Goal: Task Accomplishment & Management: Use online tool/utility

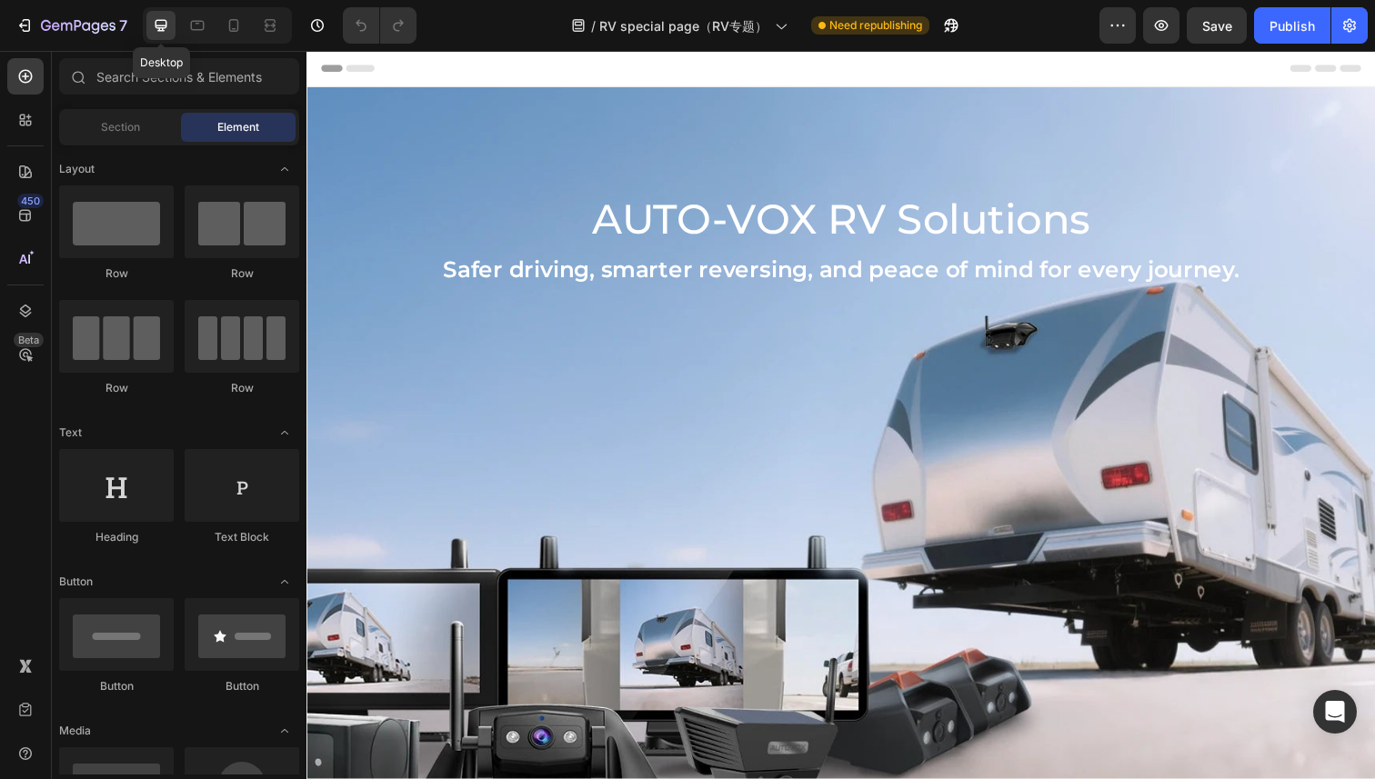
click at [160, 34] on div at bounding box center [160, 25] width 29 height 29
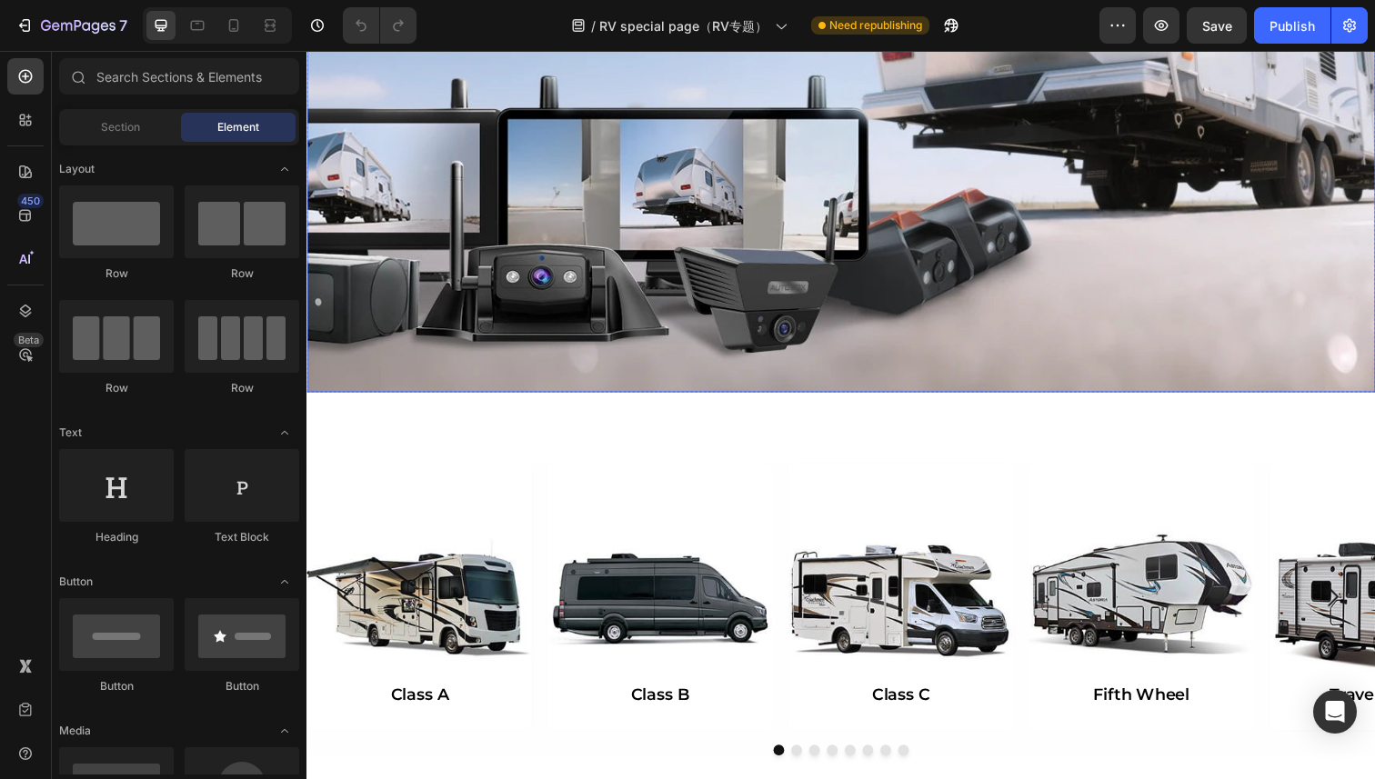
scroll to position [446, 0]
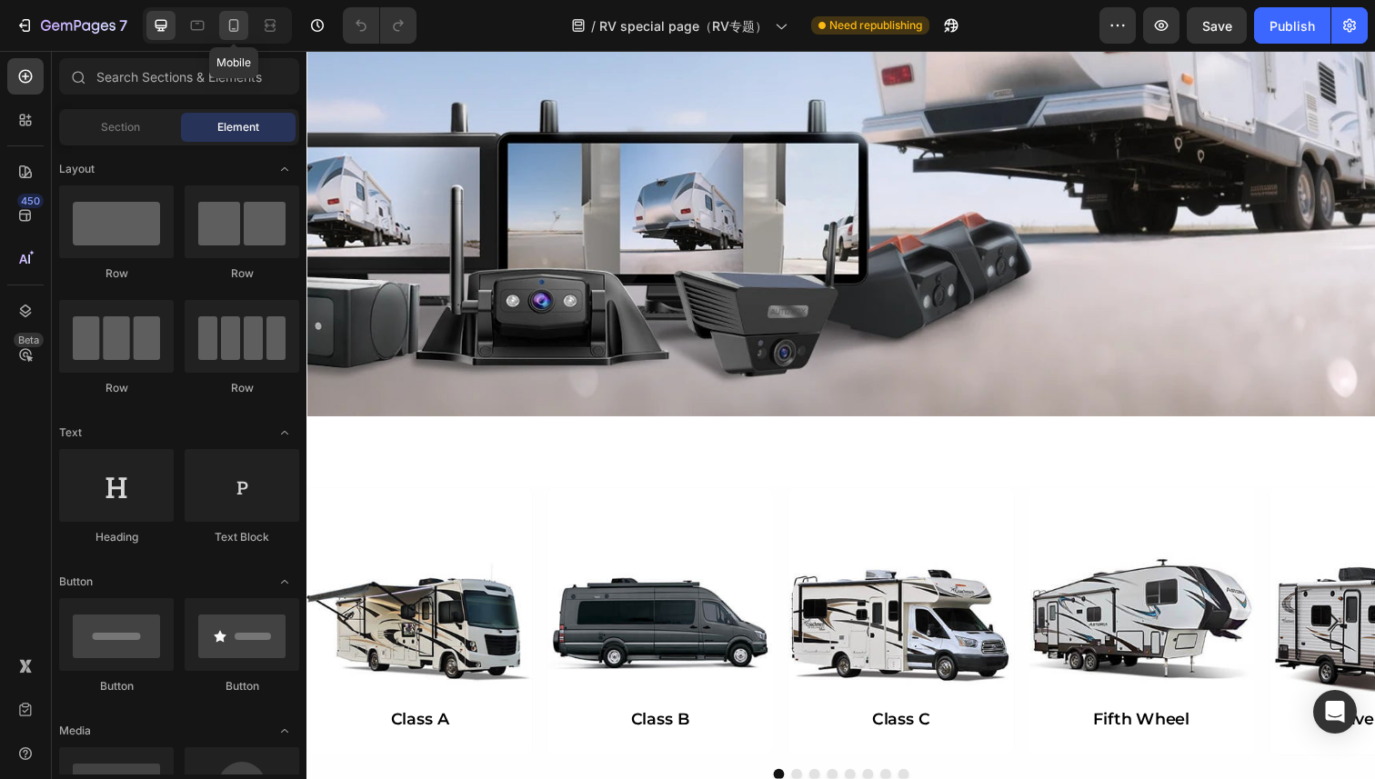
click at [225, 27] on icon at bounding box center [234, 25] width 18 height 18
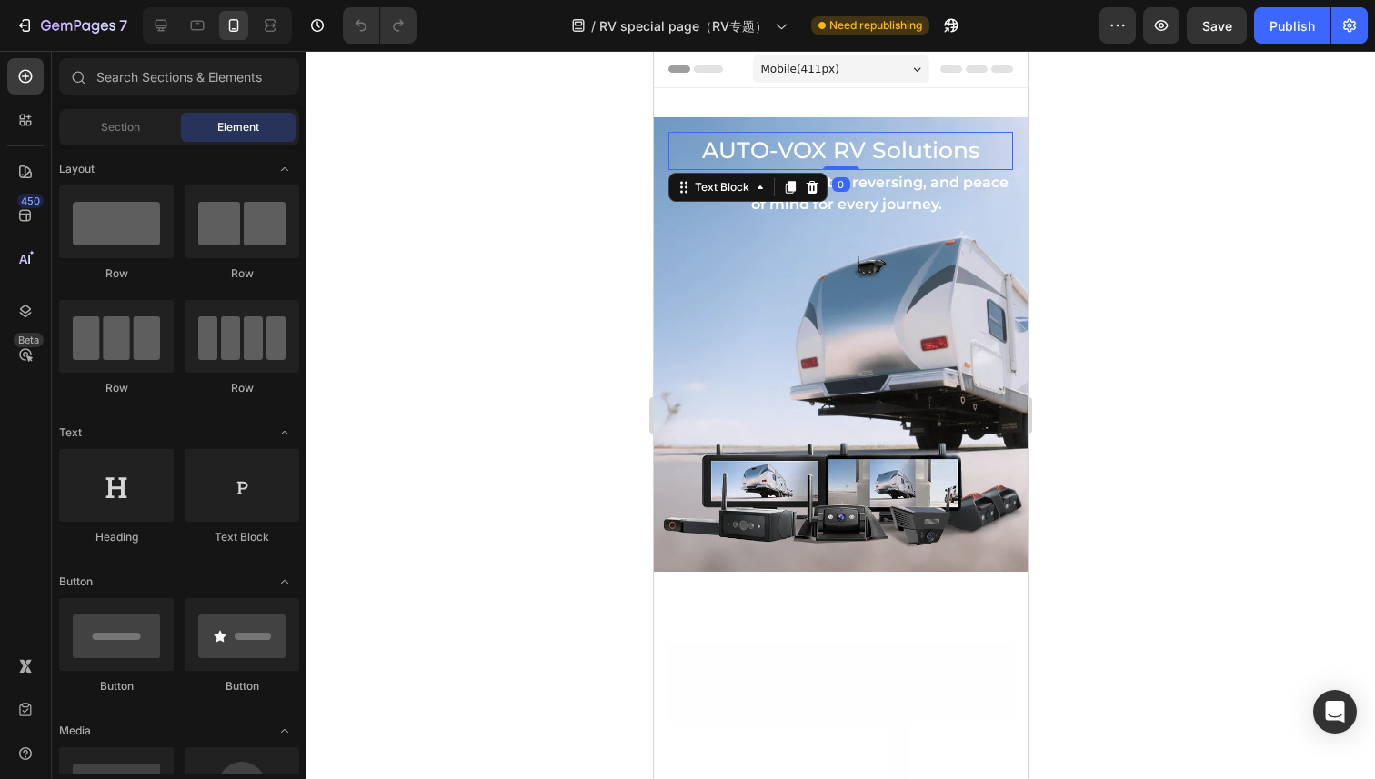
click at [683, 144] on p "AUTO-VOX RV Solutions" at bounding box center [840, 151] width 341 height 35
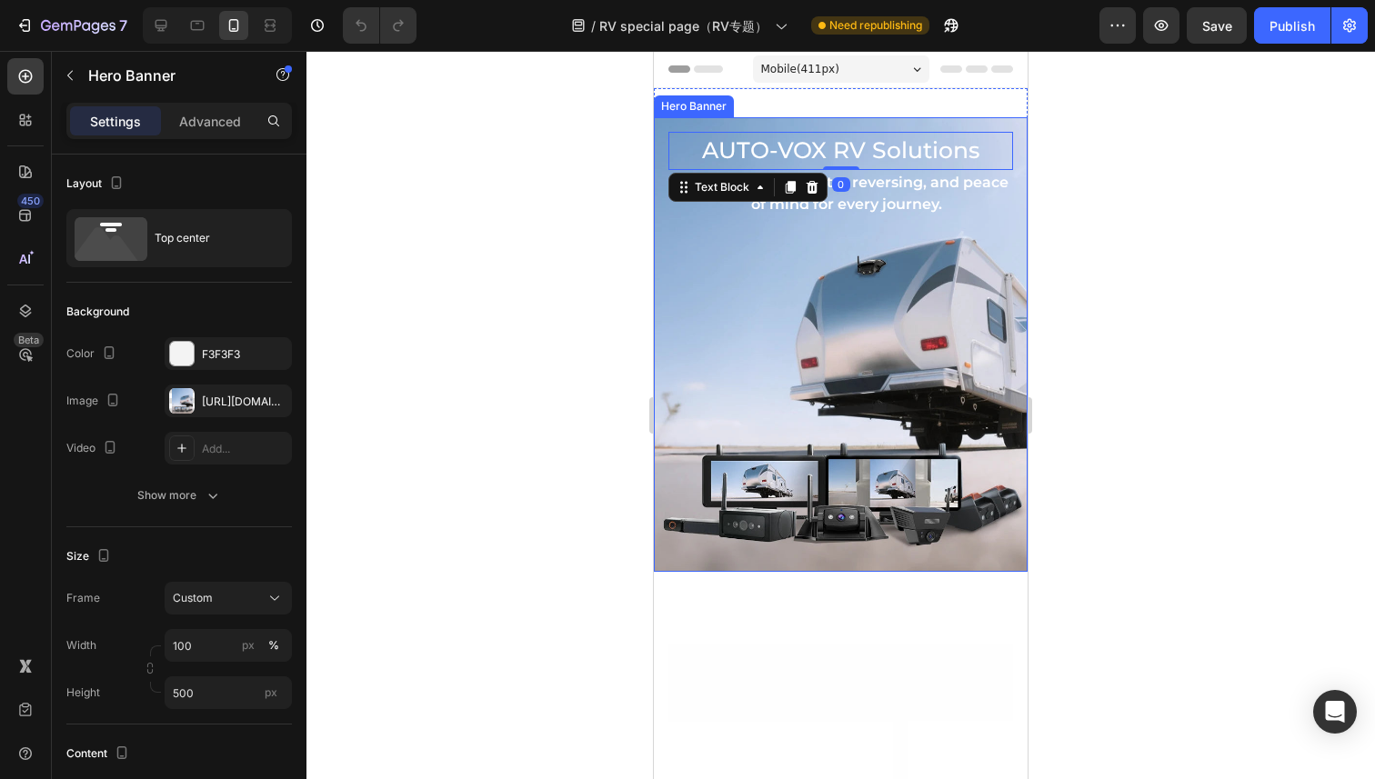
click at [697, 100] on div "Hero Banner" at bounding box center [694, 106] width 73 height 16
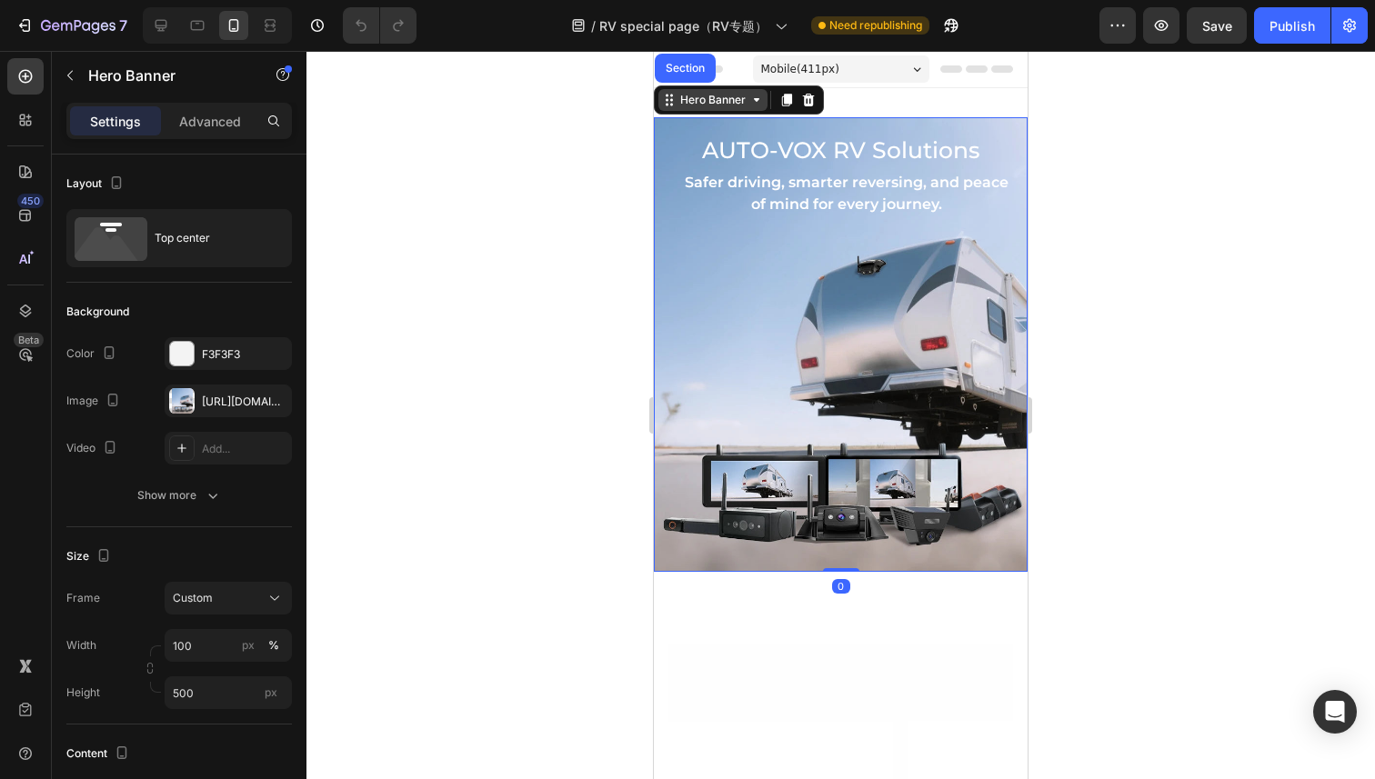
click at [682, 102] on div "Hero Banner" at bounding box center [713, 100] width 73 height 16
click at [708, 104] on div "Hero Banner" at bounding box center [713, 100] width 73 height 16
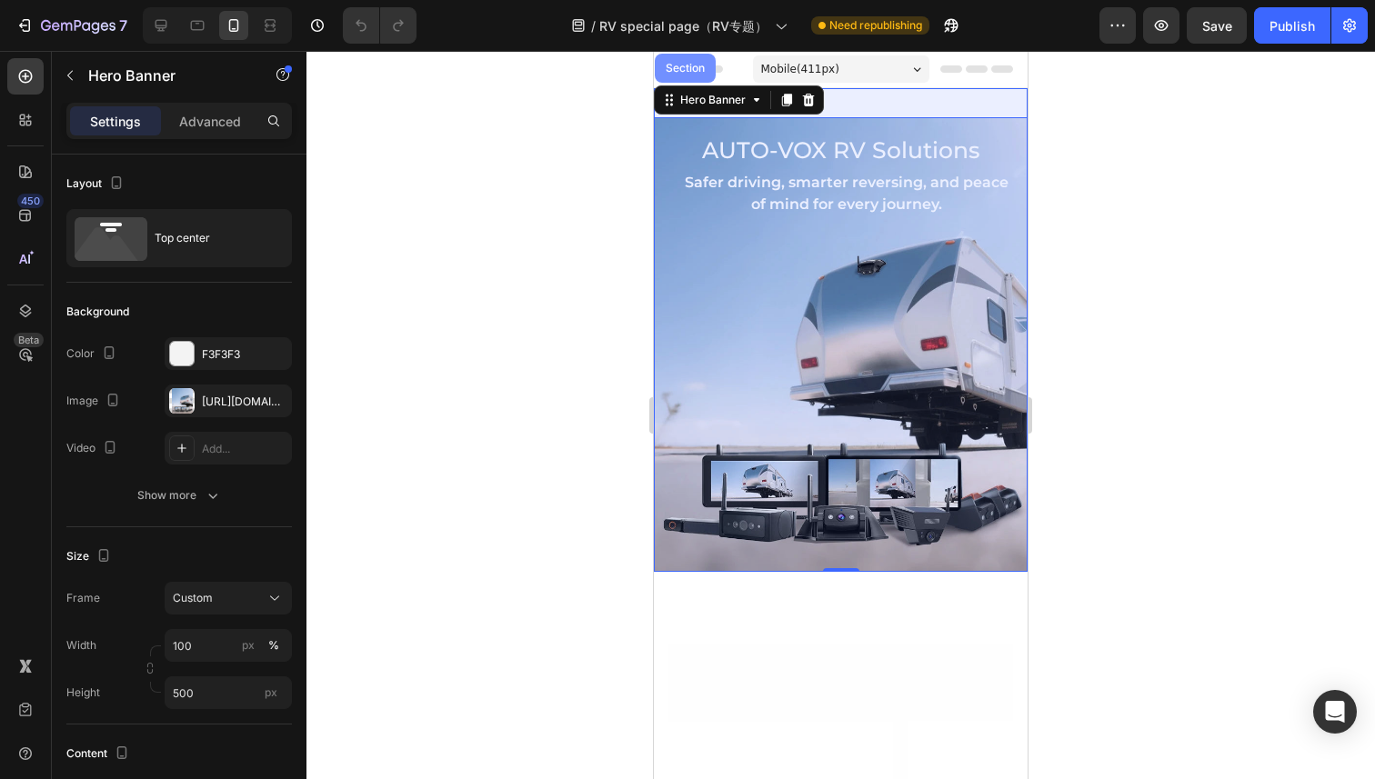
click at [679, 65] on div "Section" at bounding box center [685, 68] width 46 height 11
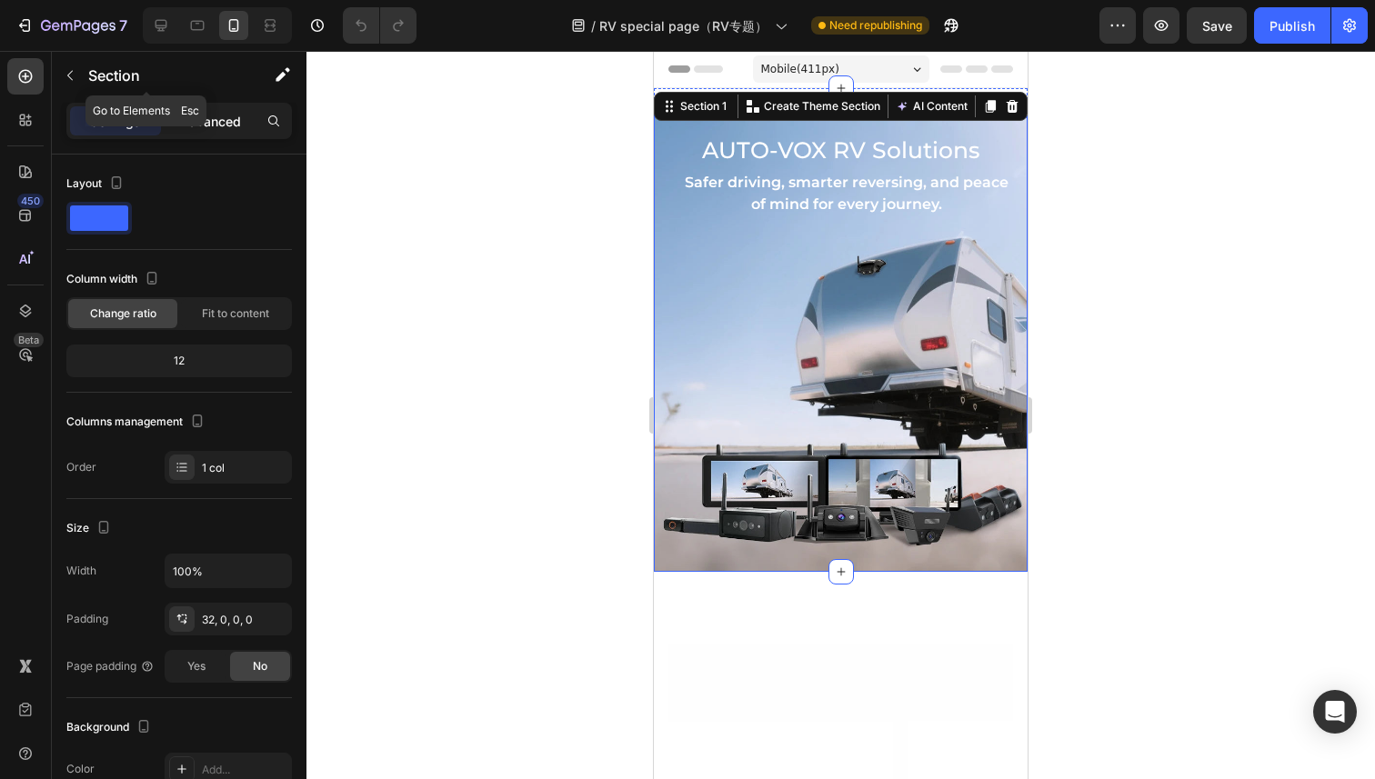
click at [206, 126] on p "Advanced" at bounding box center [210, 121] width 62 height 19
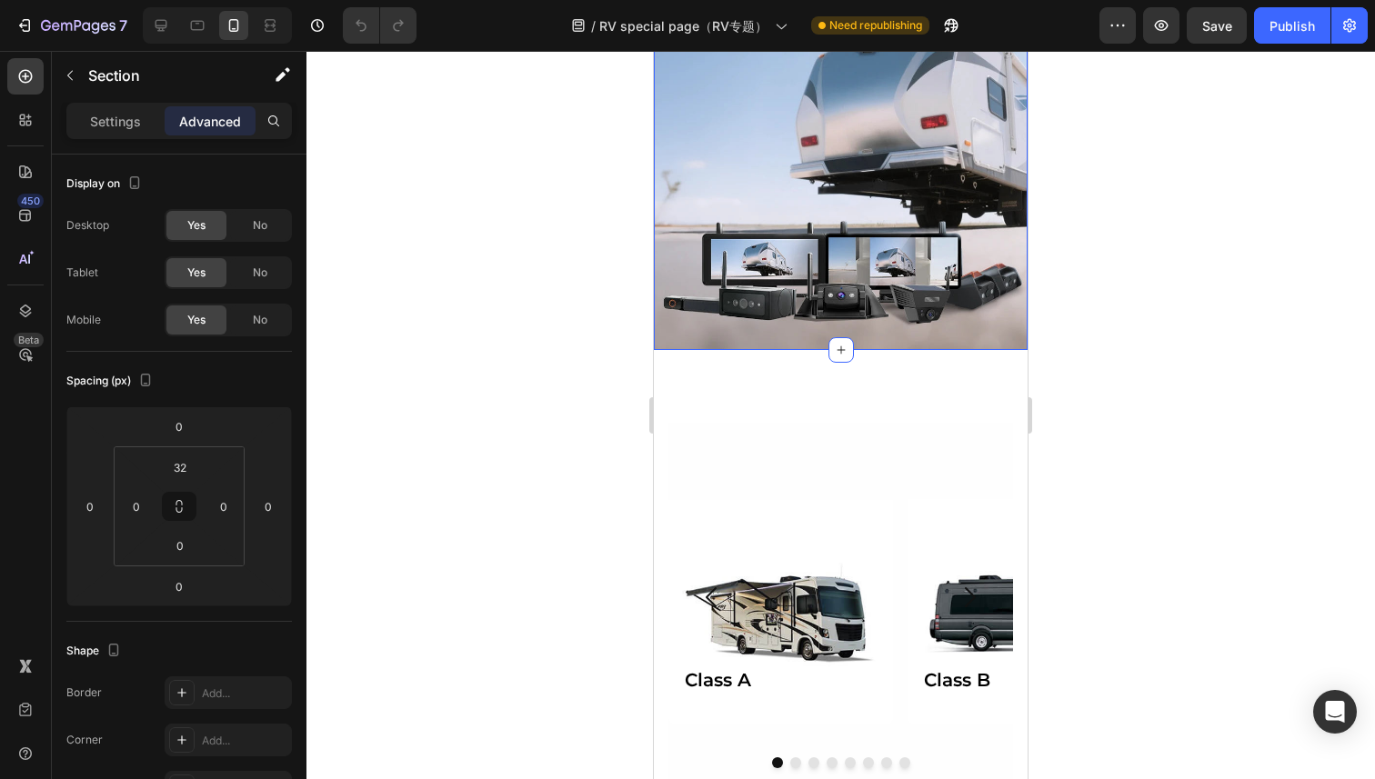
scroll to position [226, 0]
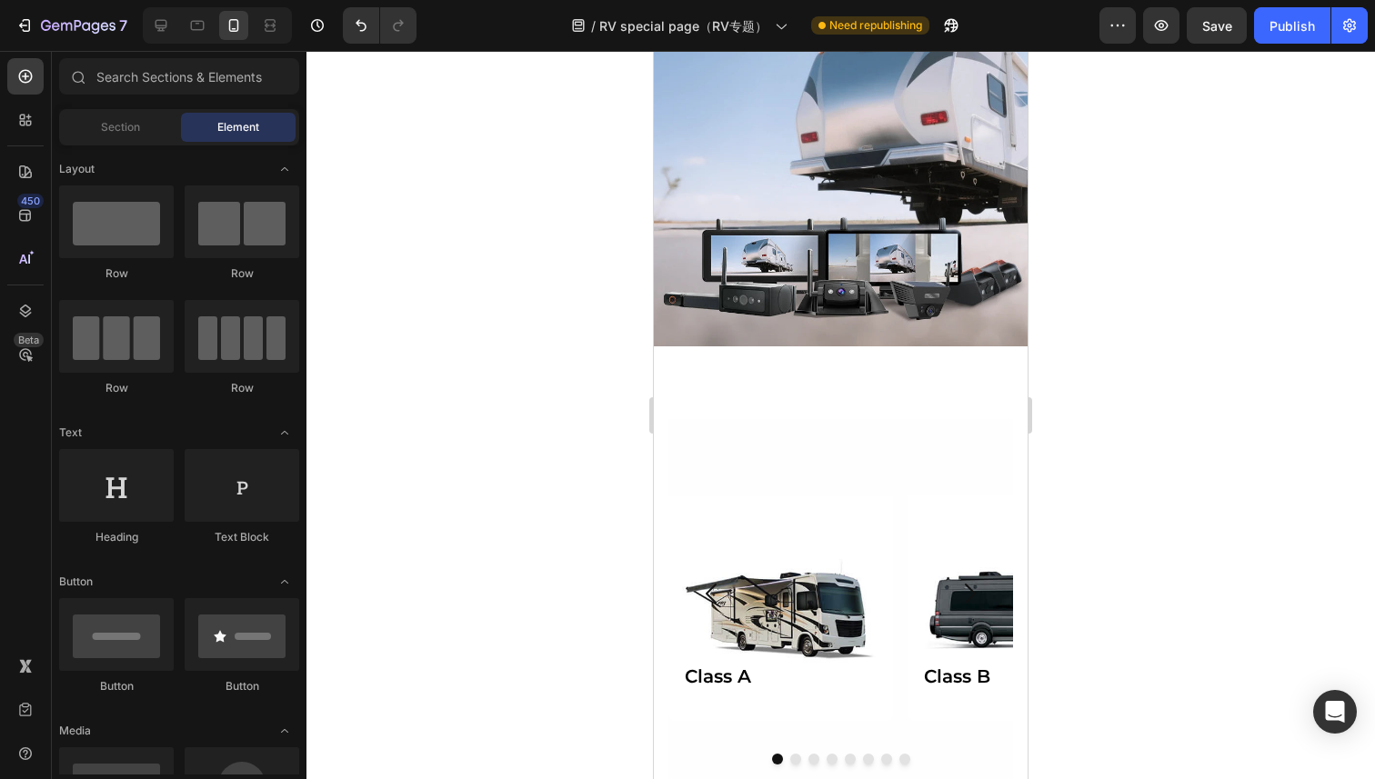
click at [799, 588] on div "Background Image" at bounding box center [780, 584] width 225 height 273
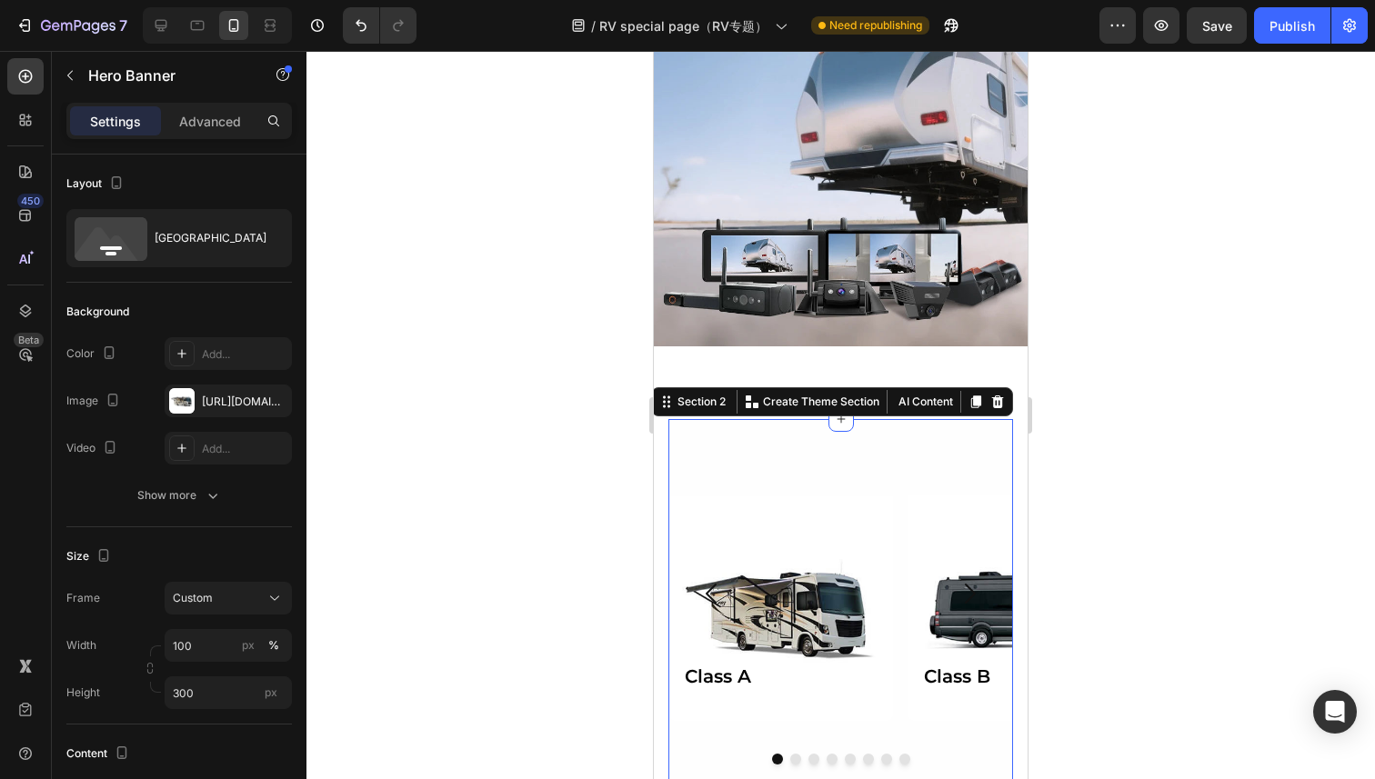
click at [675, 437] on div "Class A Heading Hero Banner Class B Heading Hero Banner Class C Heading Hero Ba…" at bounding box center [840, 606] width 345 height 375
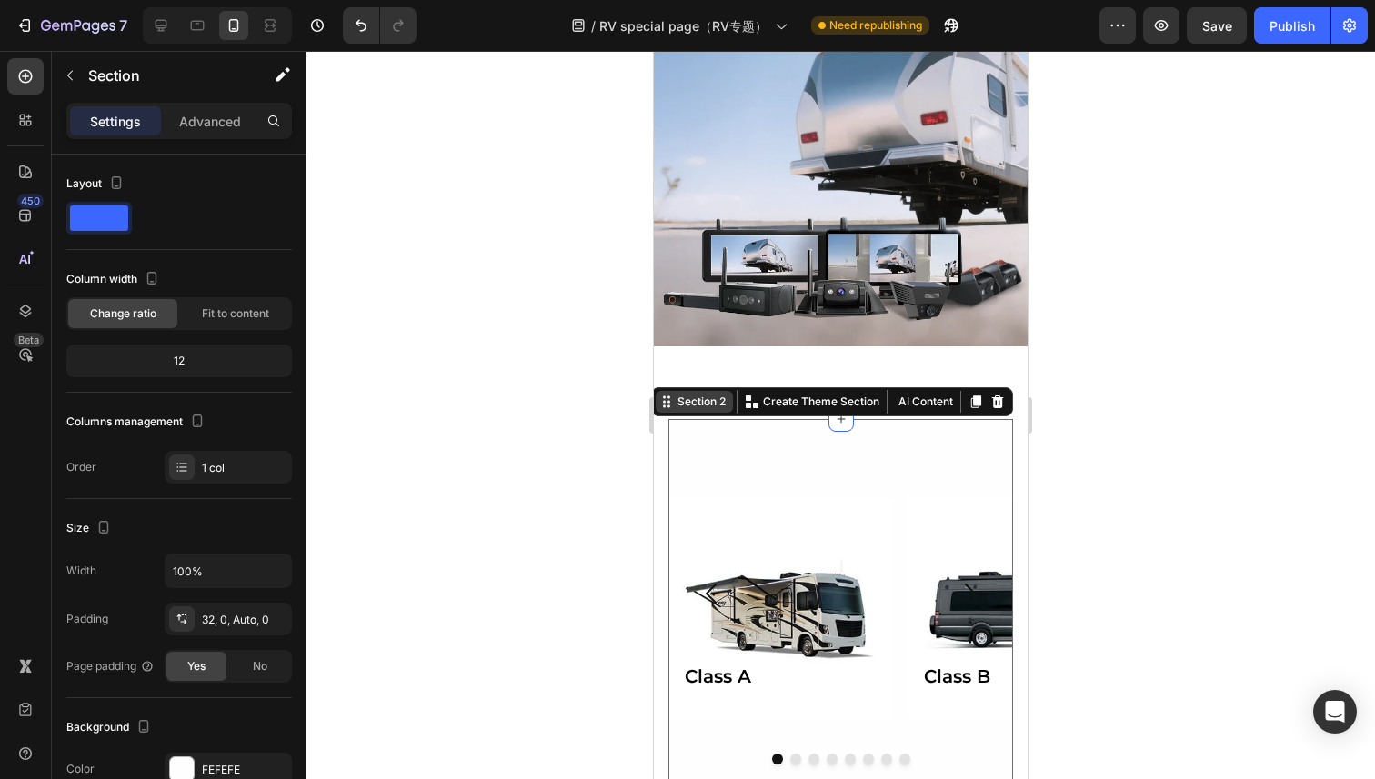
click at [668, 407] on icon at bounding box center [669, 407] width 3 height 3
click at [218, 94] on div "Section" at bounding box center [146, 75] width 189 height 47
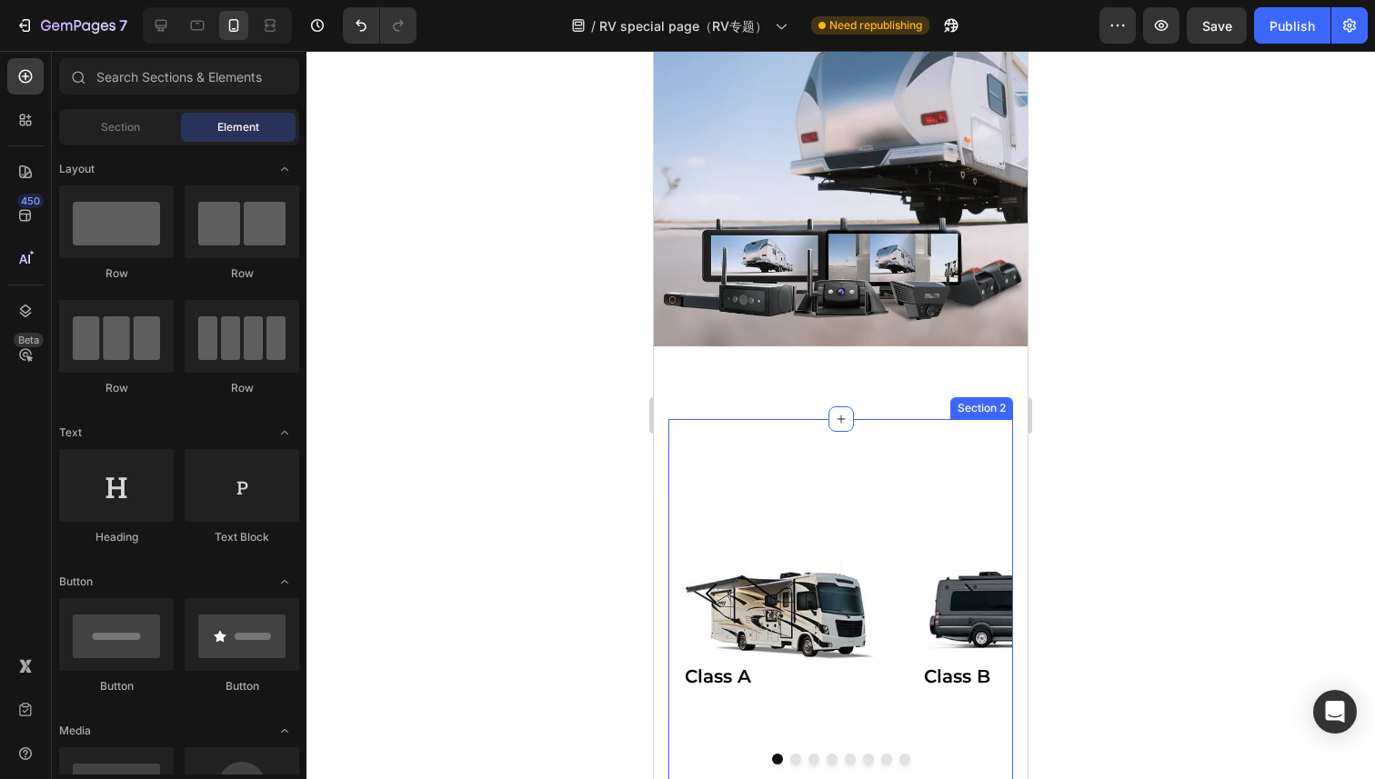
click at [675, 423] on div "Class A Heading Hero Banner Class B Heading Hero Banner Class C Heading Hero Ba…" at bounding box center [840, 606] width 345 height 375
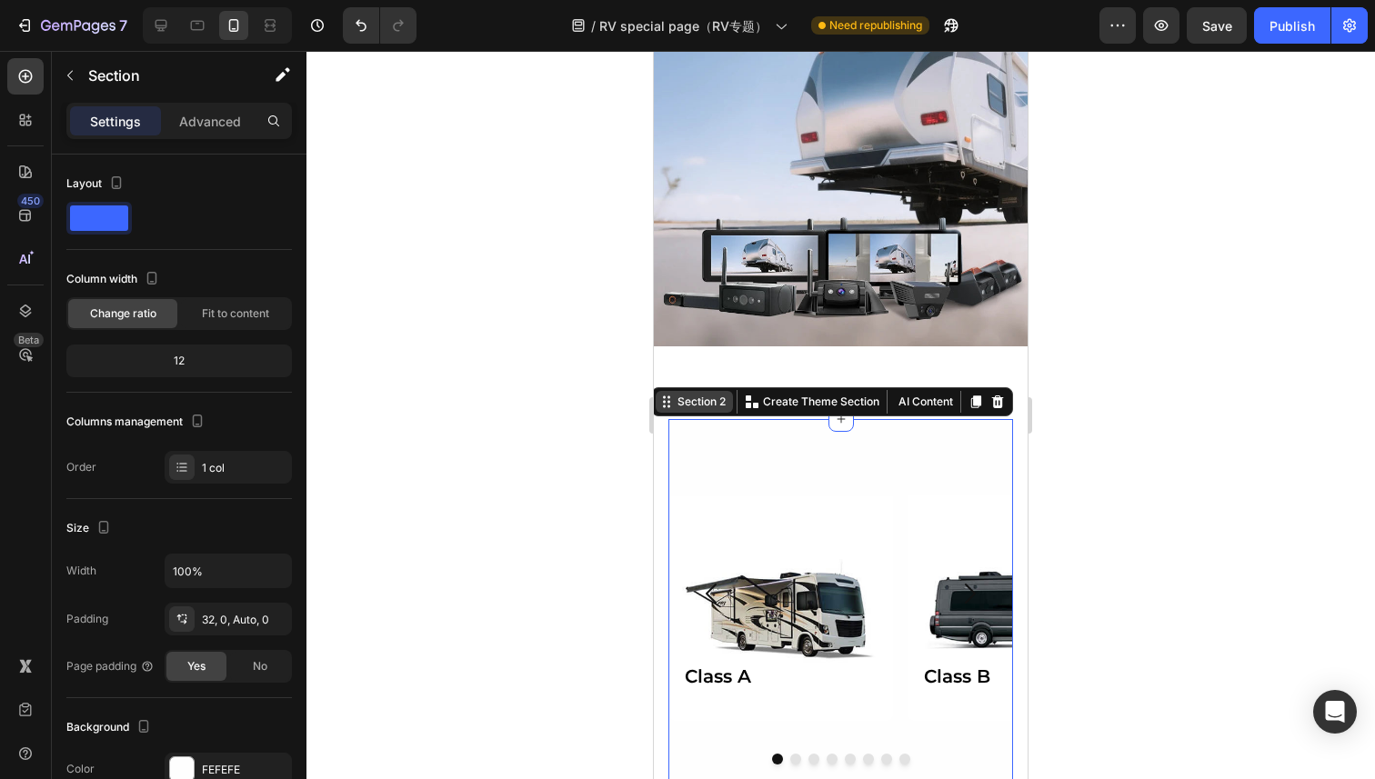
click at [661, 395] on icon at bounding box center [666, 402] width 15 height 15
click at [671, 399] on icon at bounding box center [666, 402] width 15 height 15
click at [700, 400] on div "Section 2" at bounding box center [701, 402] width 55 height 16
click at [215, 118] on p "Advanced" at bounding box center [210, 121] width 62 height 19
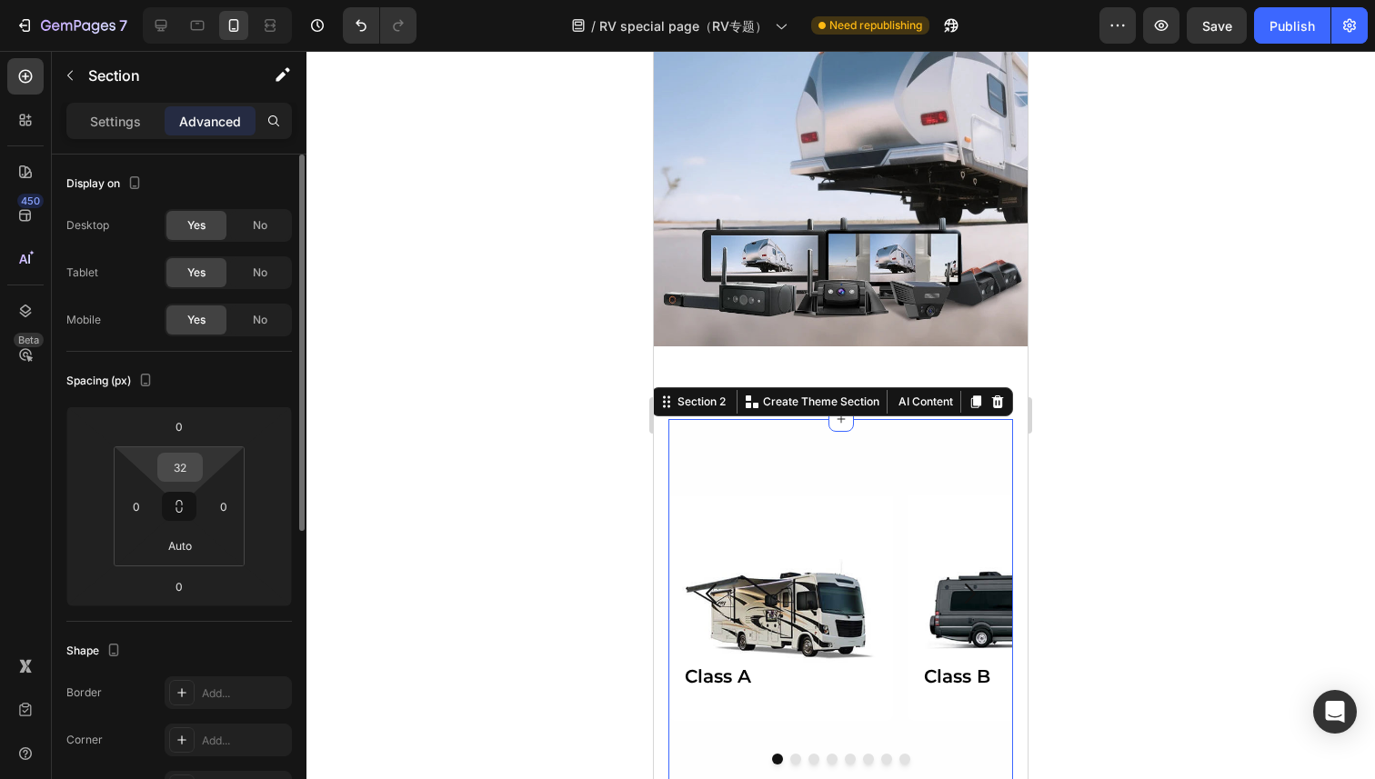
click at [185, 457] on input "32" at bounding box center [180, 467] width 36 height 27
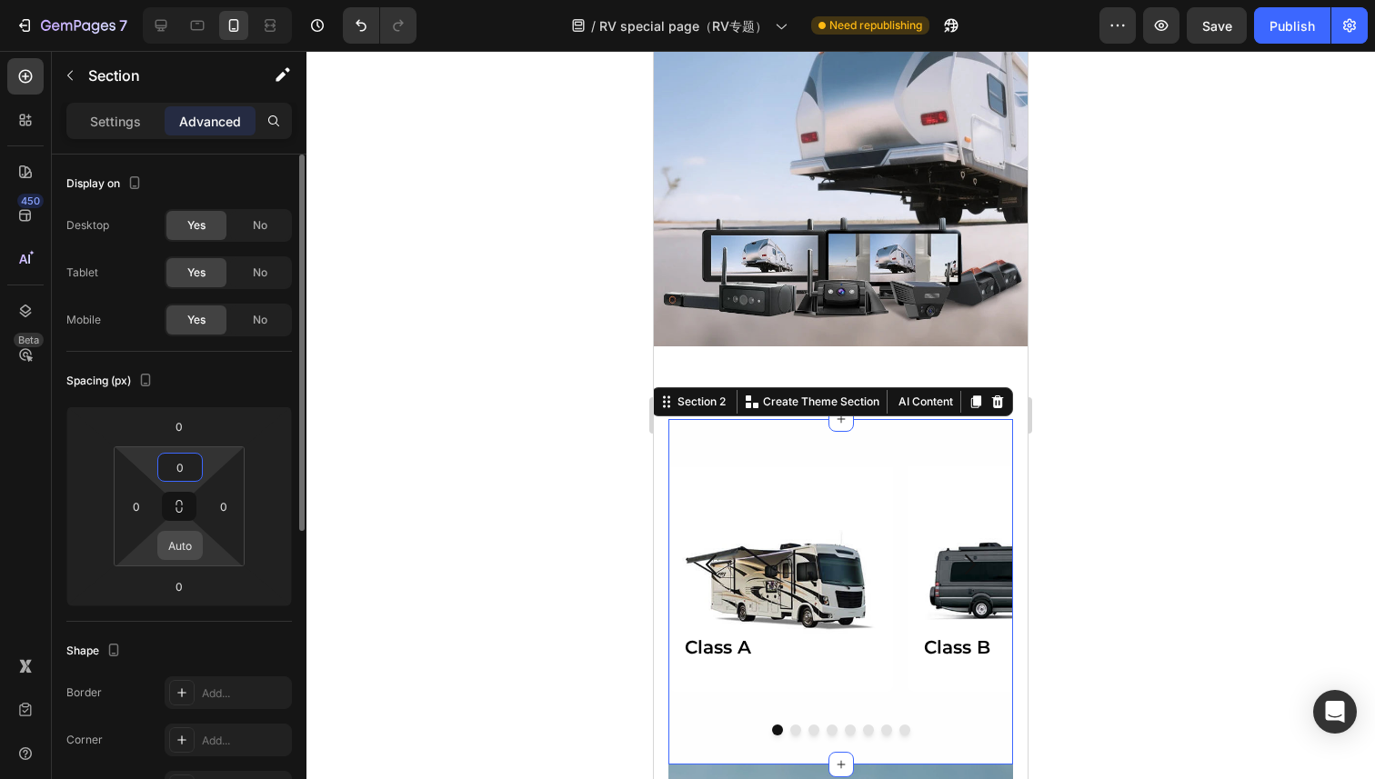
type input "0"
click at [171, 543] on input "Auto" at bounding box center [180, 545] width 36 height 27
type input "0"
click at [391, 556] on div at bounding box center [840, 415] width 1069 height 728
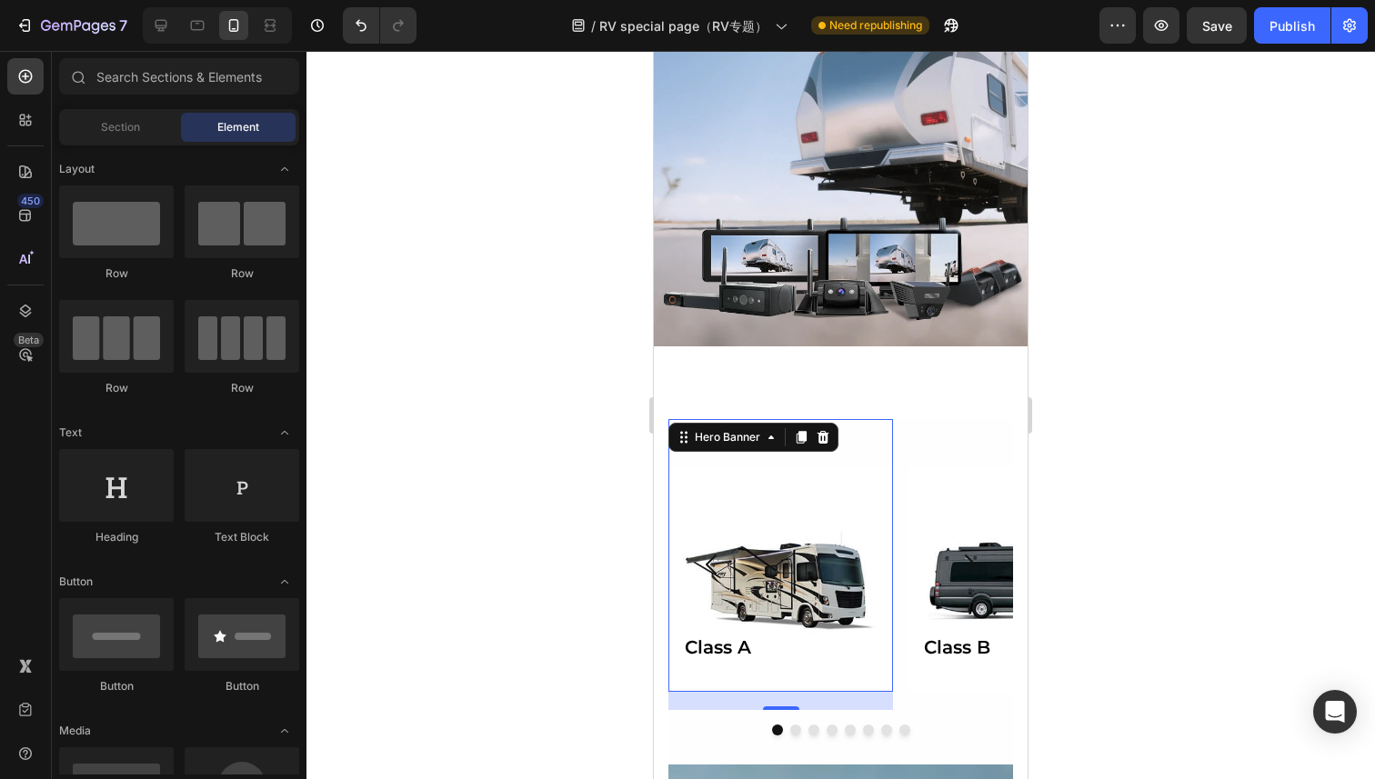
click at [856, 419] on div "Background Image" at bounding box center [780, 555] width 225 height 273
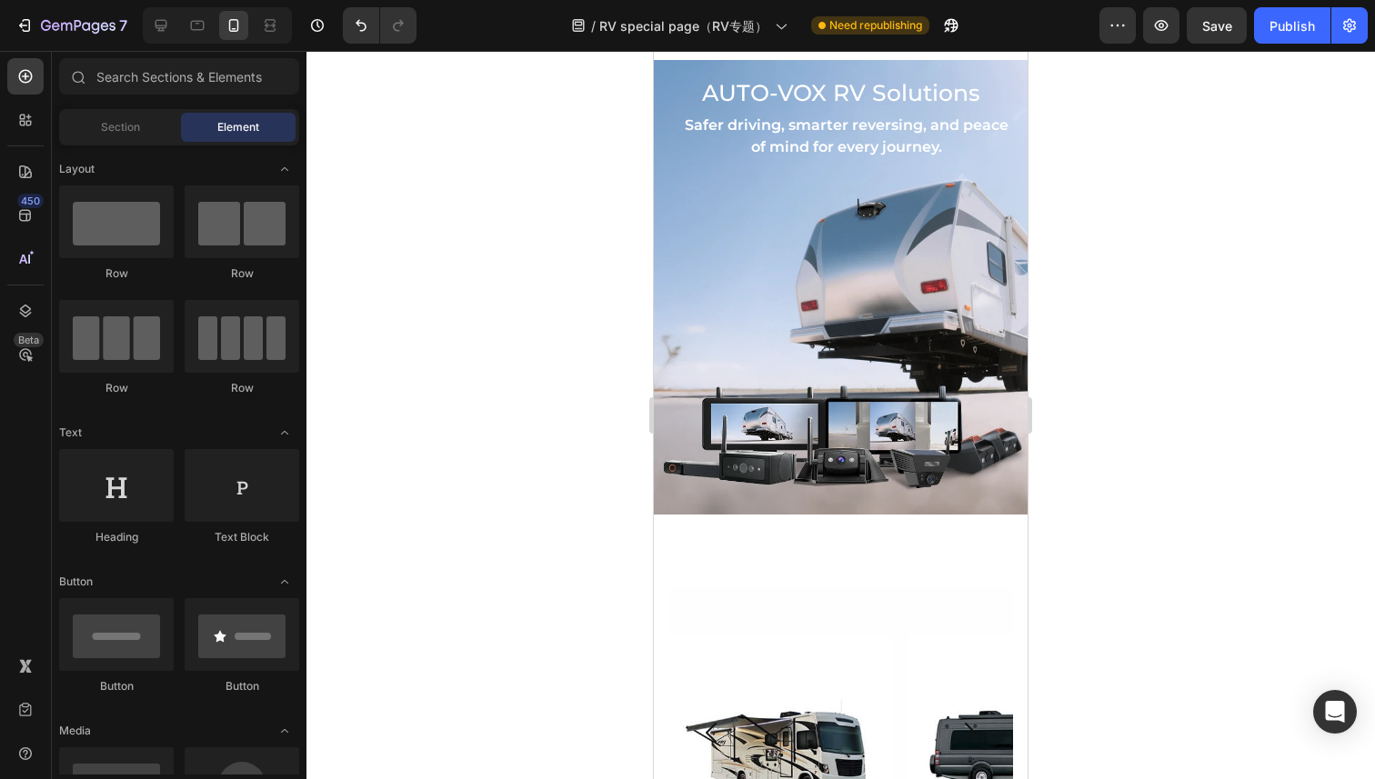
scroll to position [0, 0]
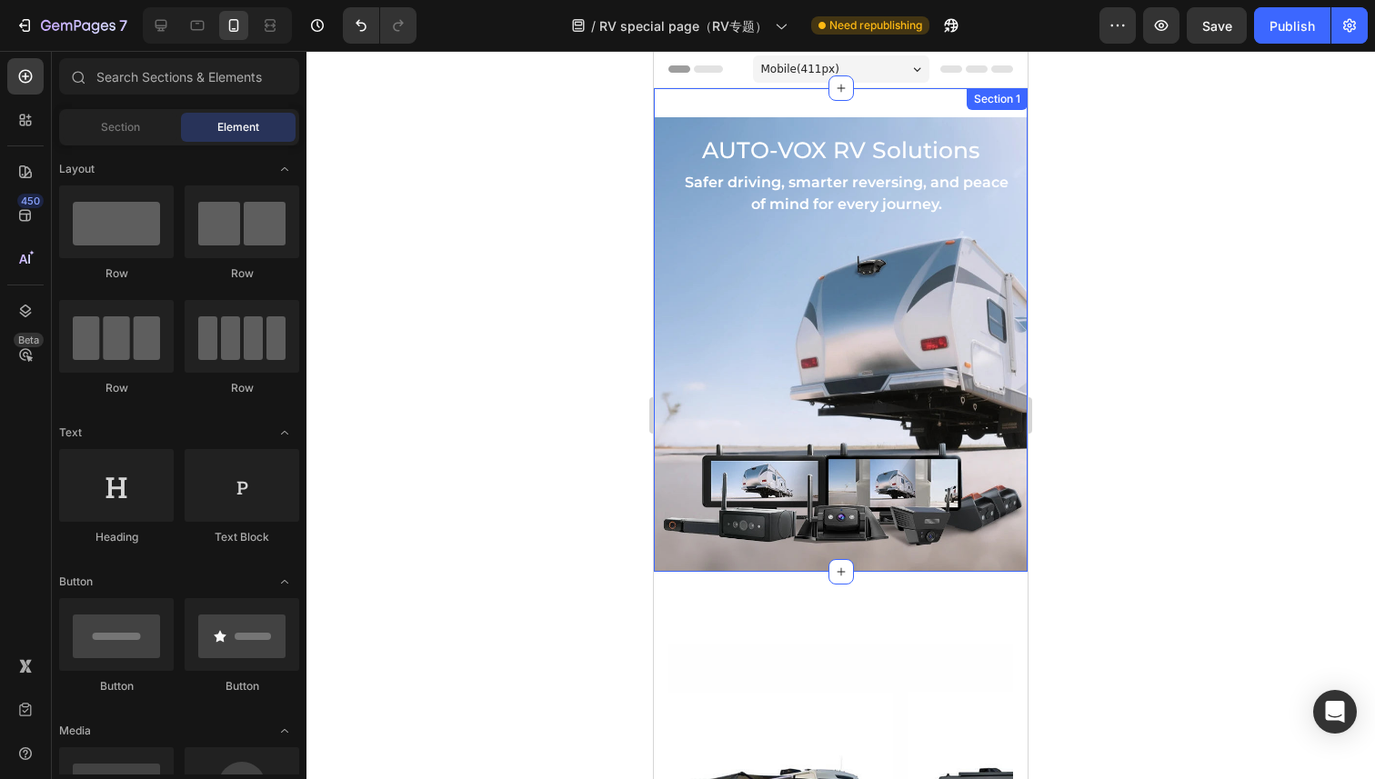
click at [777, 101] on div "AUTO-VOX RV Solutions Text Block Safer driving, smarter reversing, and peace of…" at bounding box center [841, 330] width 374 height 484
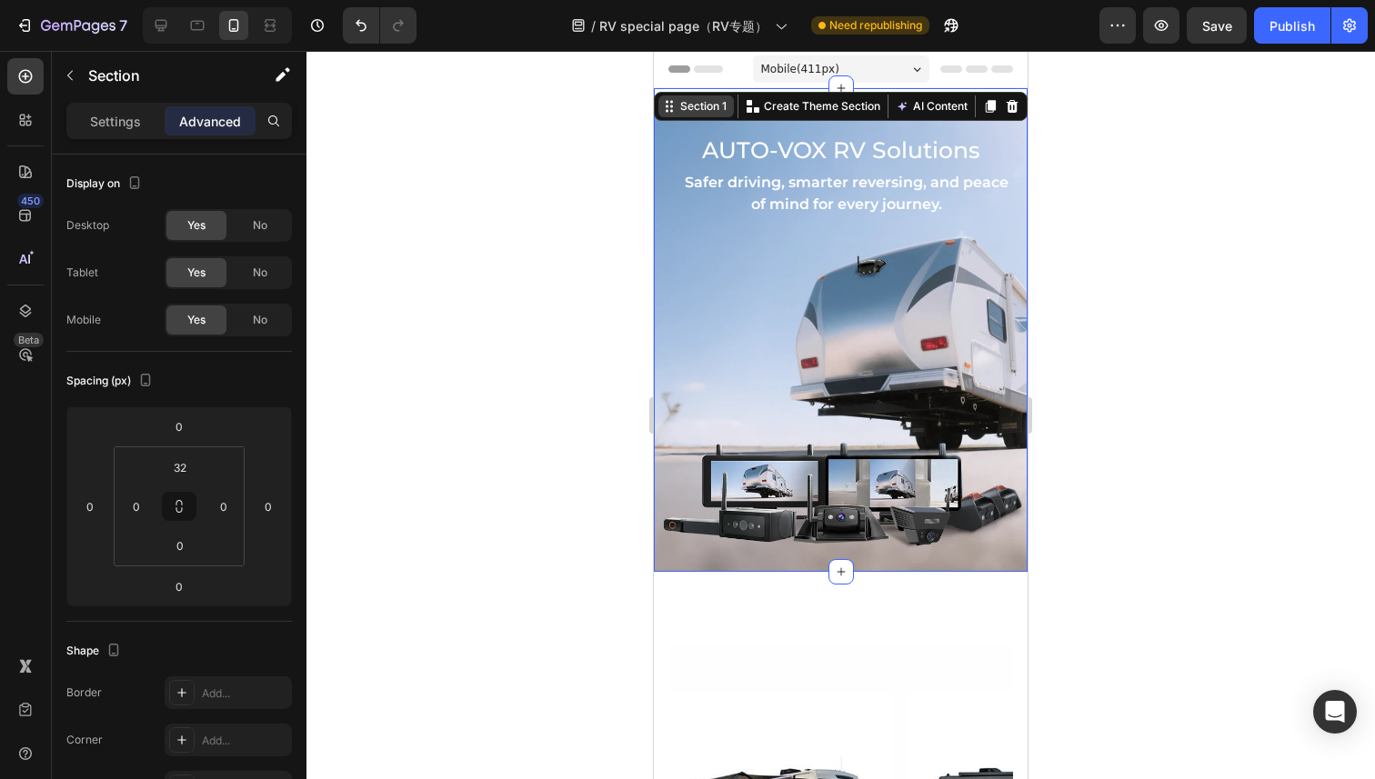
click at [692, 99] on div "Section 1" at bounding box center [704, 106] width 54 height 16
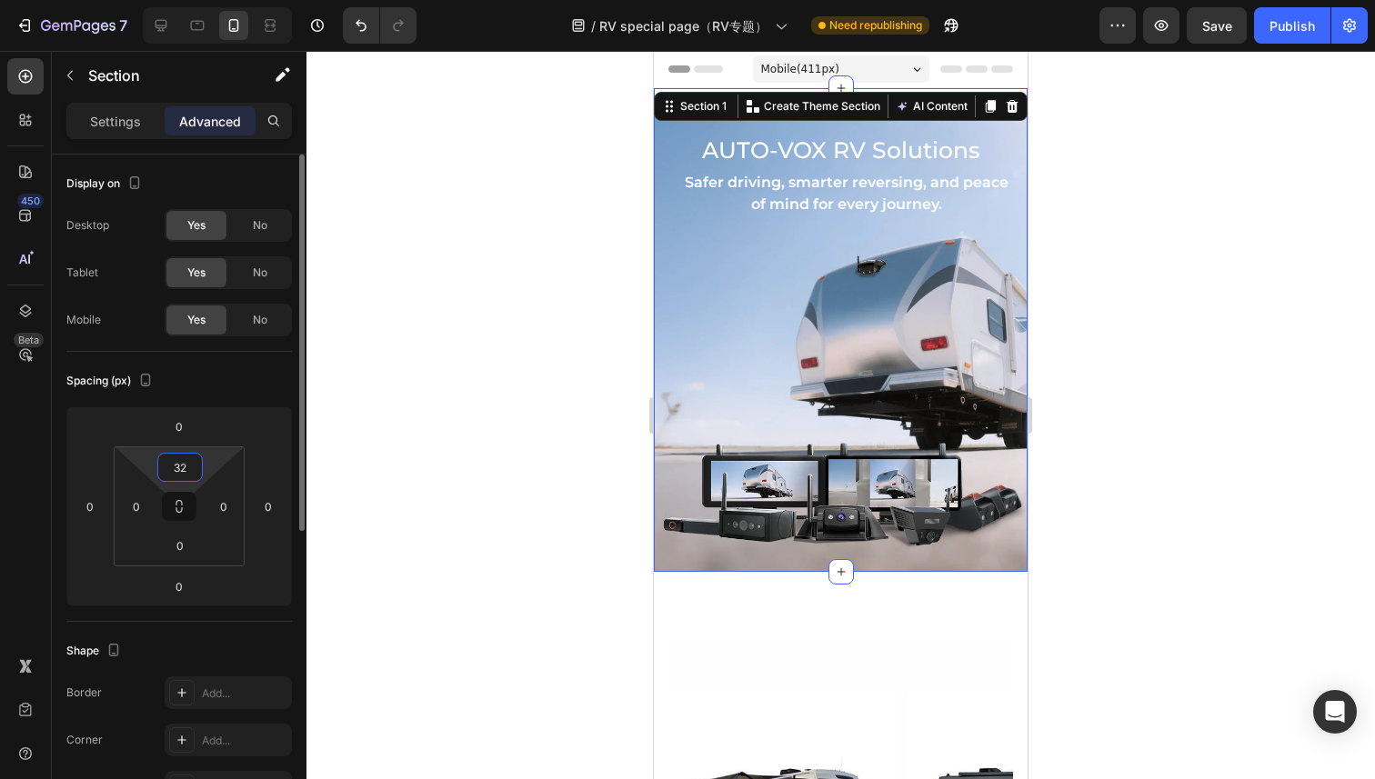
click at [181, 465] on input "32" at bounding box center [180, 467] width 36 height 27
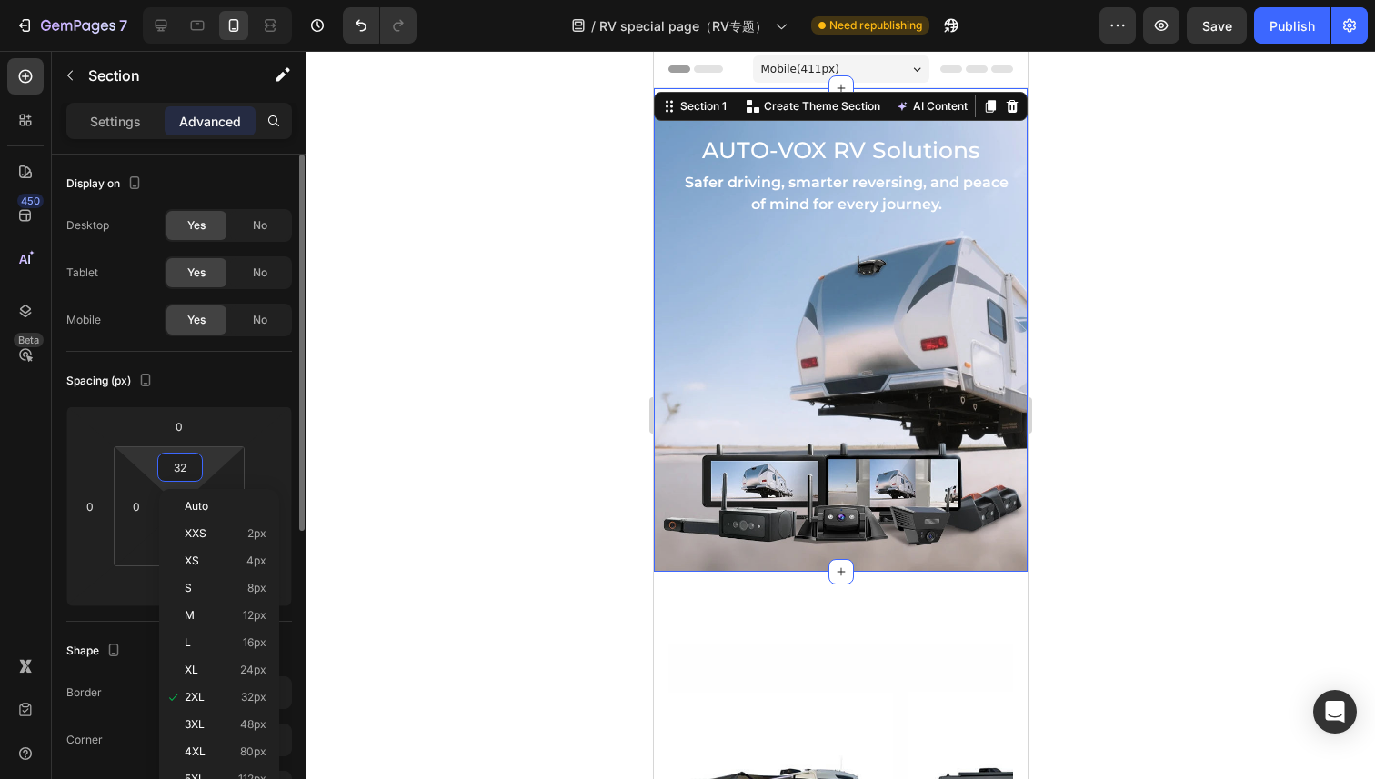
type input "0"
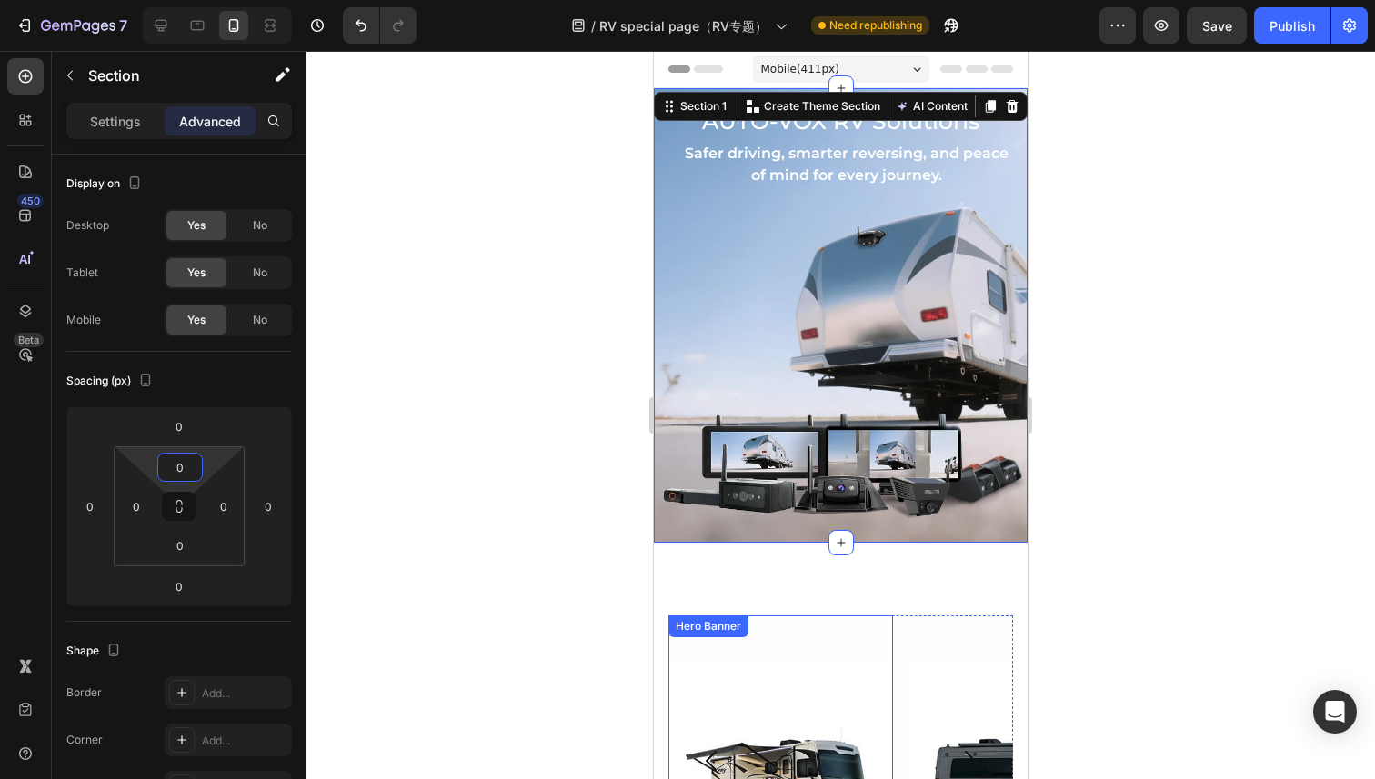
click at [804, 670] on div "Background Image" at bounding box center [780, 752] width 225 height 273
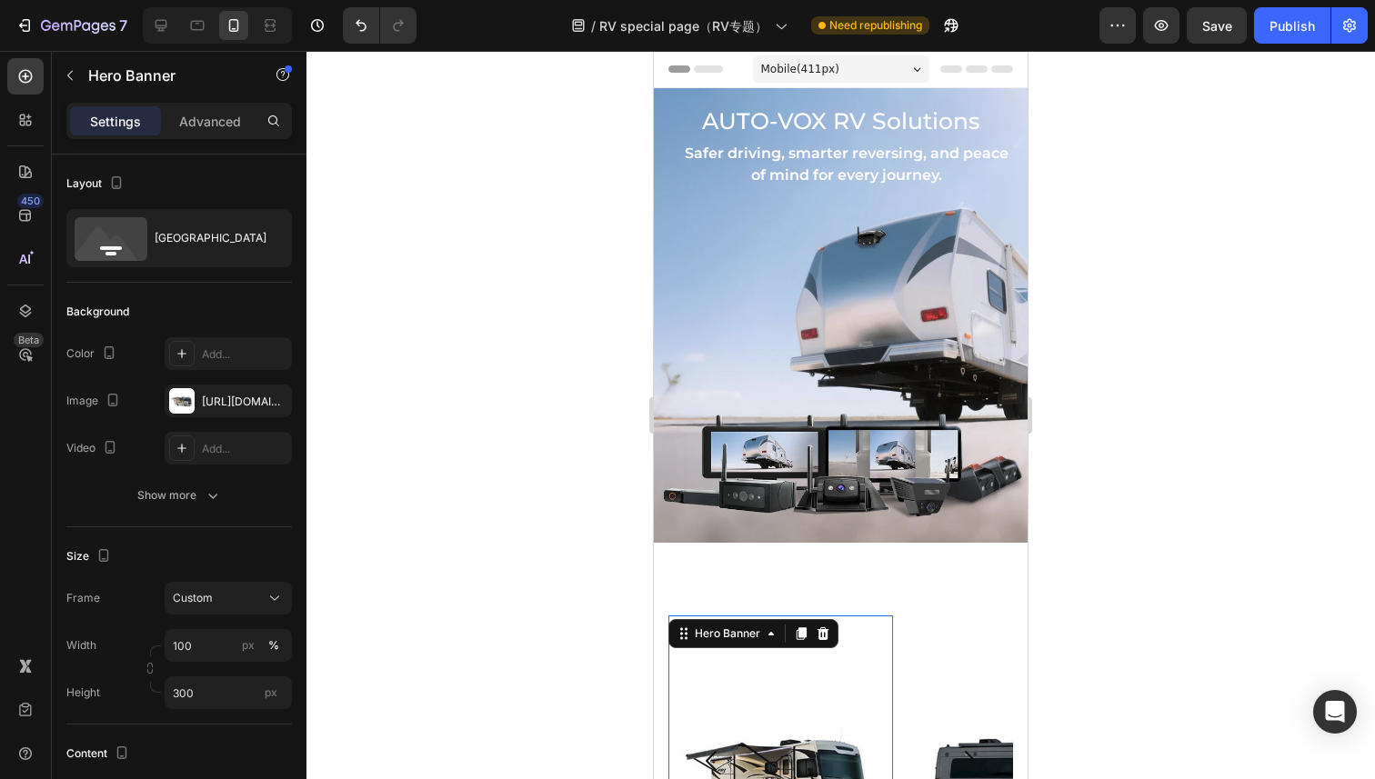
click at [1188, 565] on div at bounding box center [840, 415] width 1069 height 728
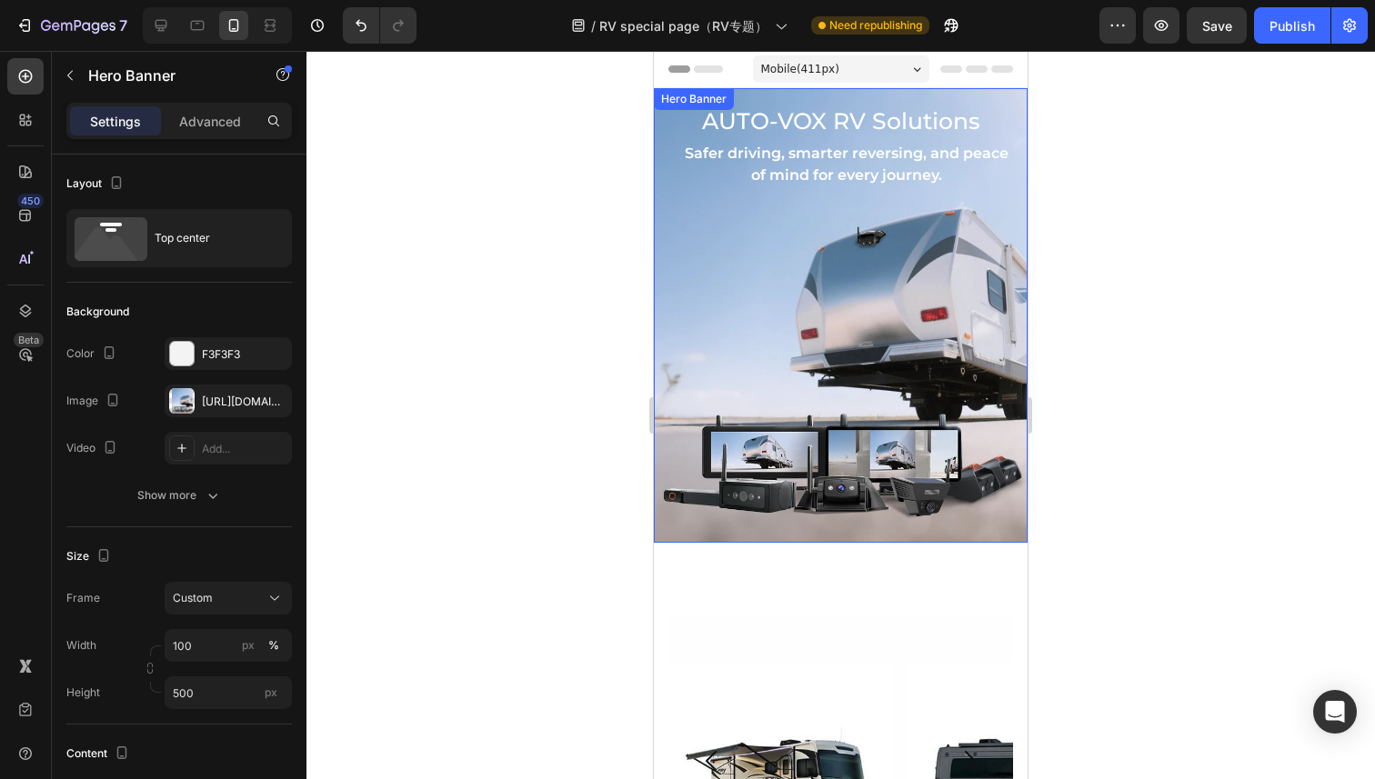
click at [910, 511] on div "Background Image" at bounding box center [841, 315] width 374 height 455
click at [716, 112] on div "Hero Banner" at bounding box center [713, 106] width 73 height 16
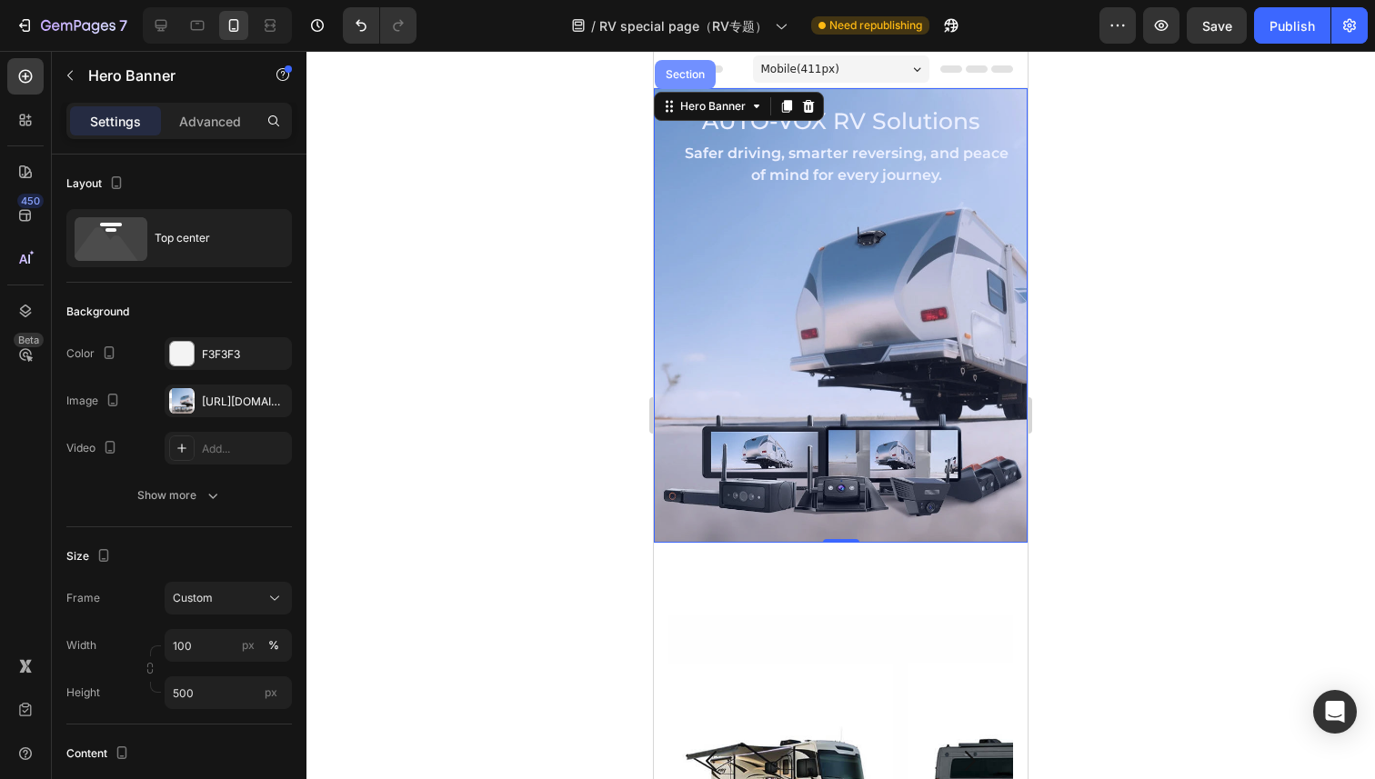
click at [689, 76] on div "Section" at bounding box center [685, 74] width 46 height 11
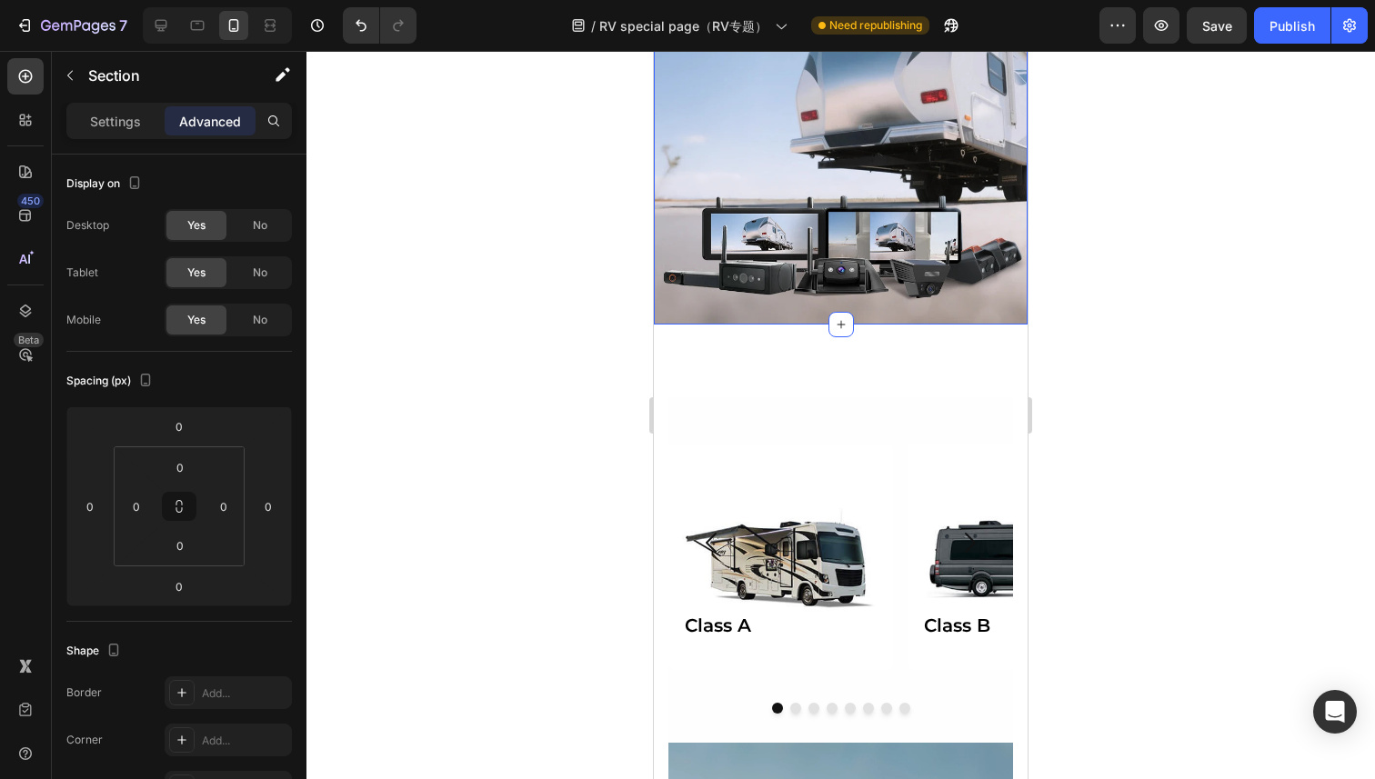
scroll to position [230, 0]
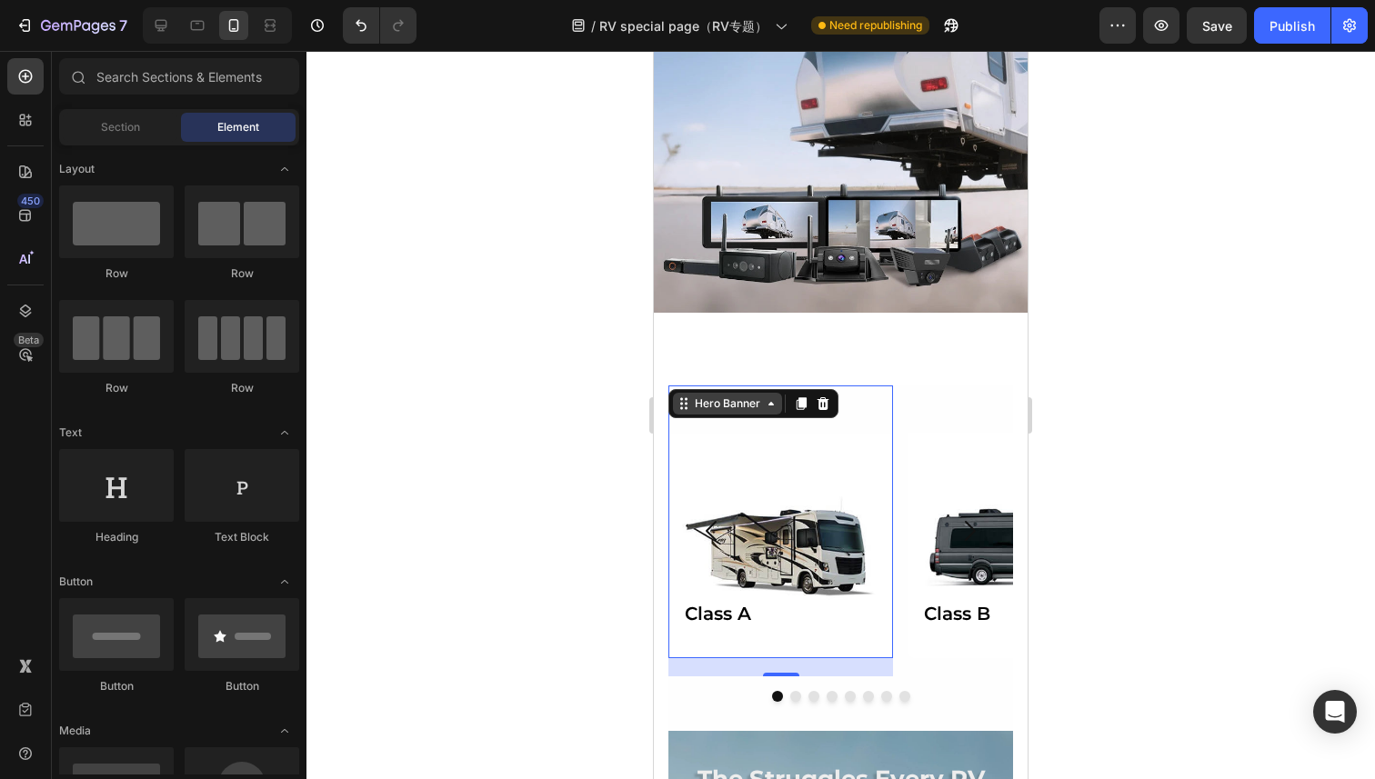
click at [681, 409] on div "Class A Heading Hero Banner 20" at bounding box center [780, 522] width 225 height 273
click at [661, 410] on section "Class A Heading Hero Banner 20 Class B Heading Hero Banner Class C Heading Hero…" at bounding box center [841, 559] width 374 height 346
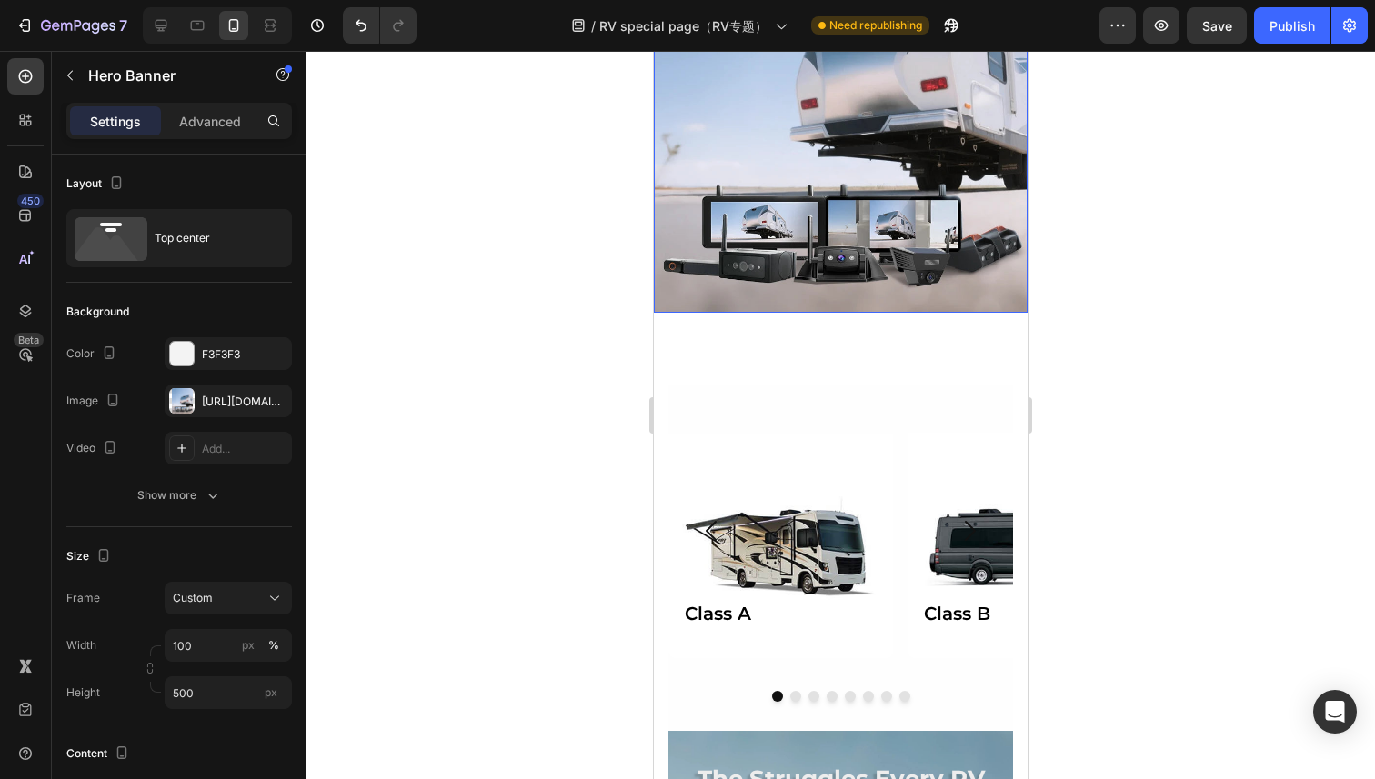
click at [732, 298] on div "Background Image" at bounding box center [841, 85] width 374 height 455
click at [20, 313] on icon at bounding box center [26, 311] width 12 height 13
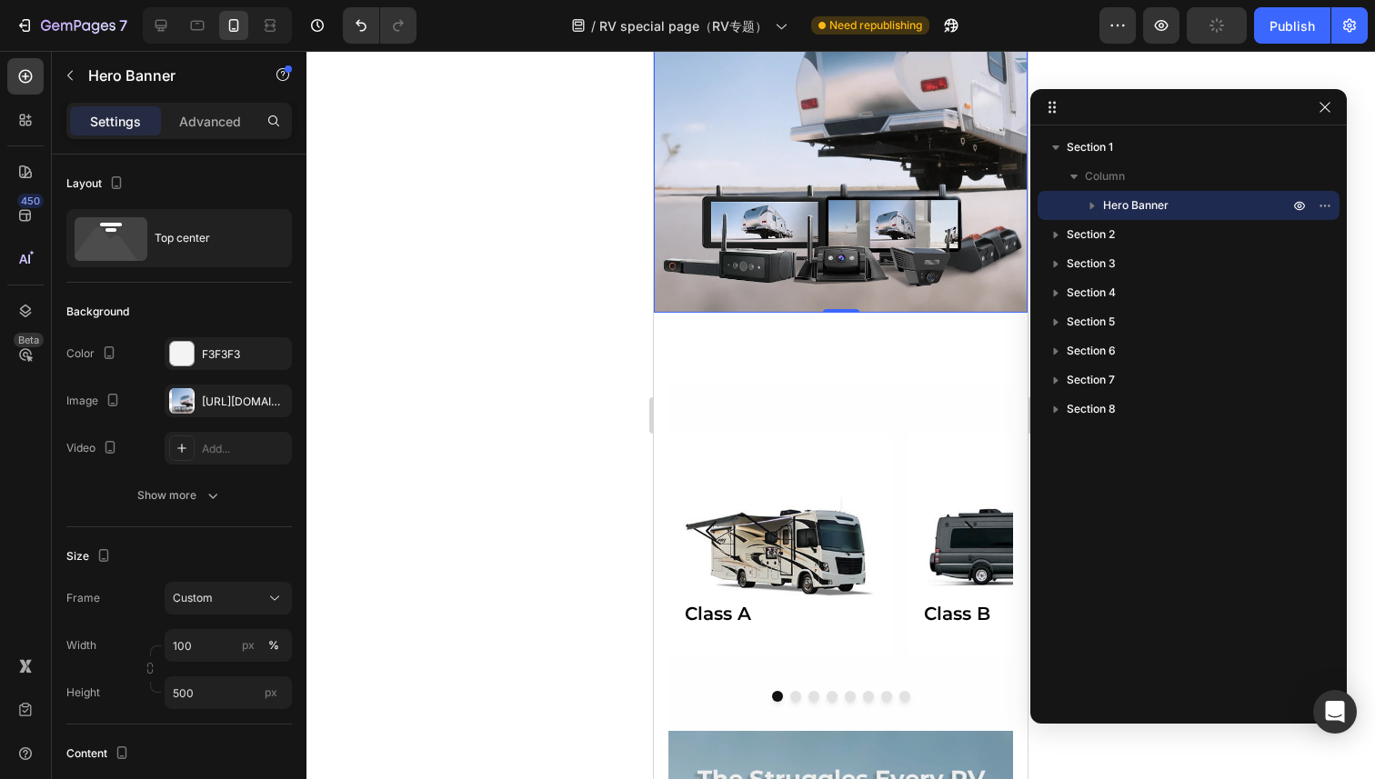
drag, startPoint x: 1082, startPoint y: 108, endPoint x: 1177, endPoint y: 108, distance: 94.6
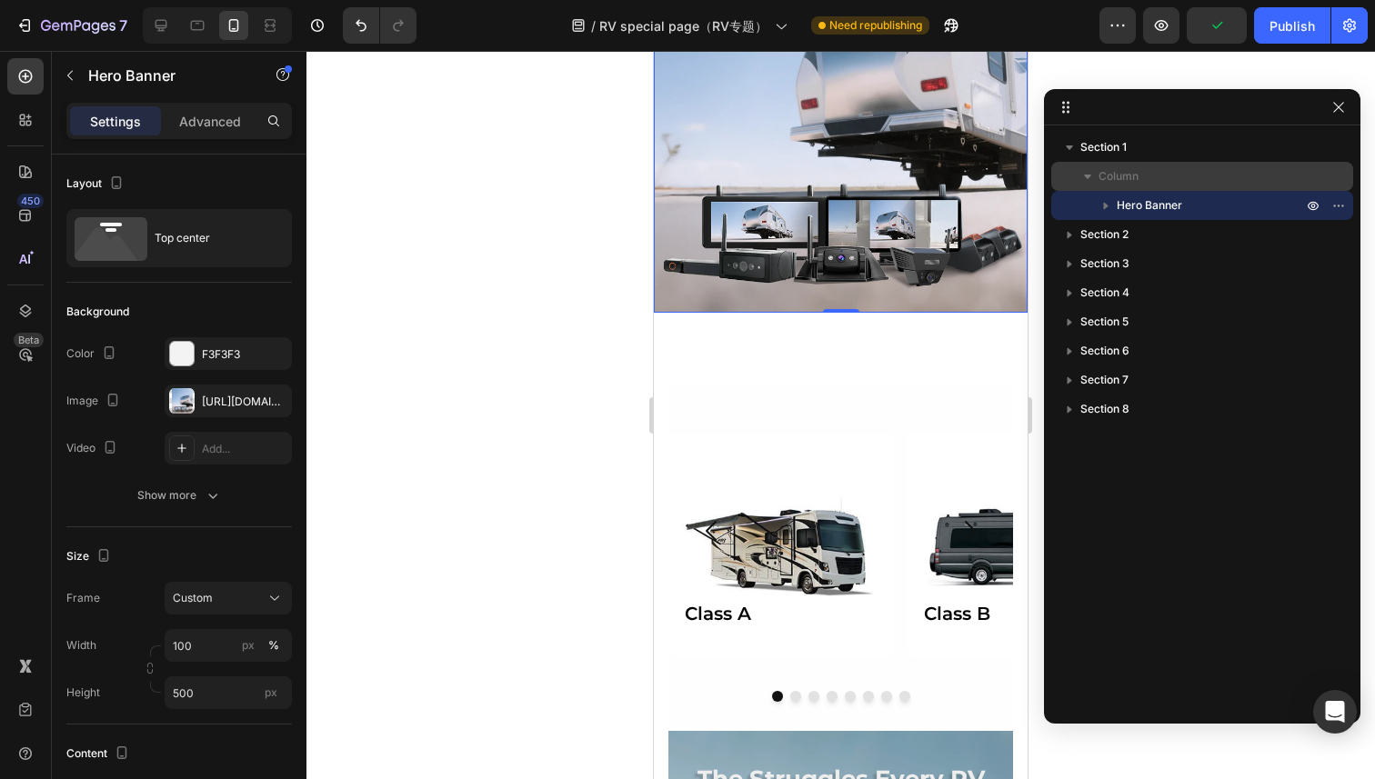
click at [1119, 163] on div "Column" at bounding box center [1202, 176] width 287 height 29
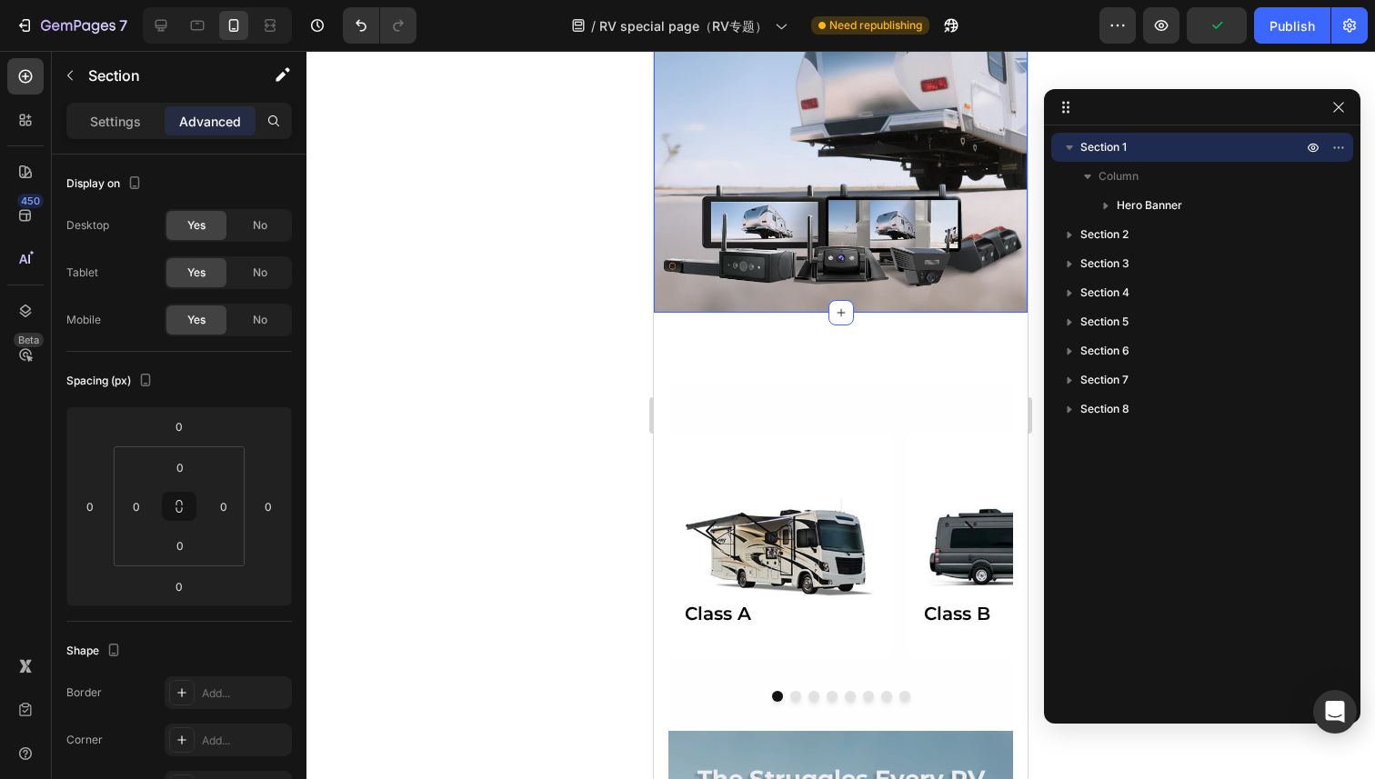
click at [1123, 149] on span "Section 1" at bounding box center [1103, 147] width 46 height 18
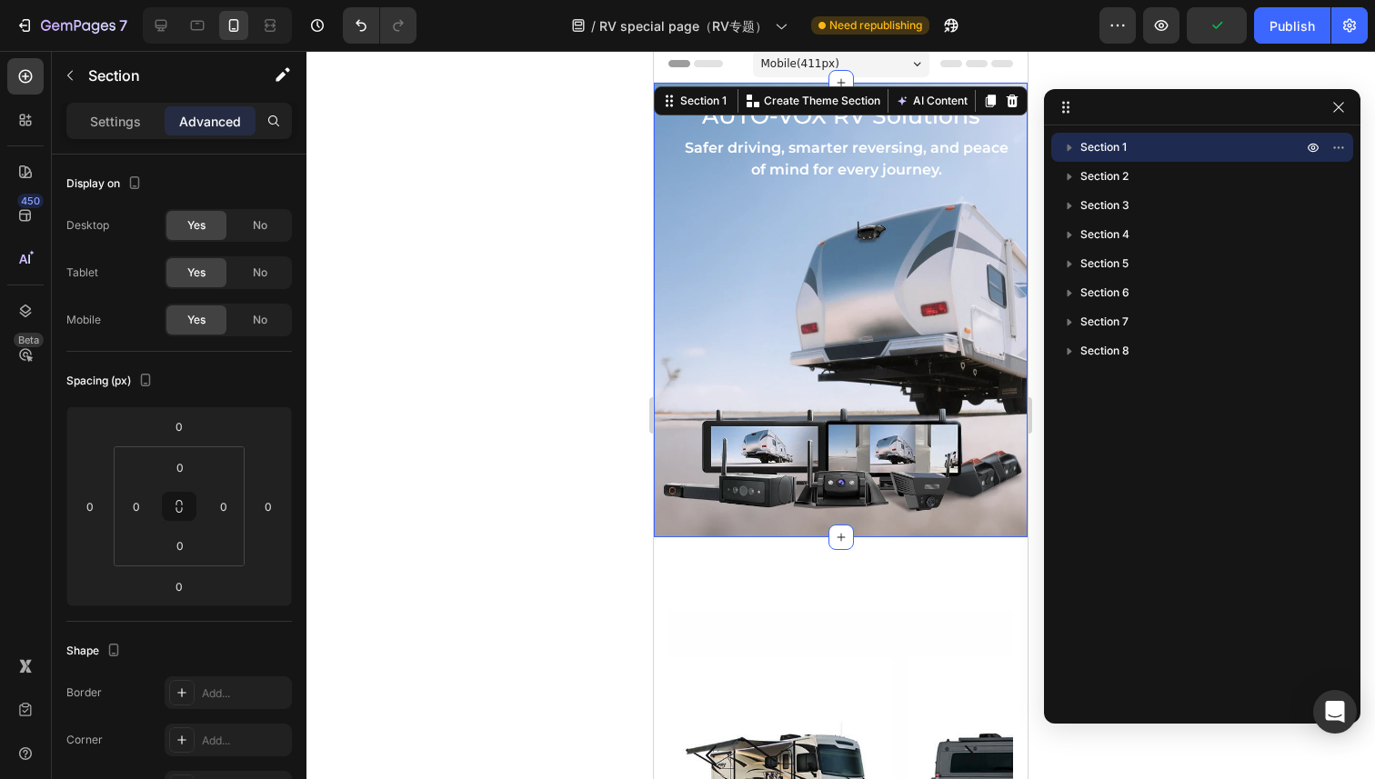
scroll to position [0, 0]
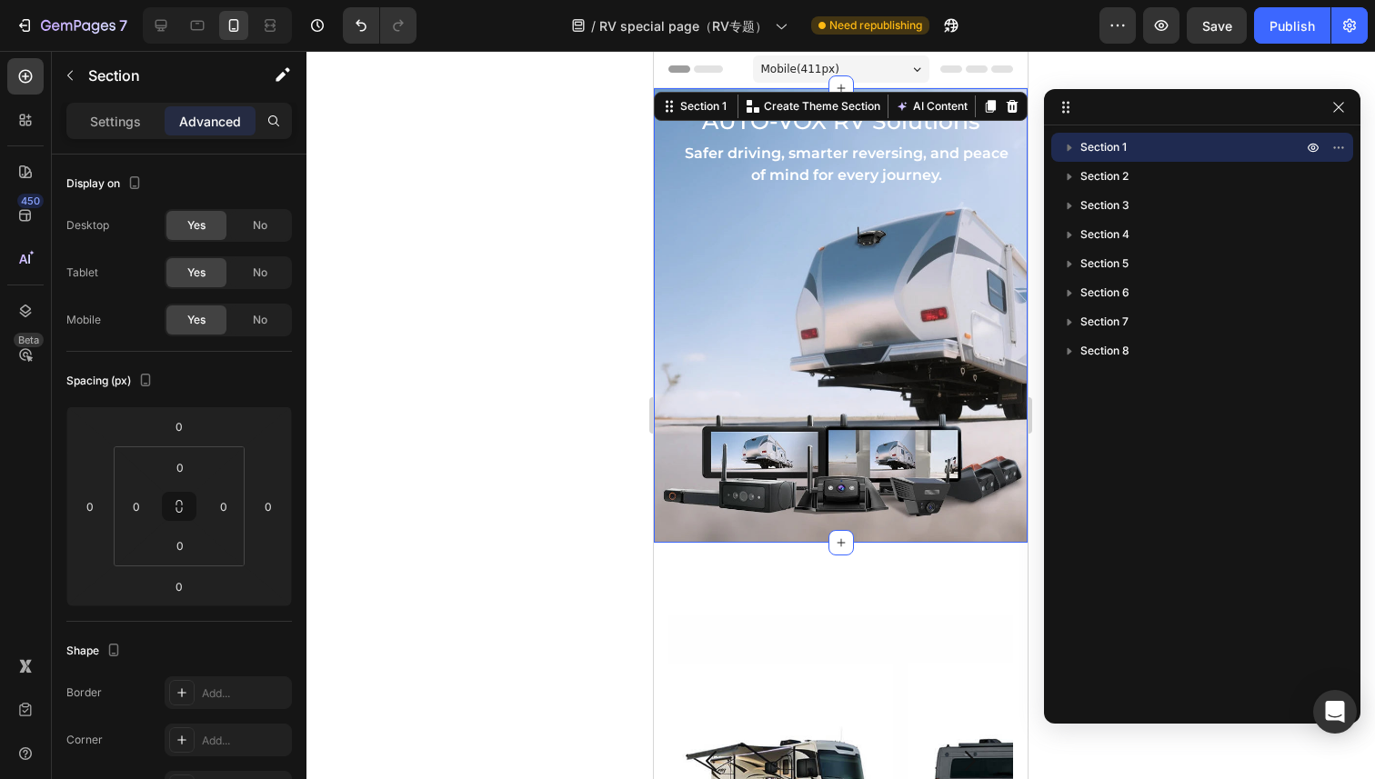
click at [1144, 149] on p "Section 1" at bounding box center [1193, 147] width 226 height 18
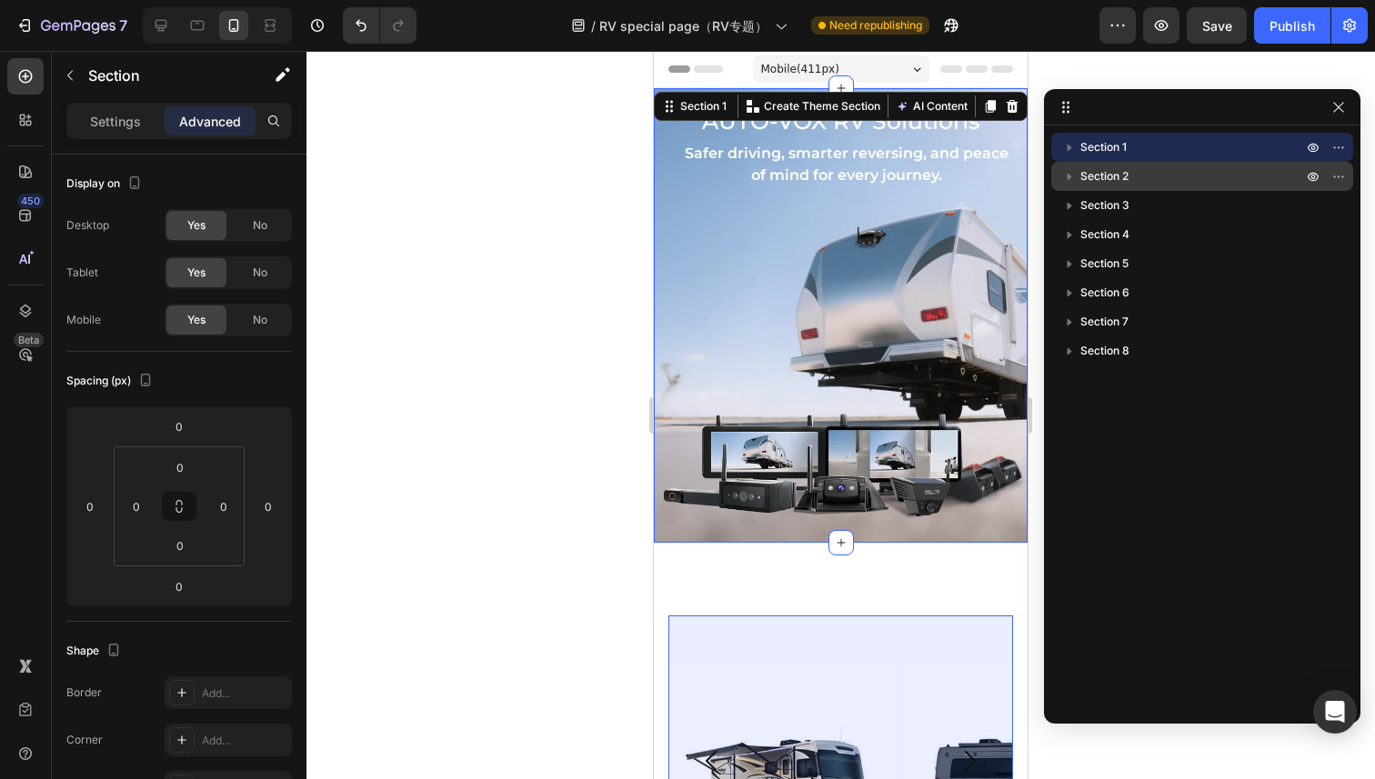
click at [1134, 176] on p "Section 2" at bounding box center [1193, 176] width 226 height 18
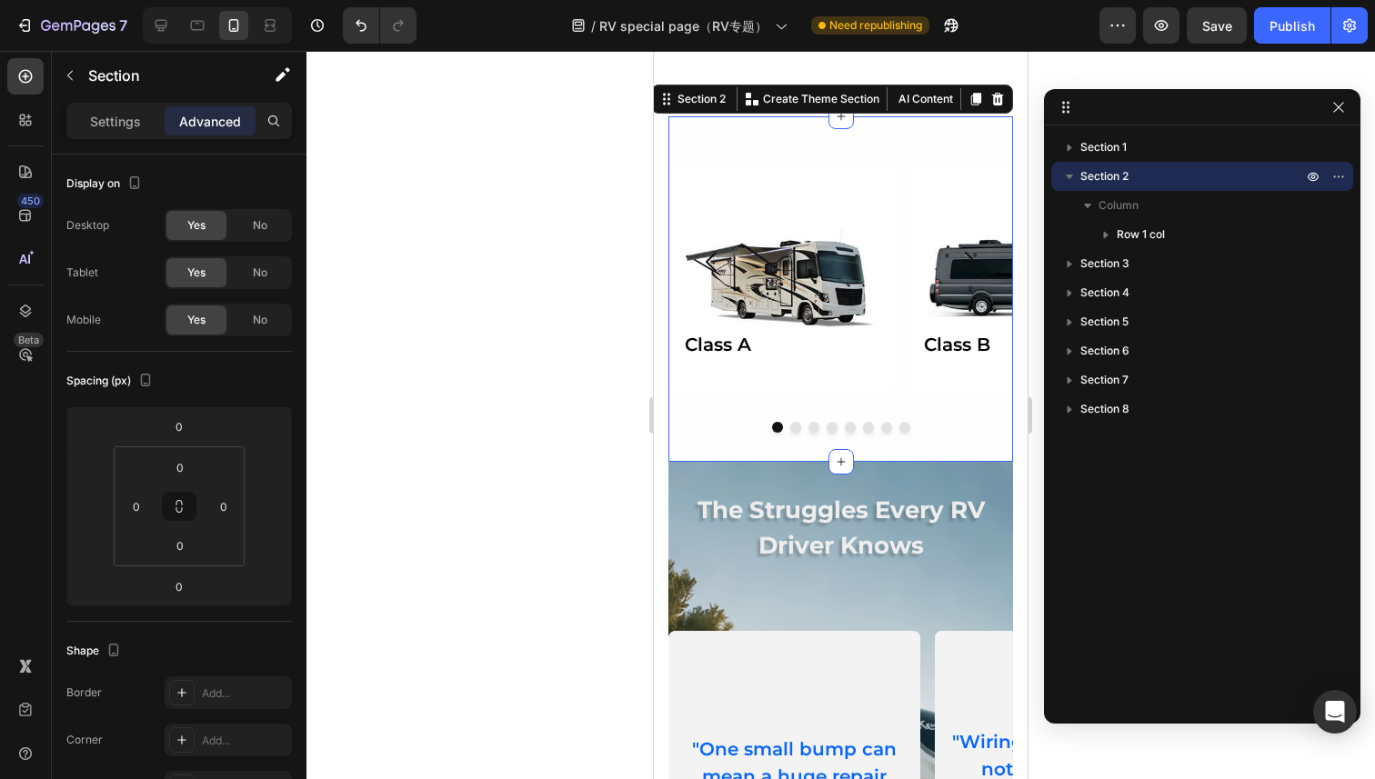
scroll to position [501, 0]
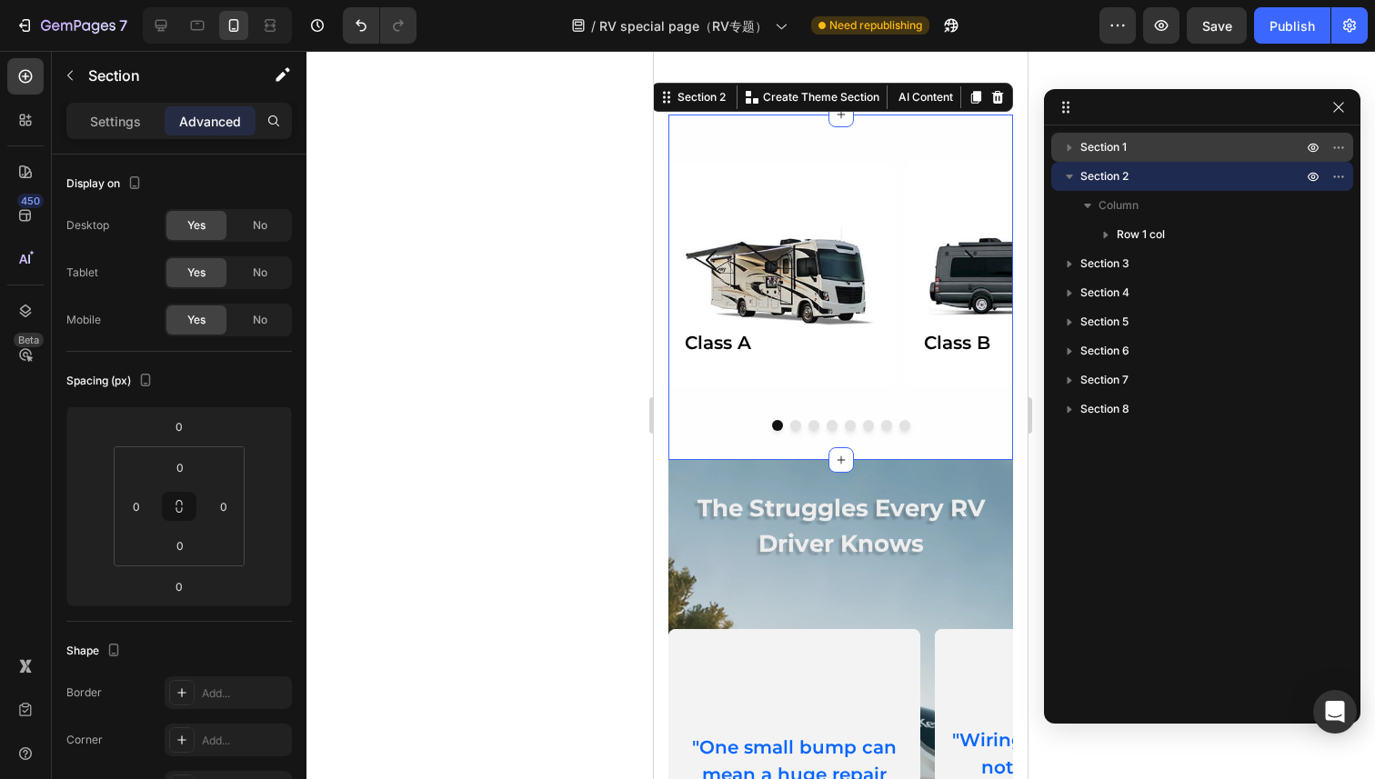
click at [1120, 146] on span "Section 1" at bounding box center [1103, 147] width 46 height 18
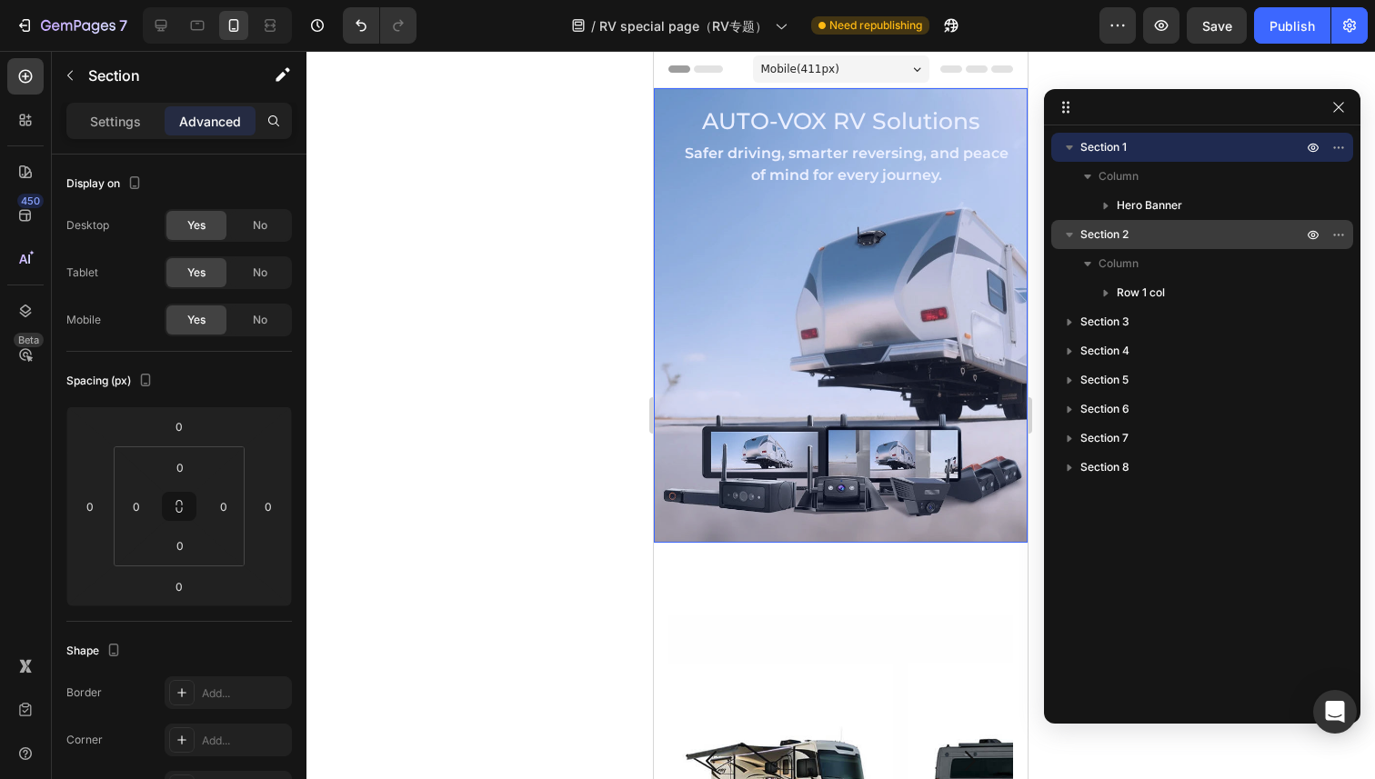
scroll to position [0, 0]
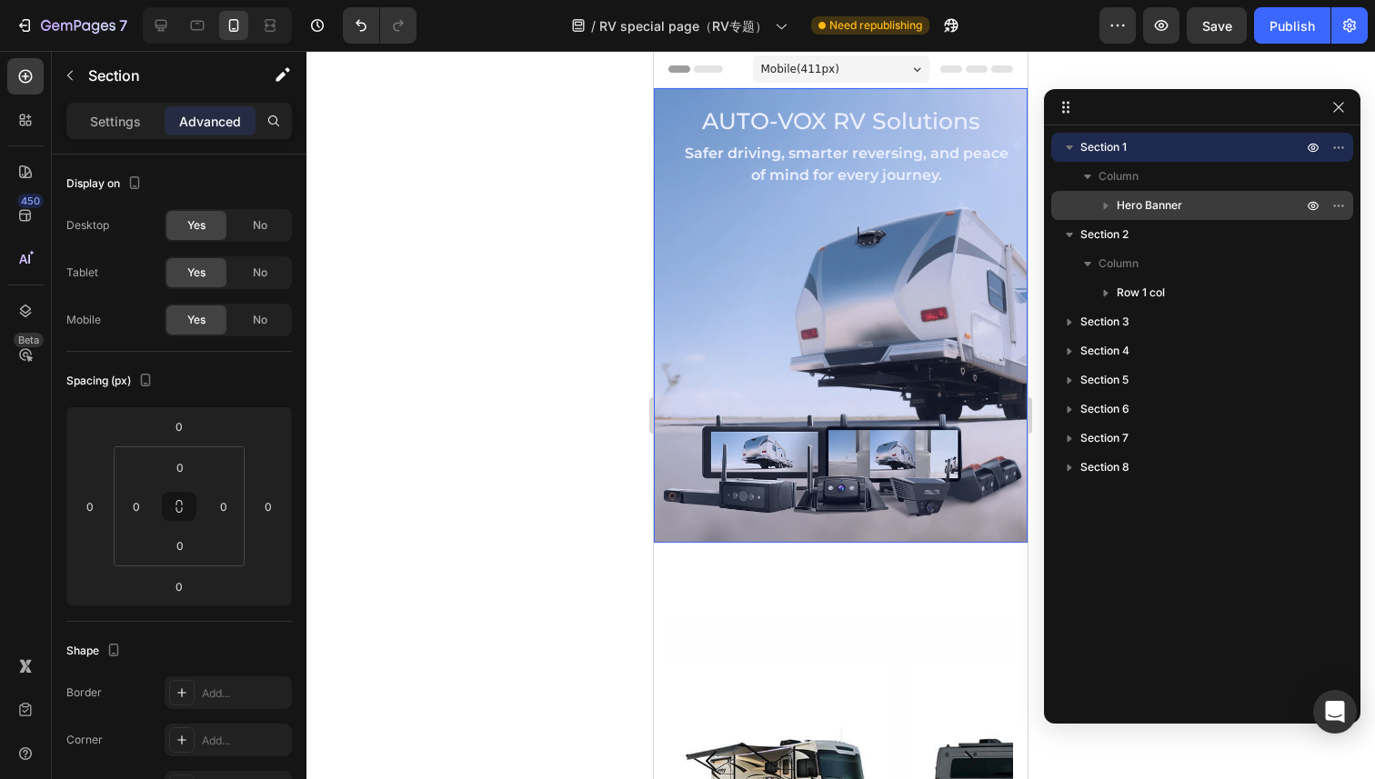
click at [1140, 207] on span "Hero Banner" at bounding box center [1149, 205] width 65 height 18
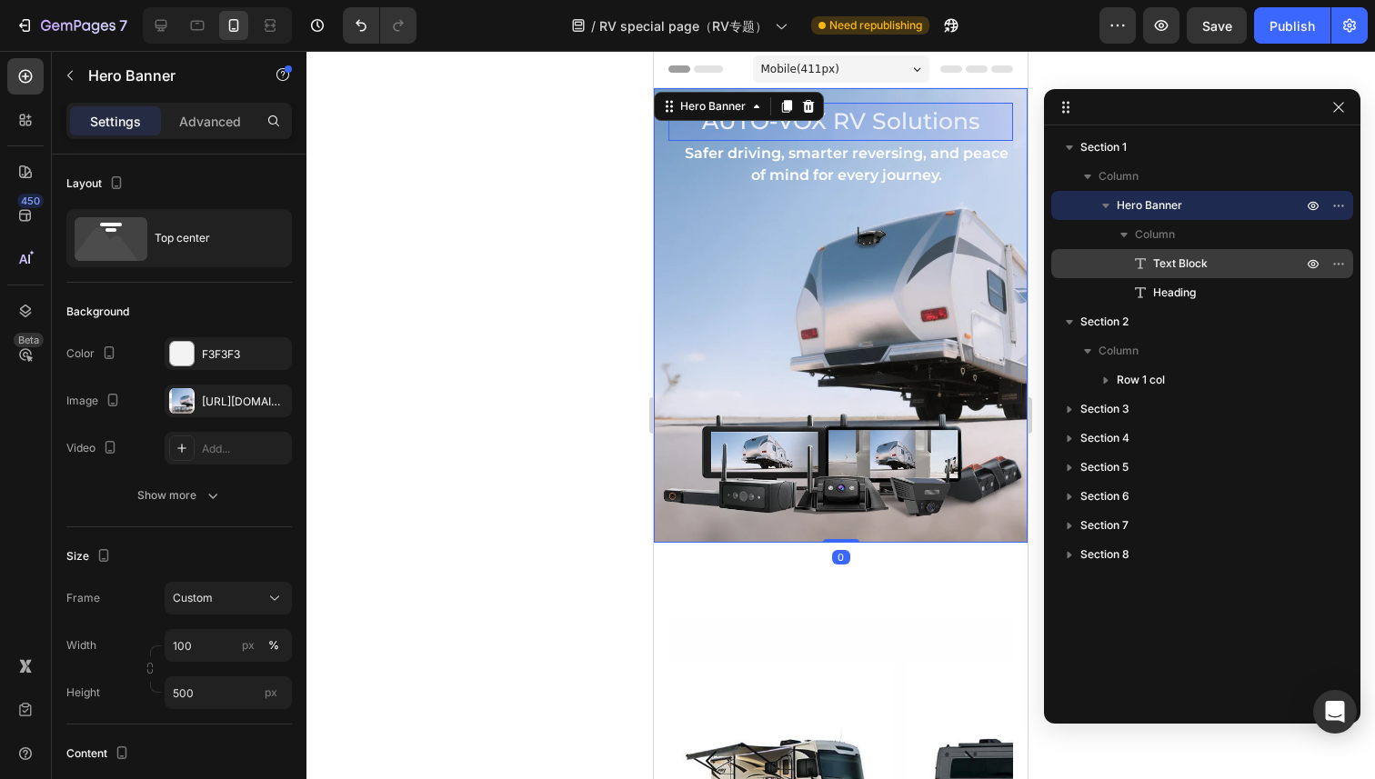
click at [1153, 264] on span "Text Block" at bounding box center [1180, 264] width 55 height 18
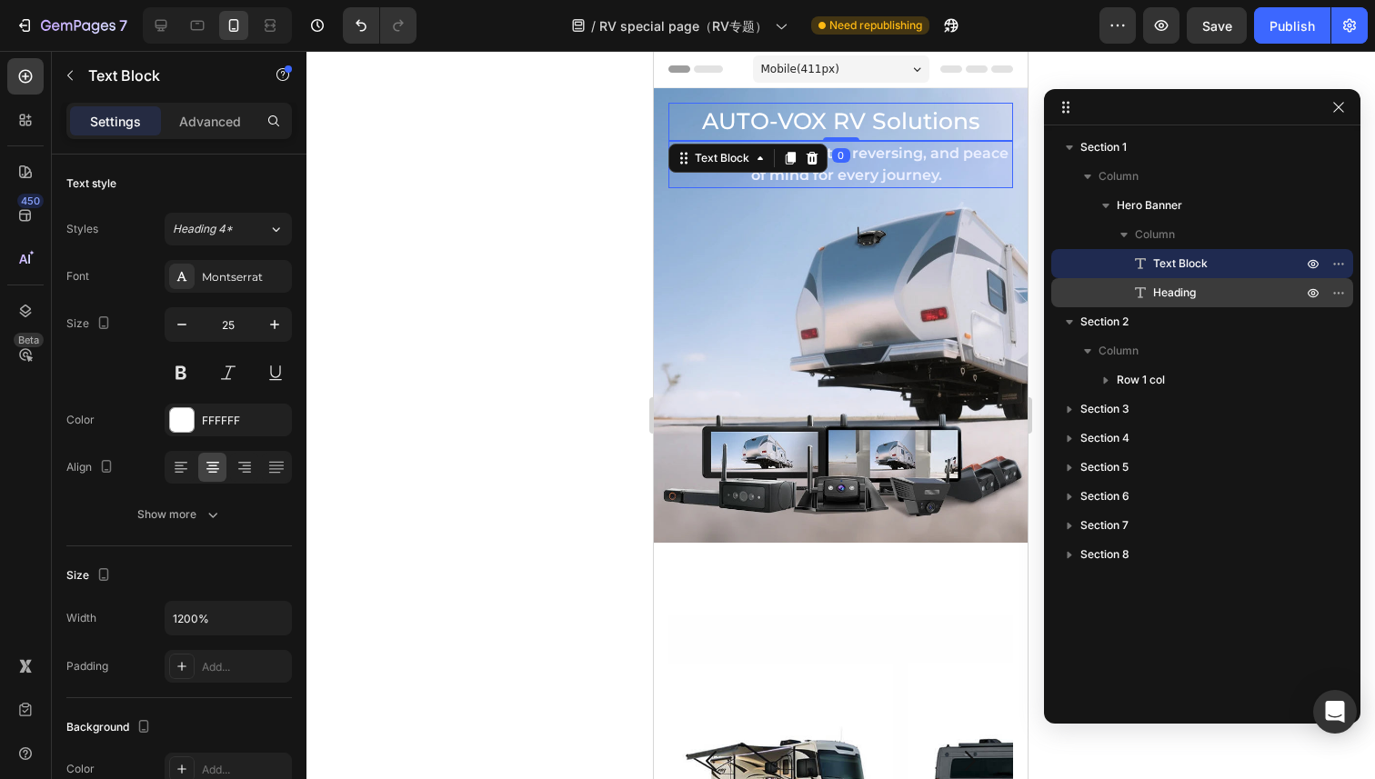
click at [1174, 286] on span "Heading" at bounding box center [1174, 293] width 43 height 18
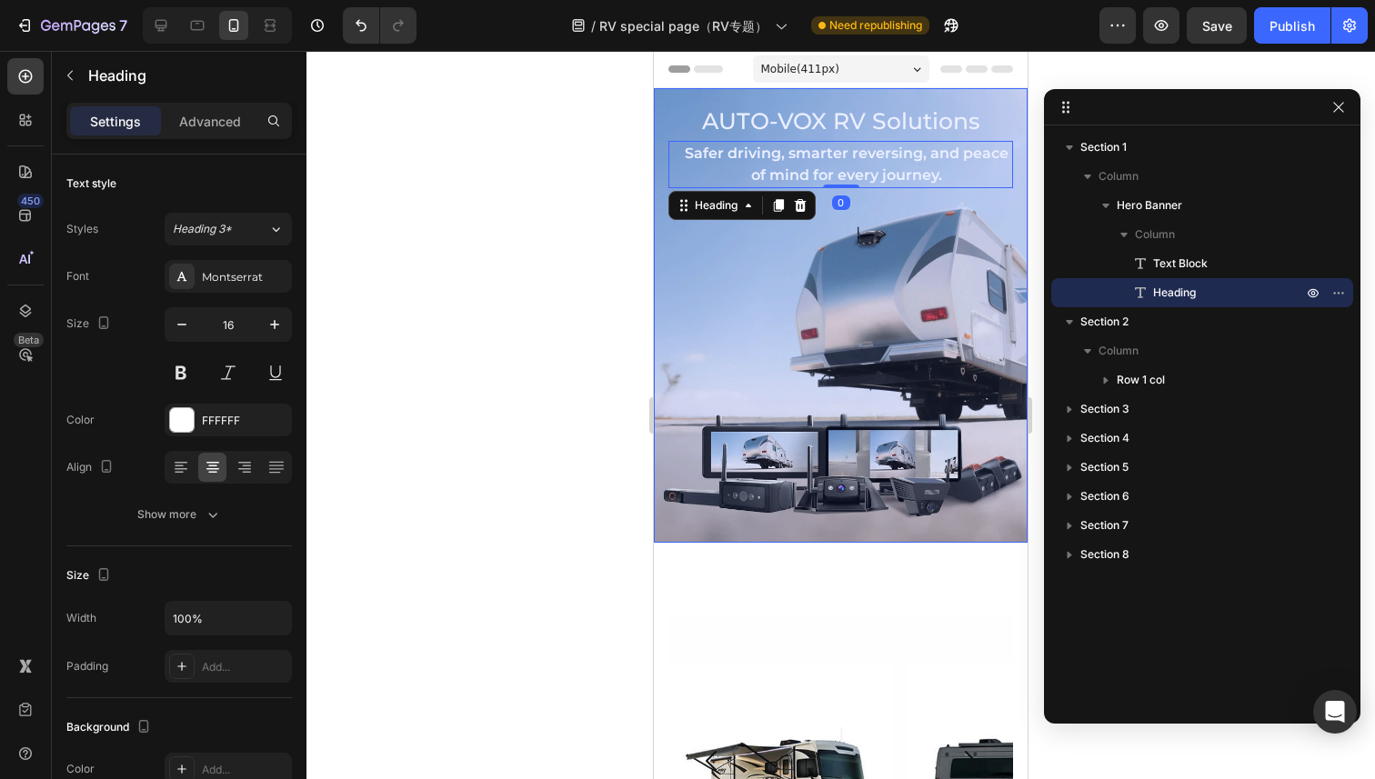
click at [1145, 129] on div "Section 1 Column Hero Banner Column Text Block Heading Section 2 Column Row 1 c…" at bounding box center [1202, 419] width 316 height 586
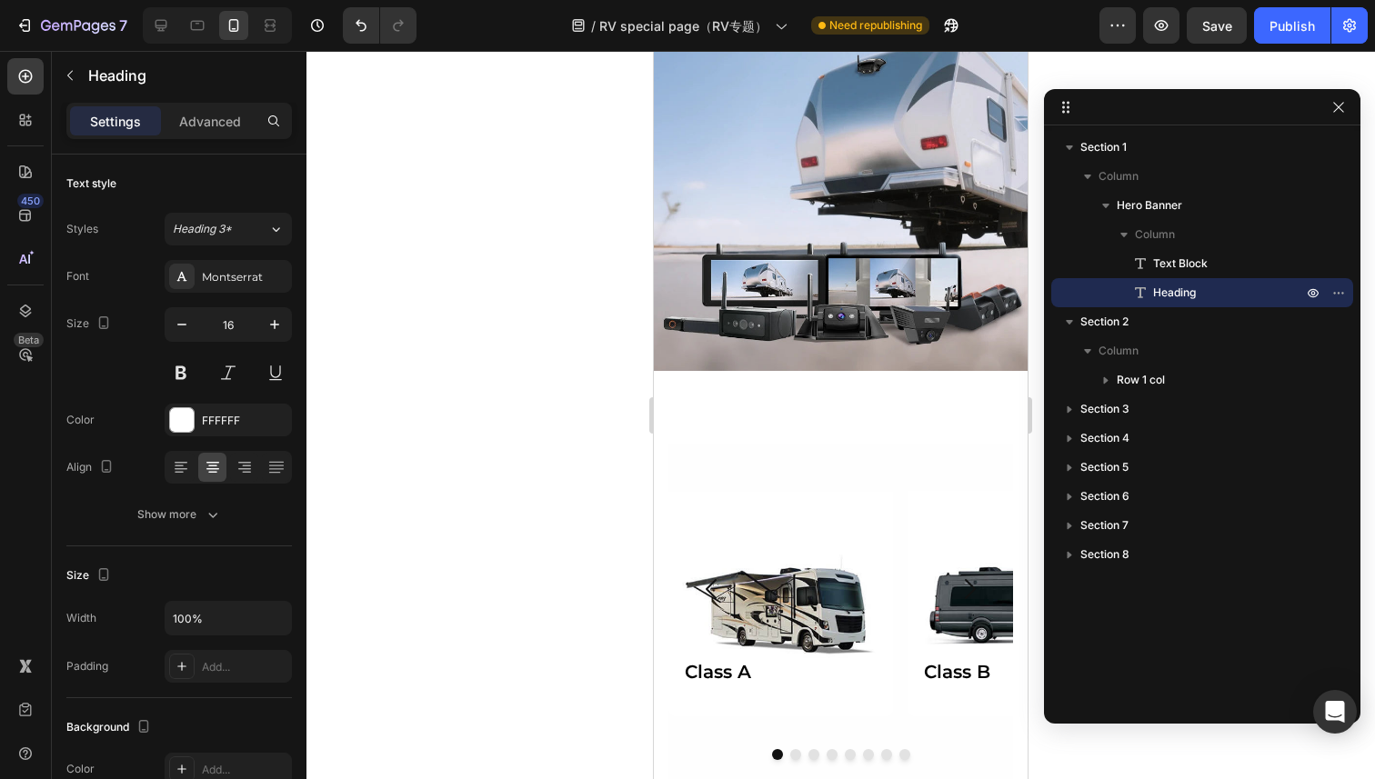
scroll to position [253, 0]
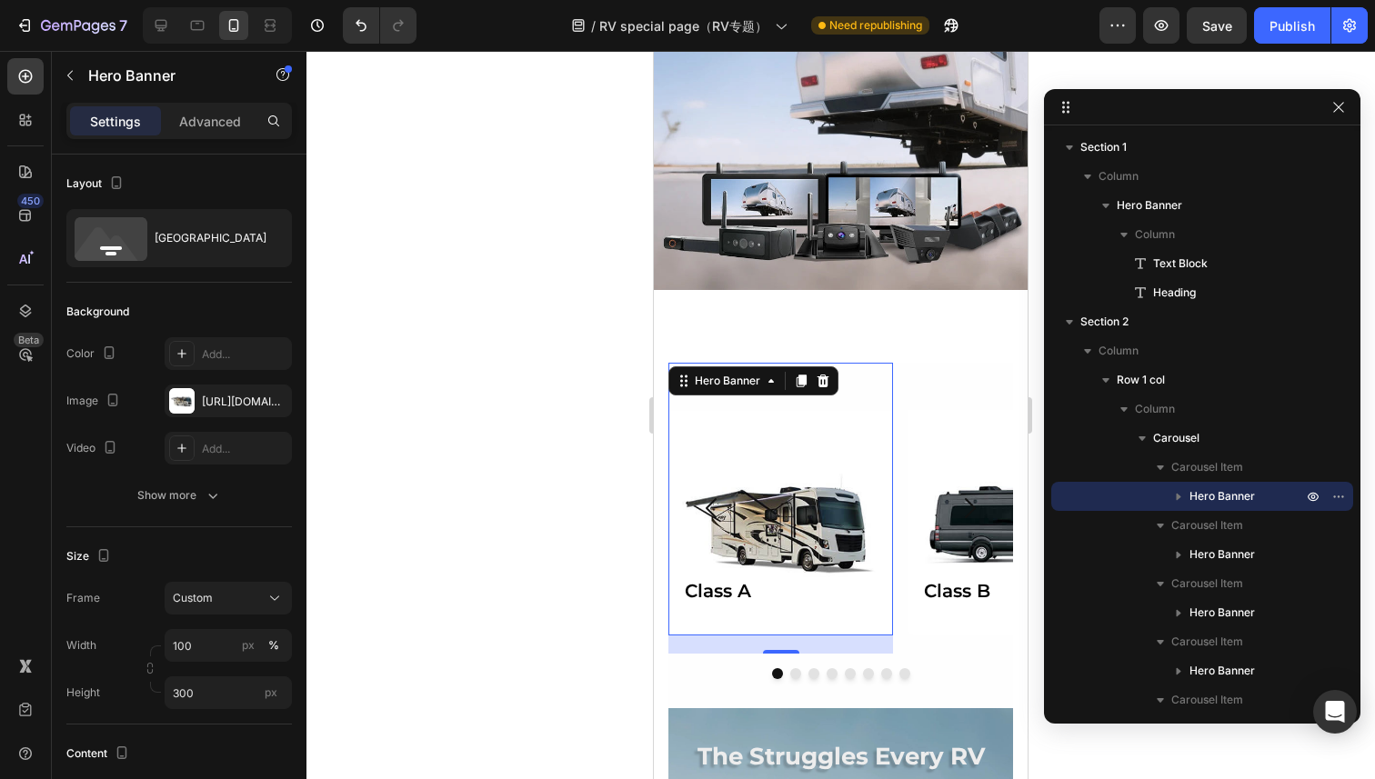
click at [775, 500] on div "Background Image" at bounding box center [780, 499] width 225 height 273
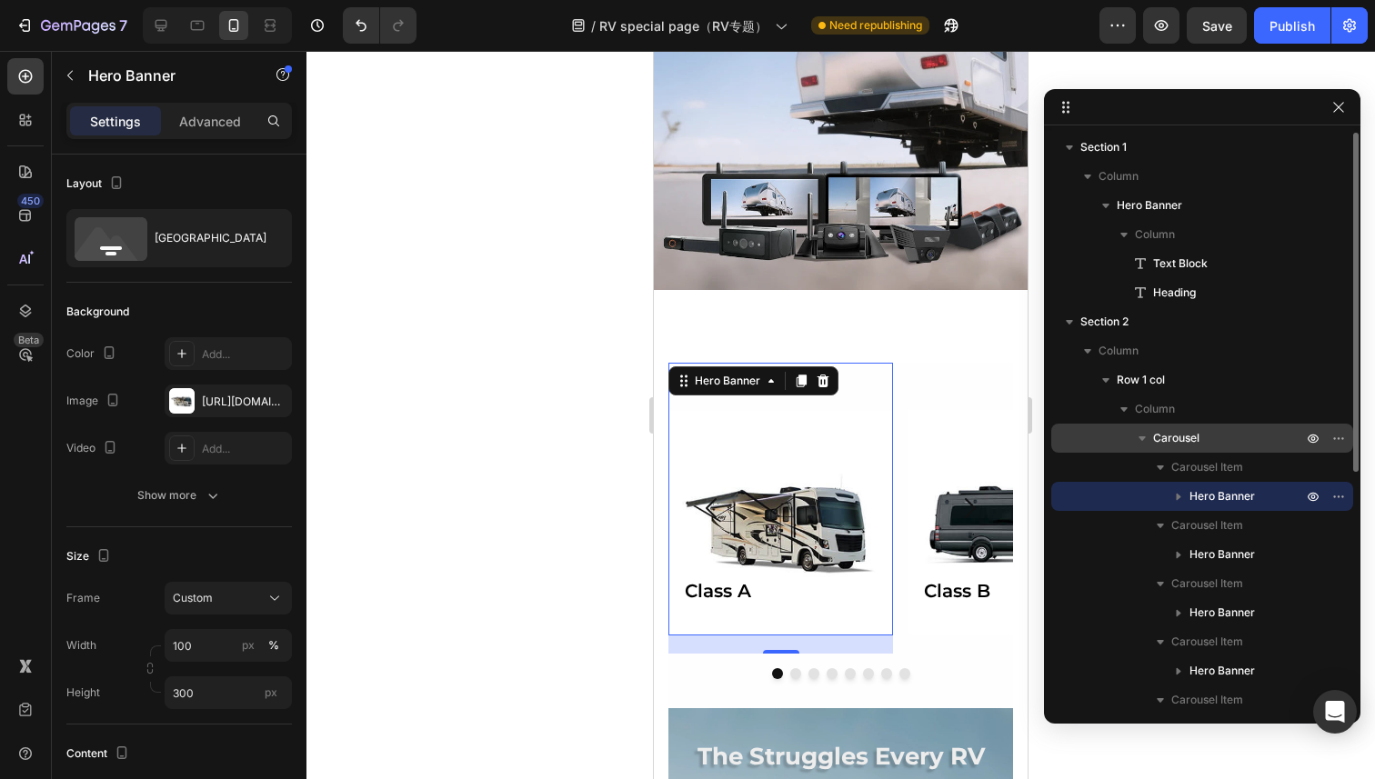
click at [1193, 444] on span "Carousel" at bounding box center [1176, 438] width 46 height 18
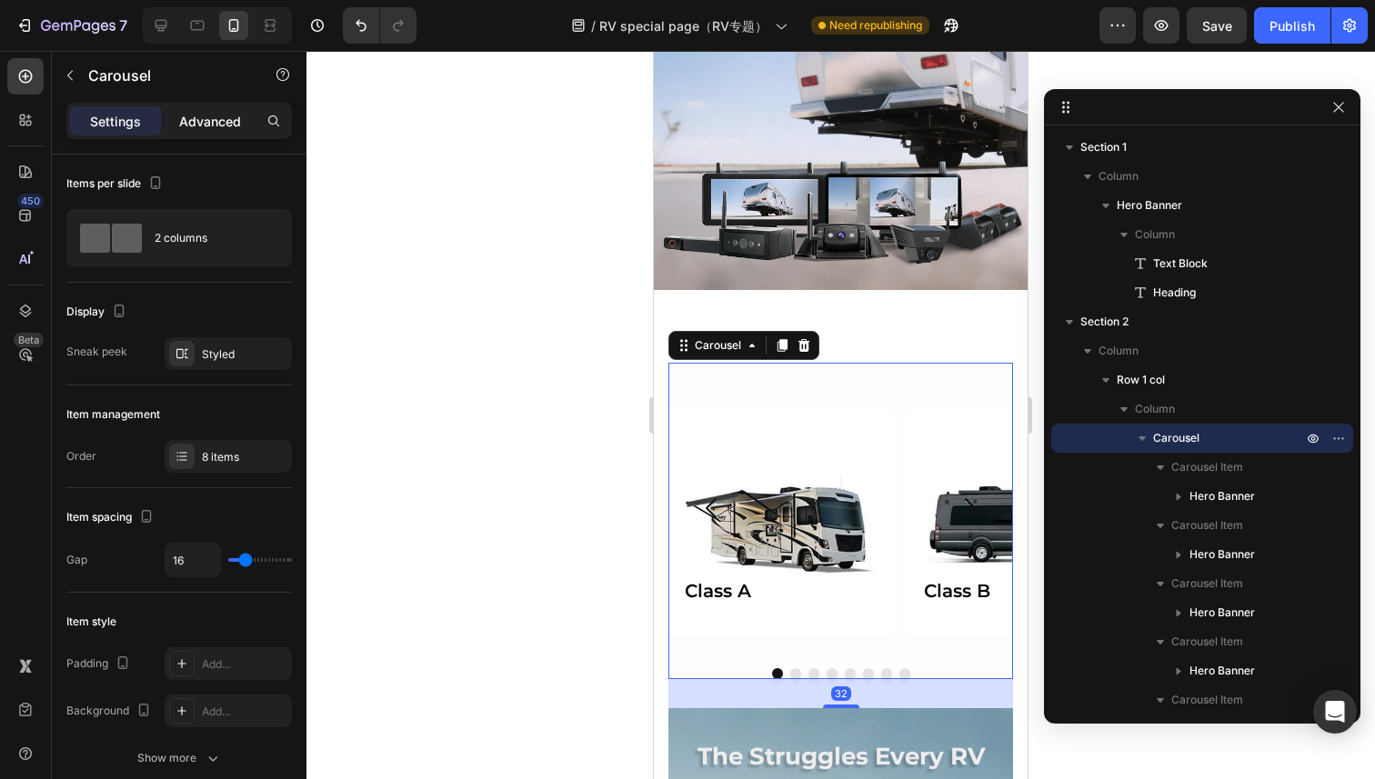
click at [216, 115] on p "Advanced" at bounding box center [210, 121] width 62 height 19
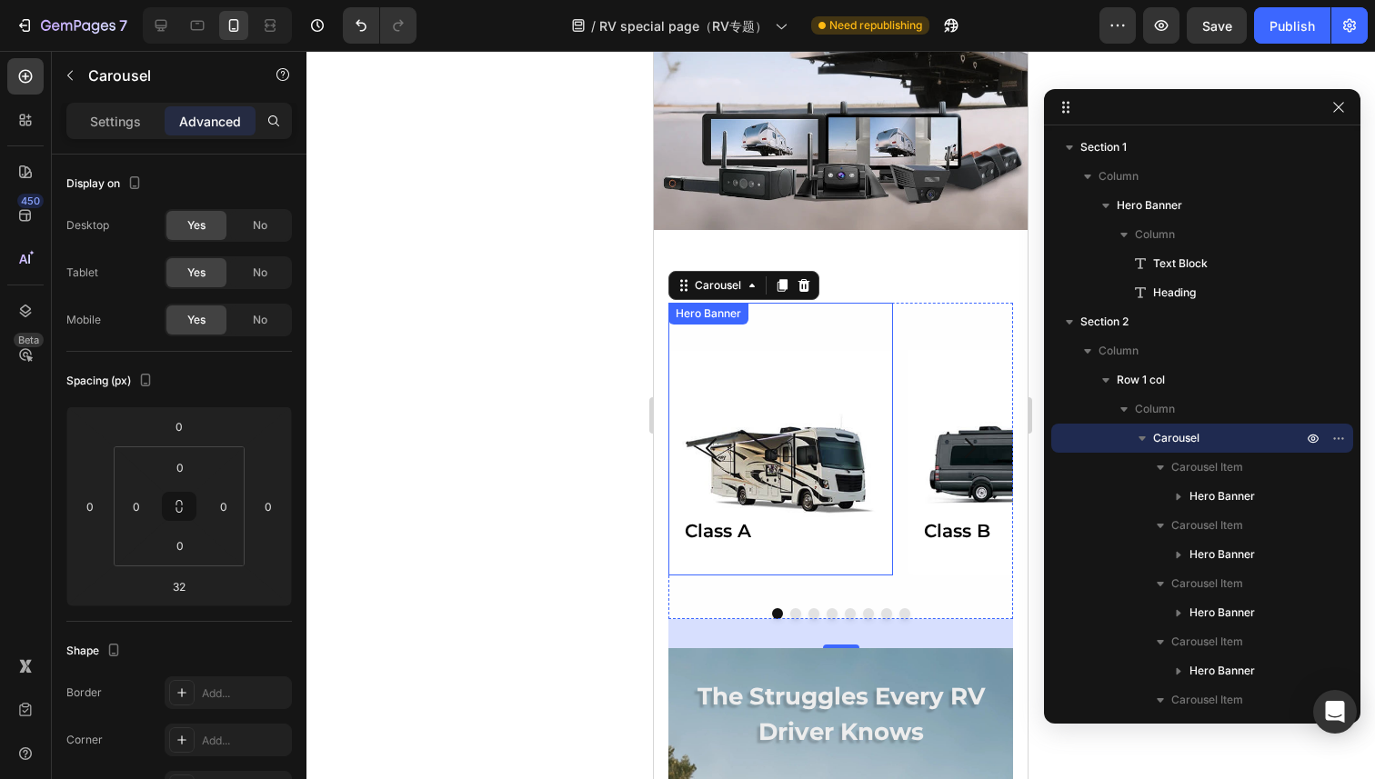
scroll to position [262, 0]
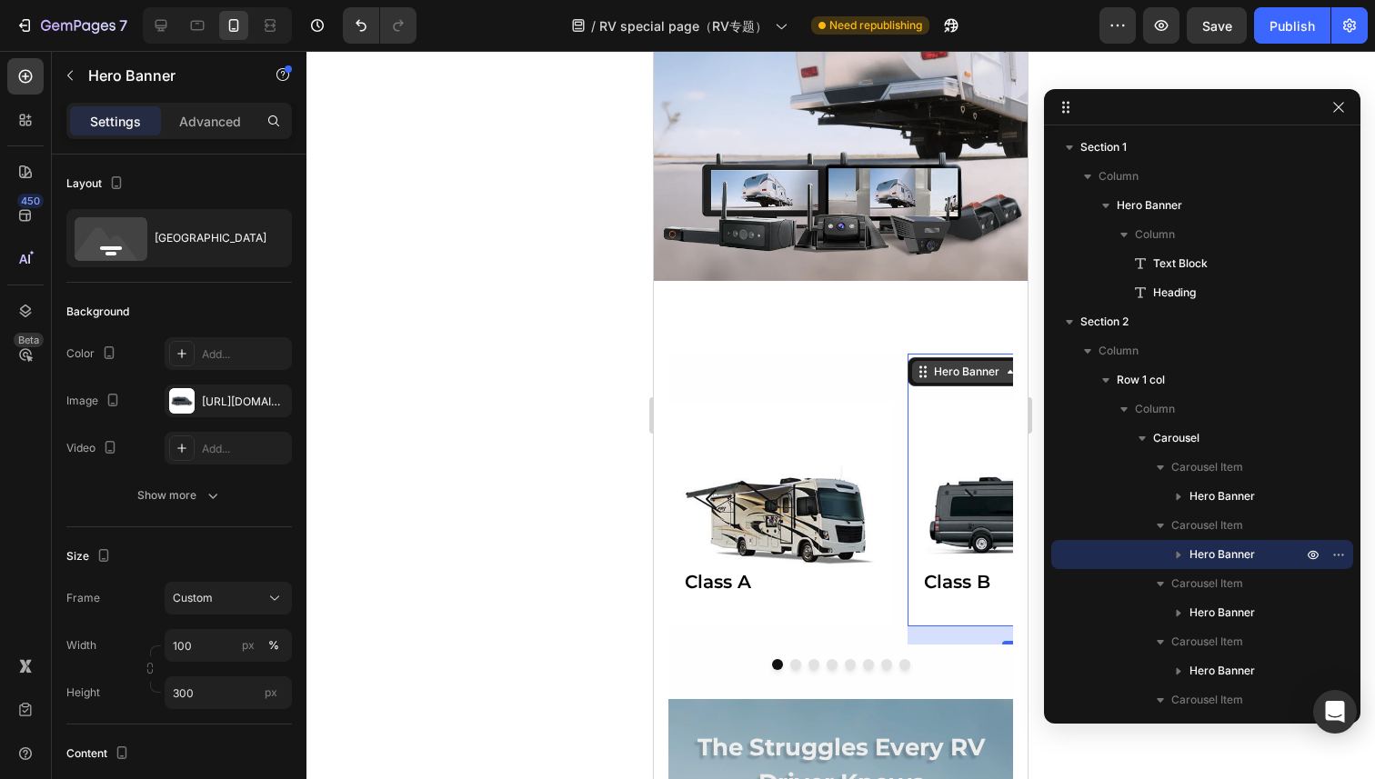
click at [940, 365] on div "Hero Banner" at bounding box center [966, 372] width 73 height 16
click at [216, 123] on p "Advanced" at bounding box center [210, 121] width 62 height 19
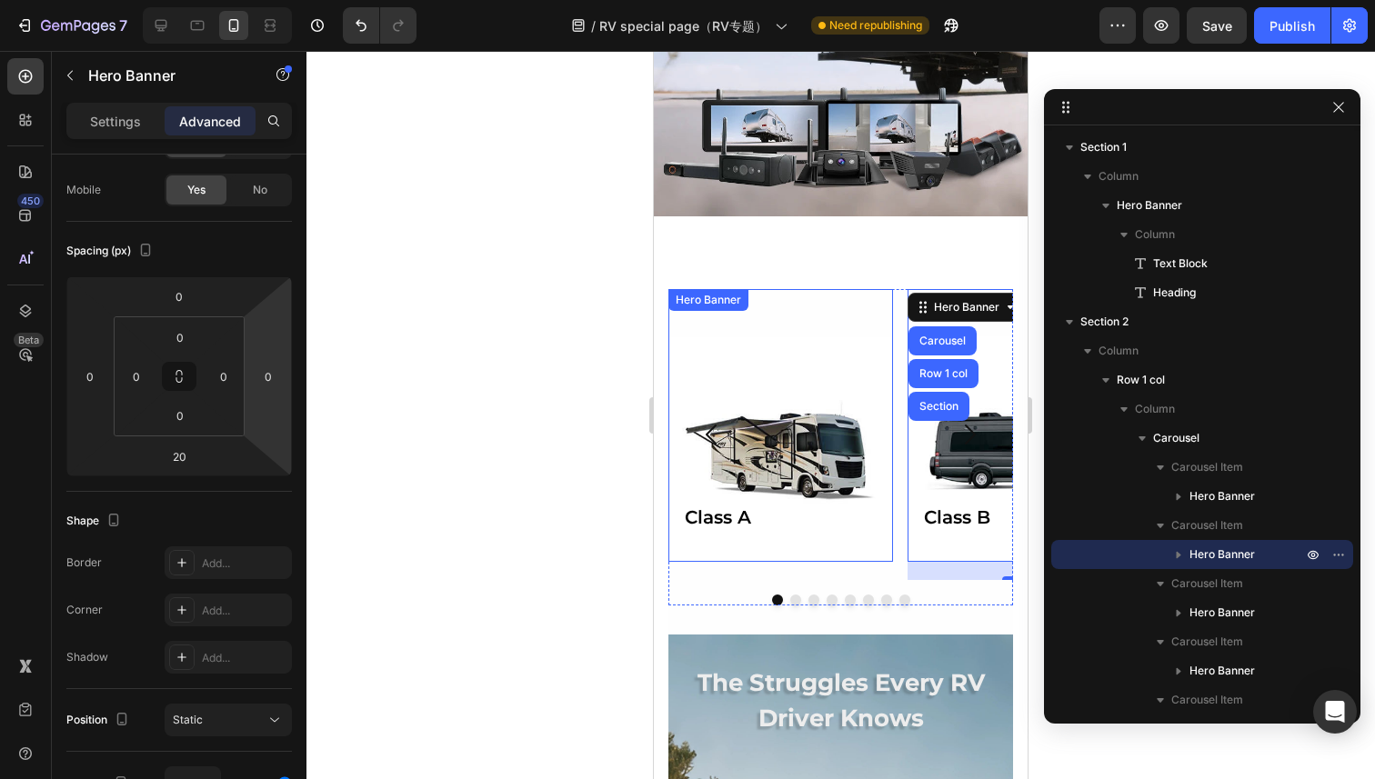
scroll to position [320, 0]
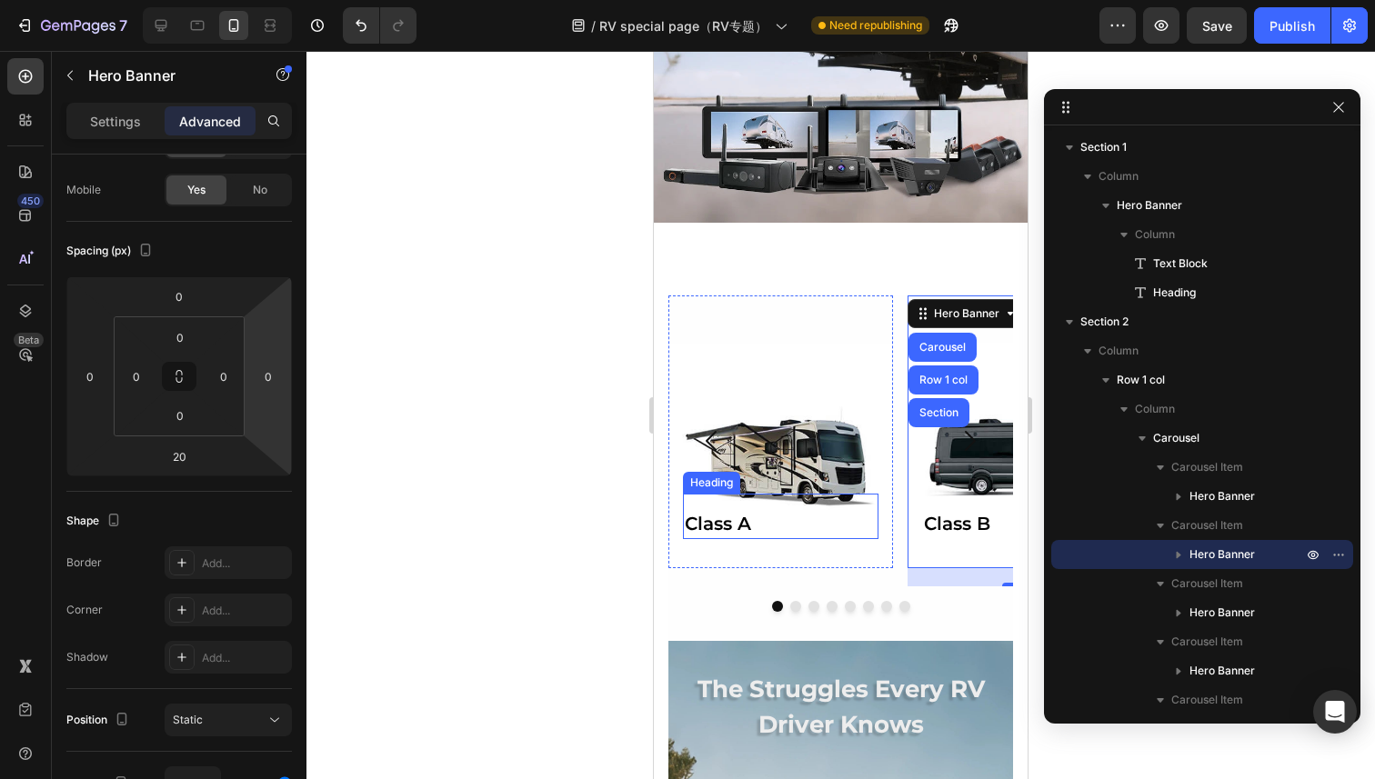
click at [803, 482] on div "Class A Heading" at bounding box center [780, 523] width 225 height 89
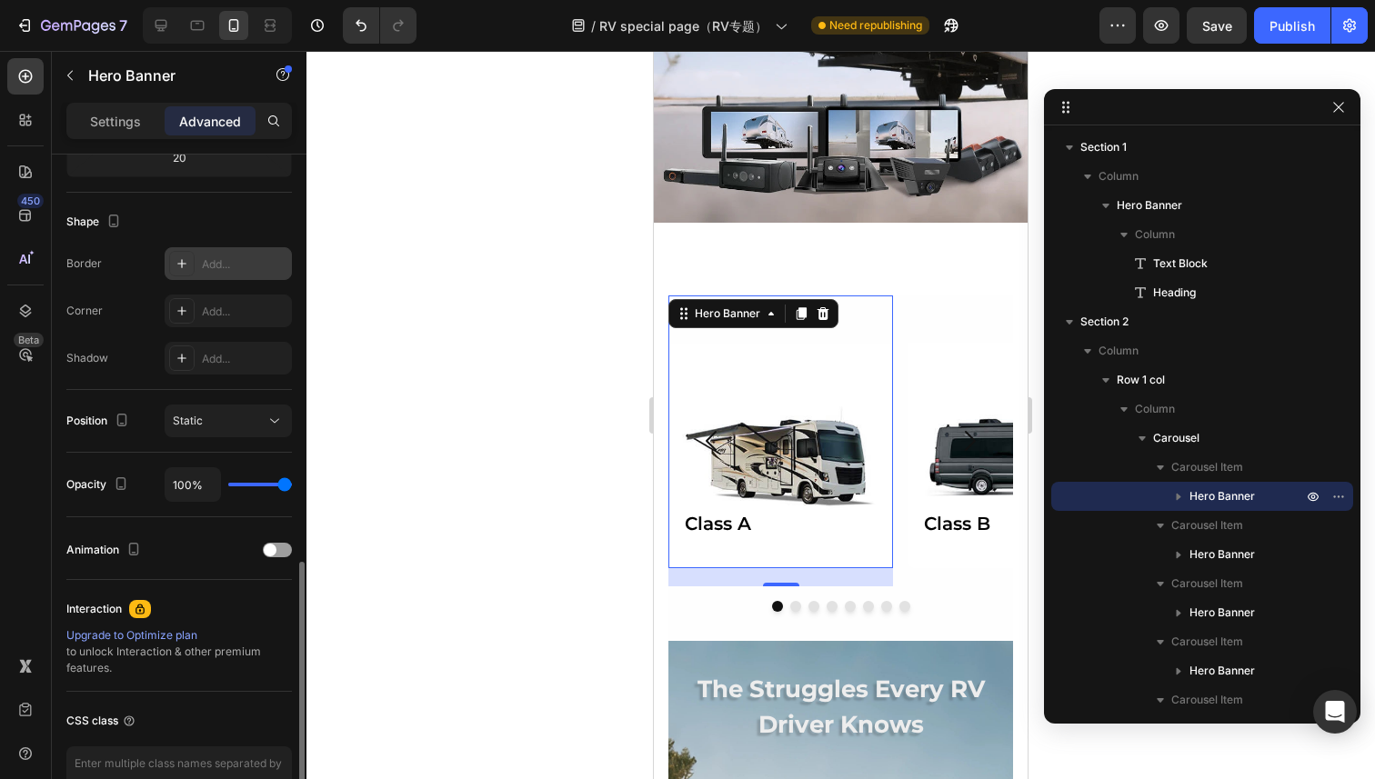
scroll to position [537, 0]
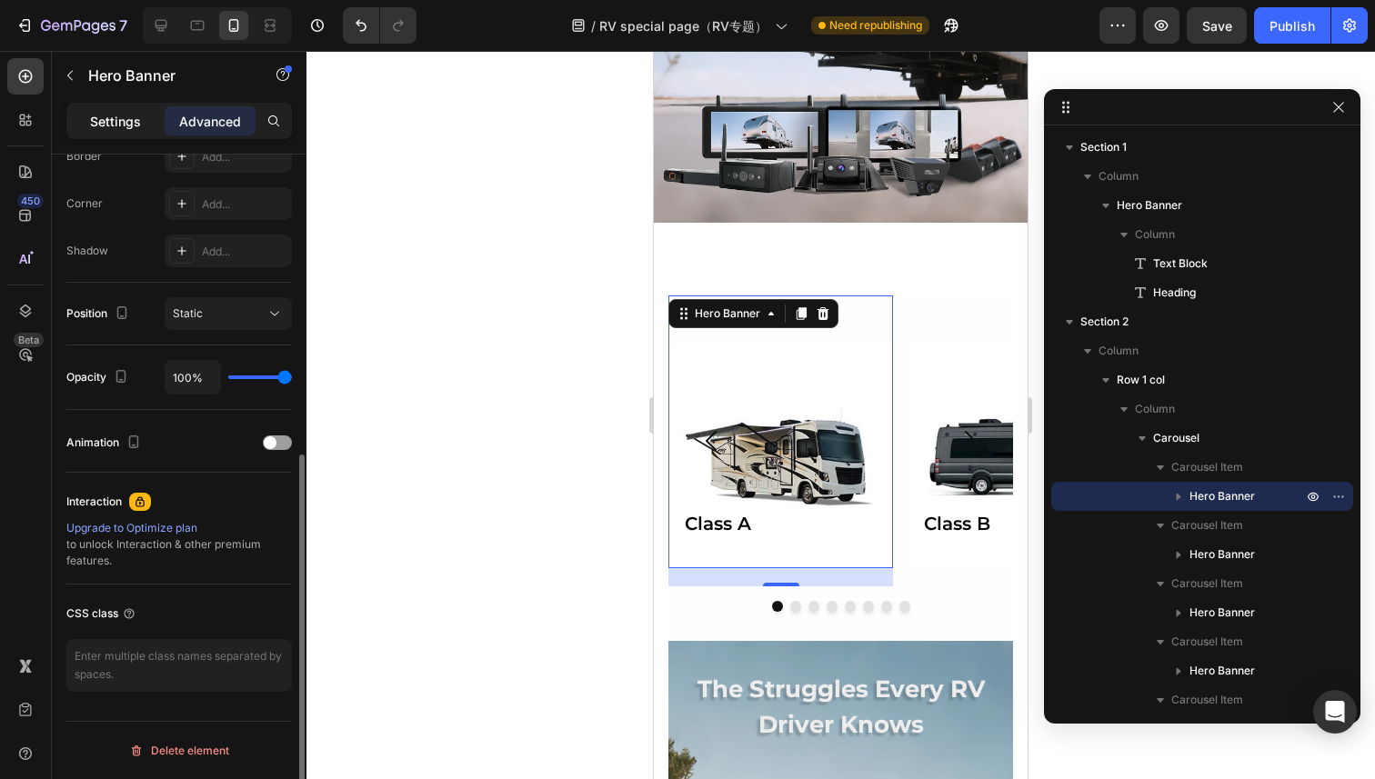
click at [102, 116] on p "Settings" at bounding box center [115, 121] width 51 height 19
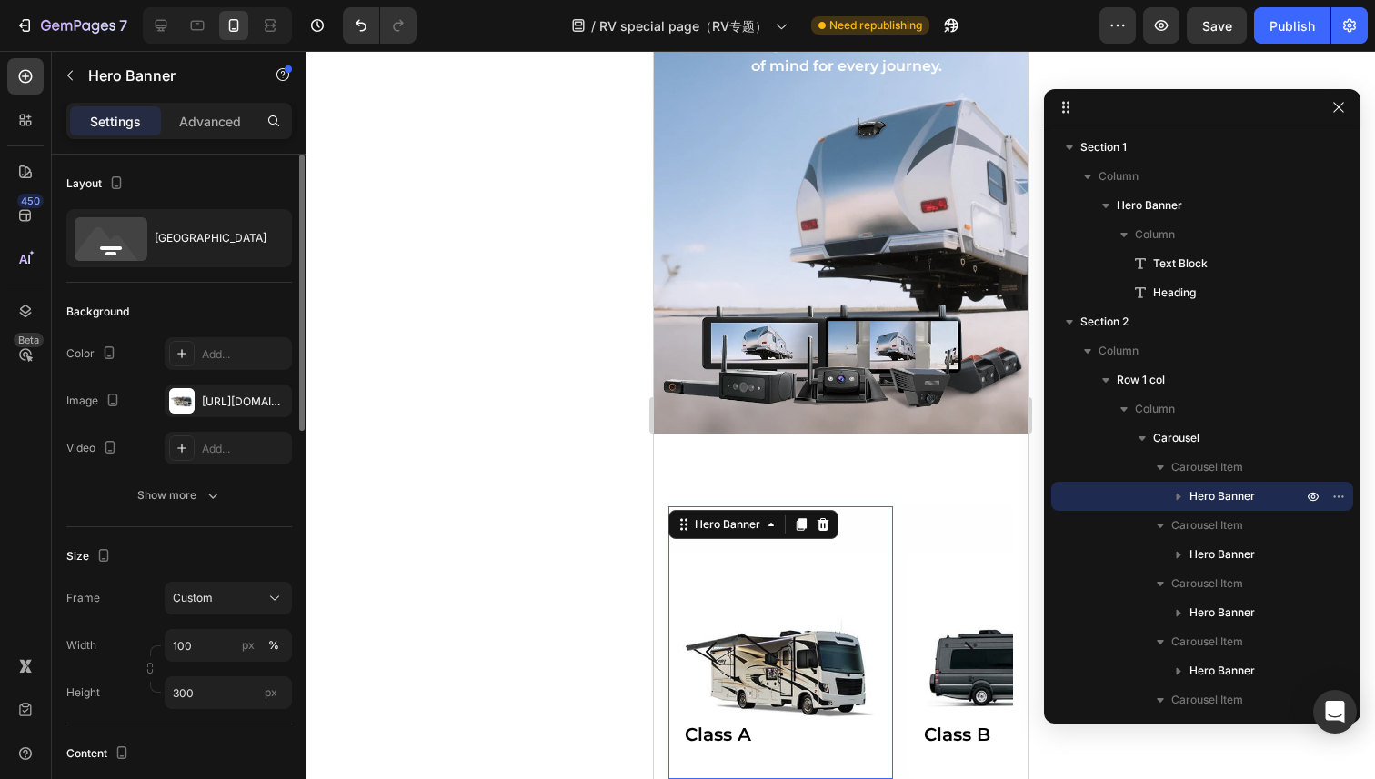
scroll to position [0, 0]
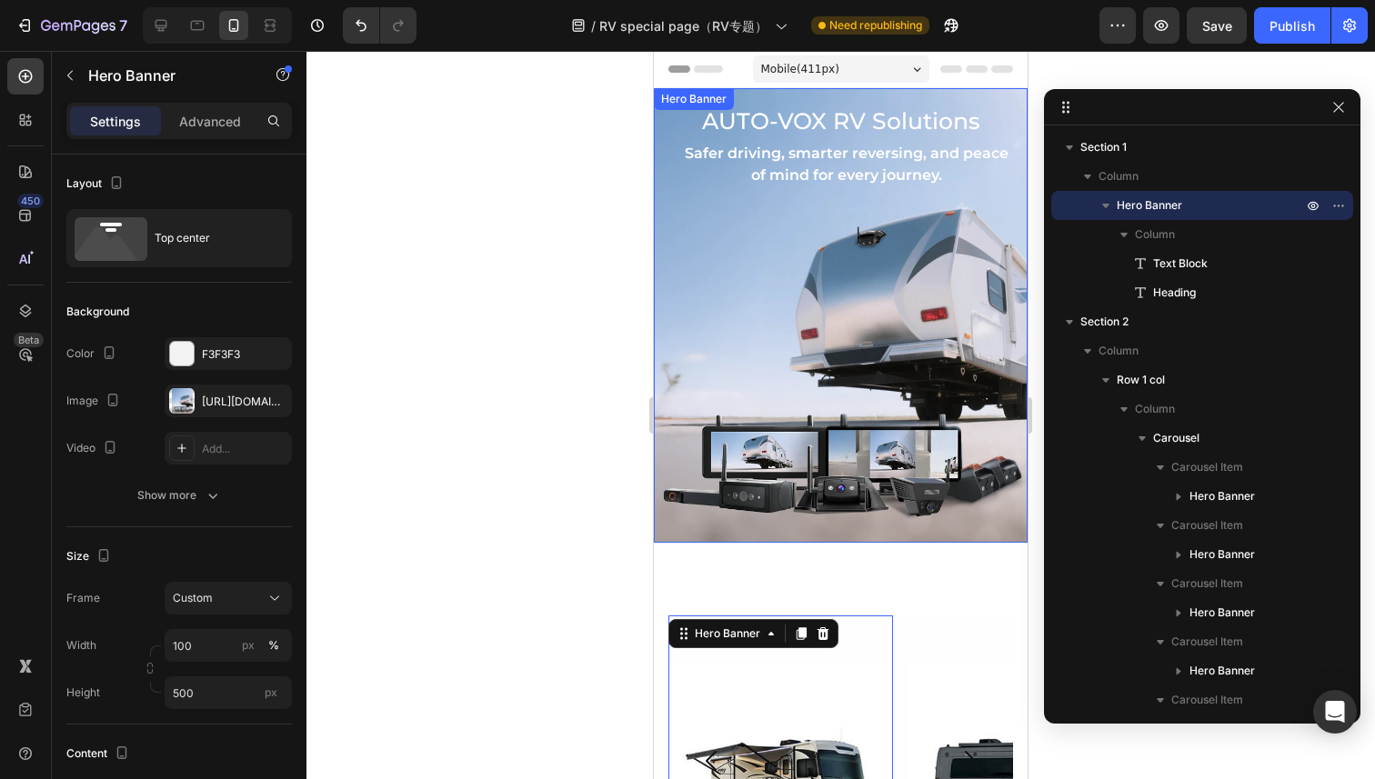
click at [680, 104] on div "Hero Banner" at bounding box center [694, 99] width 73 height 16
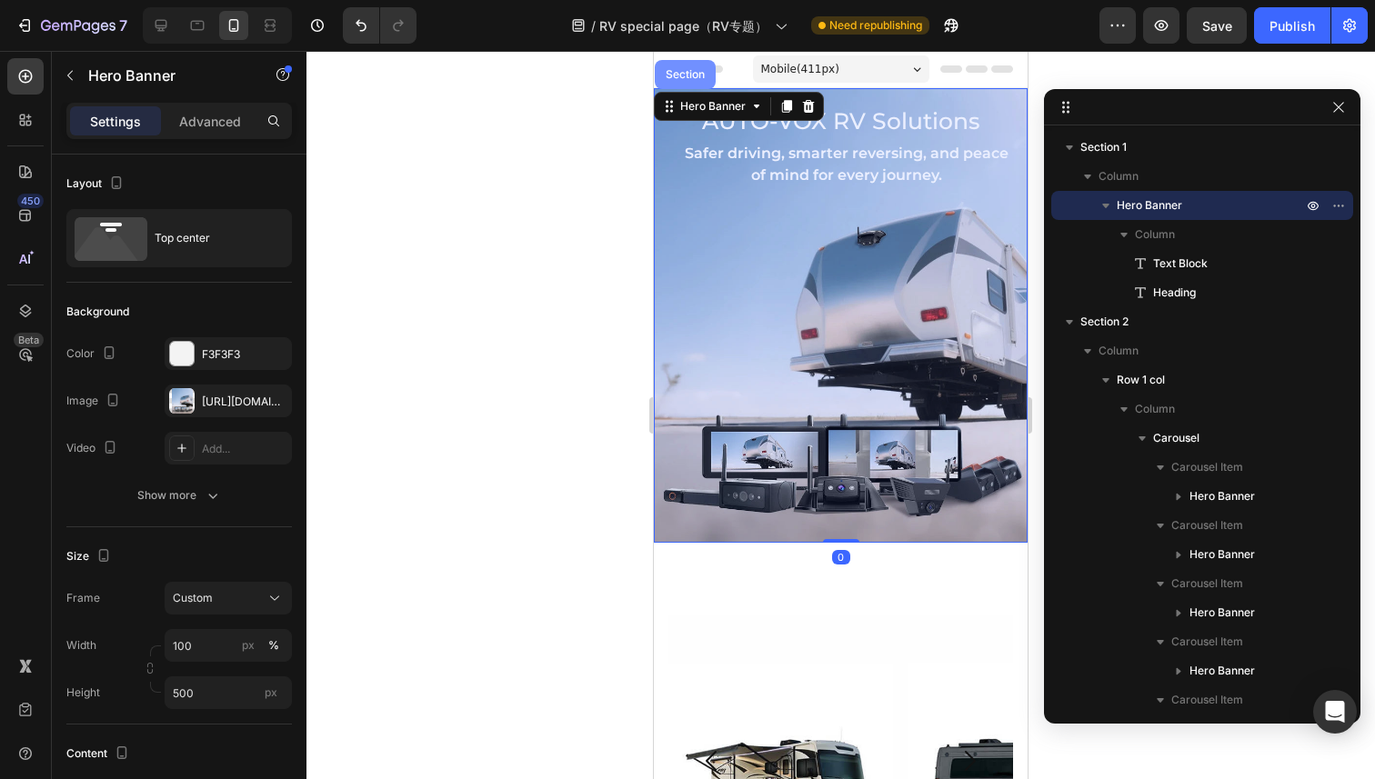
click at [693, 78] on div "Section" at bounding box center [685, 74] width 46 height 11
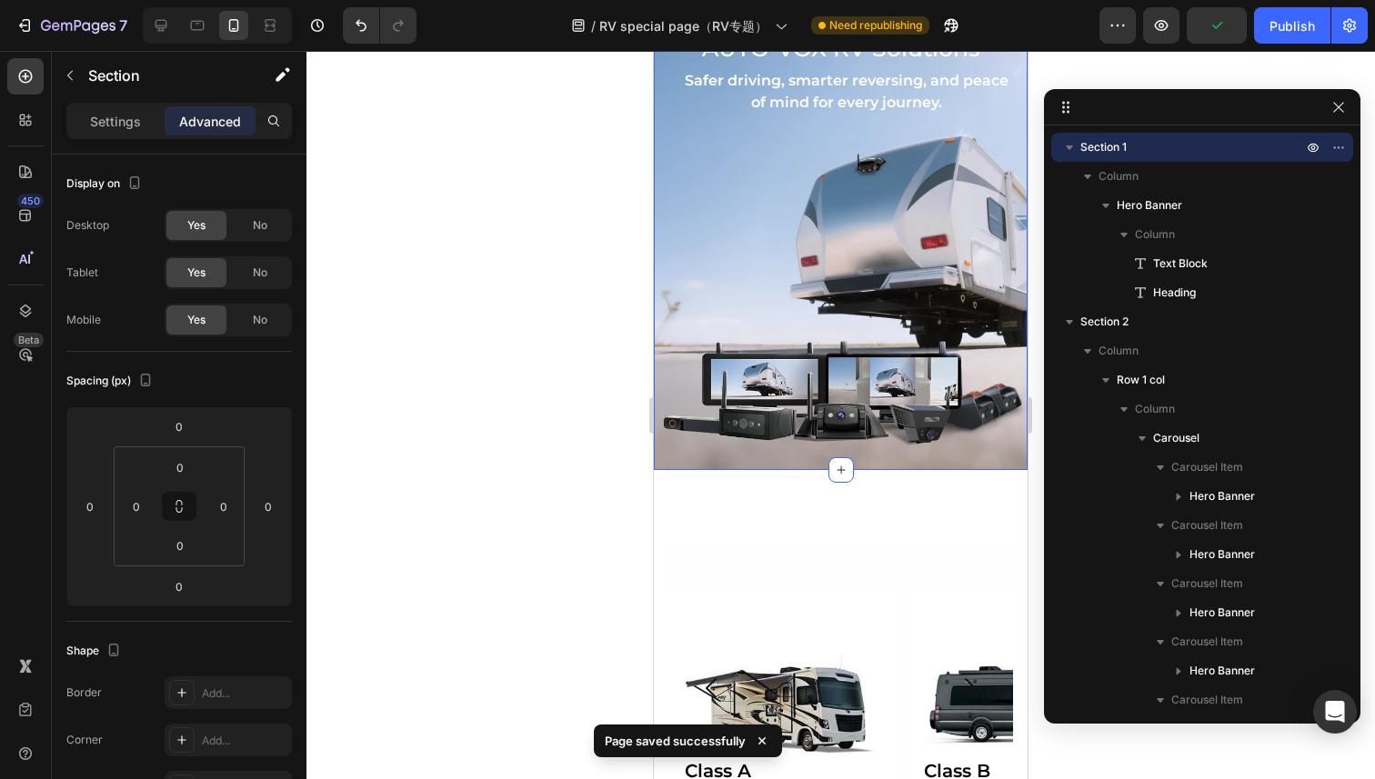
scroll to position [77, 0]
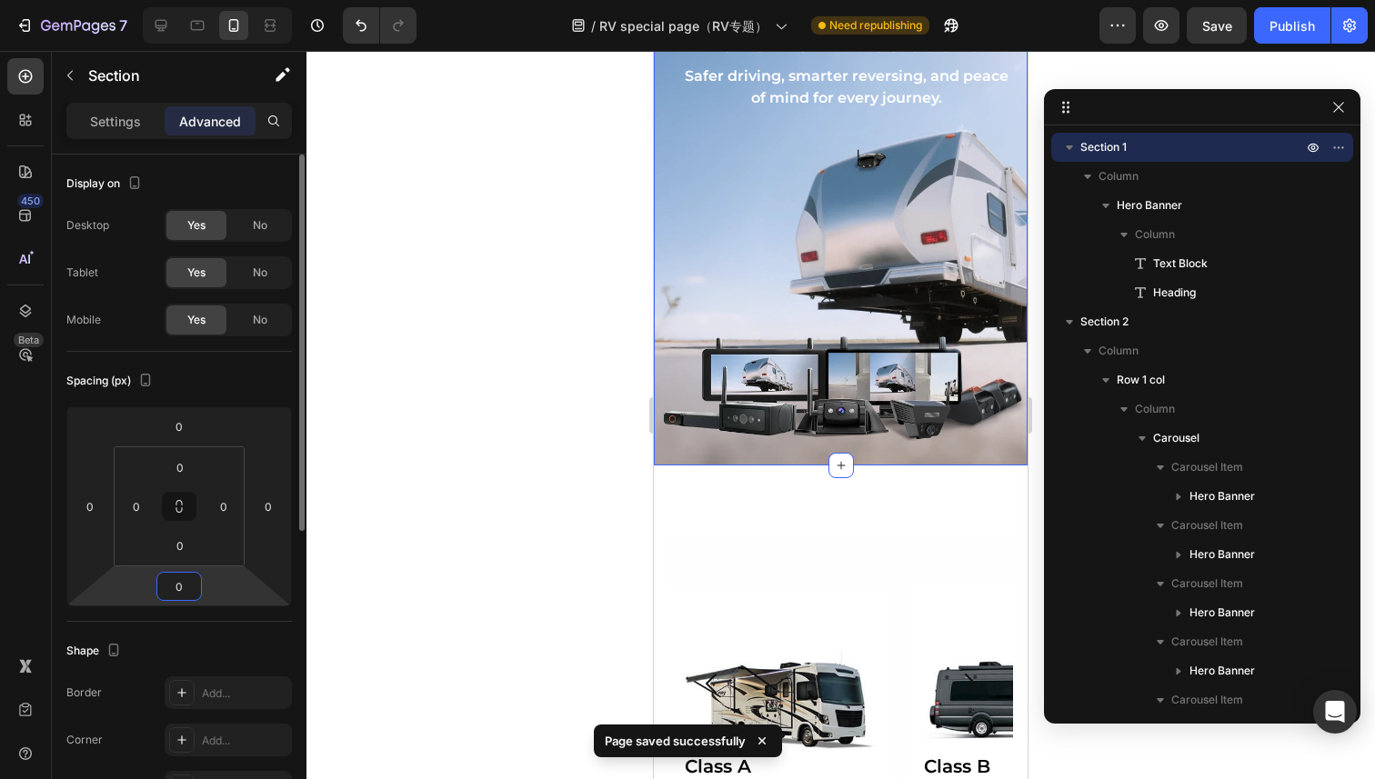
click at [180, 580] on input "0" at bounding box center [179, 586] width 36 height 27
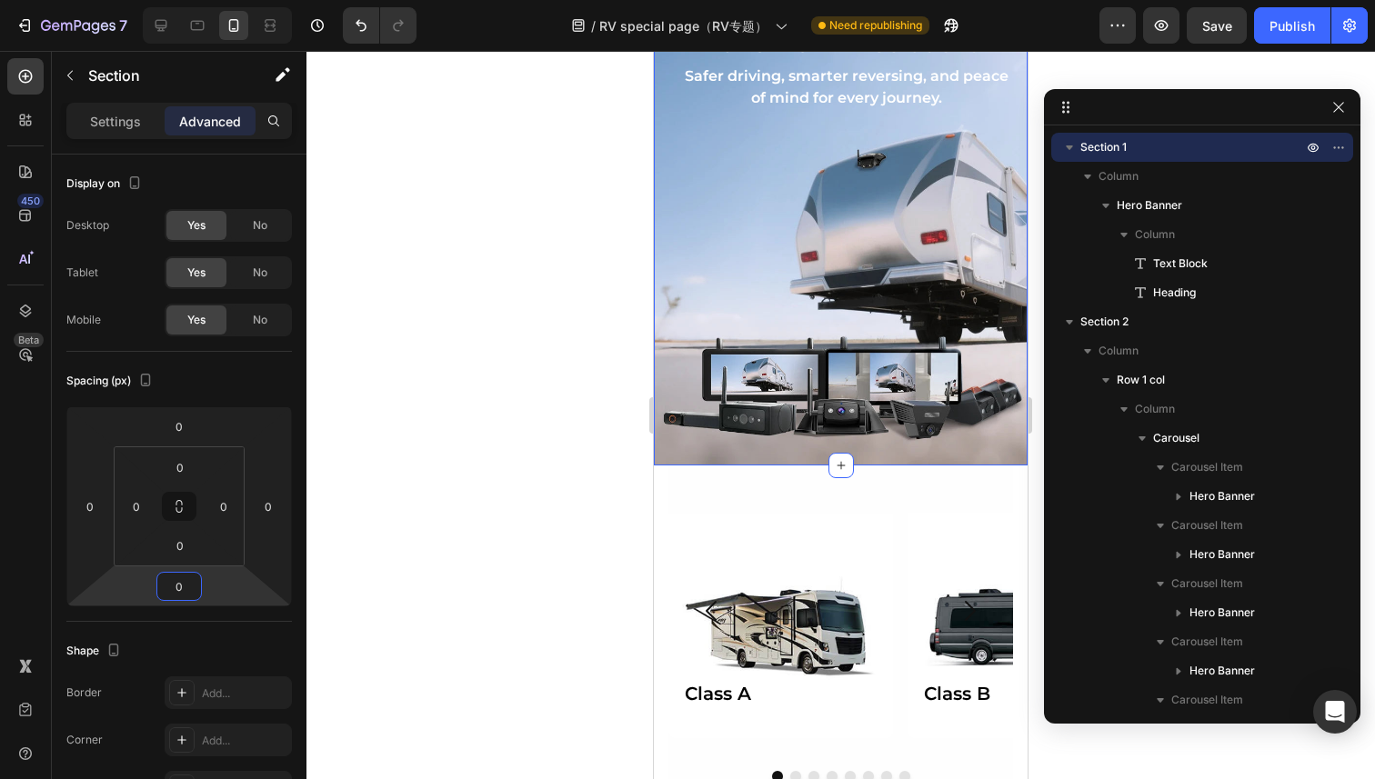
click at [486, 486] on div at bounding box center [840, 415] width 1069 height 728
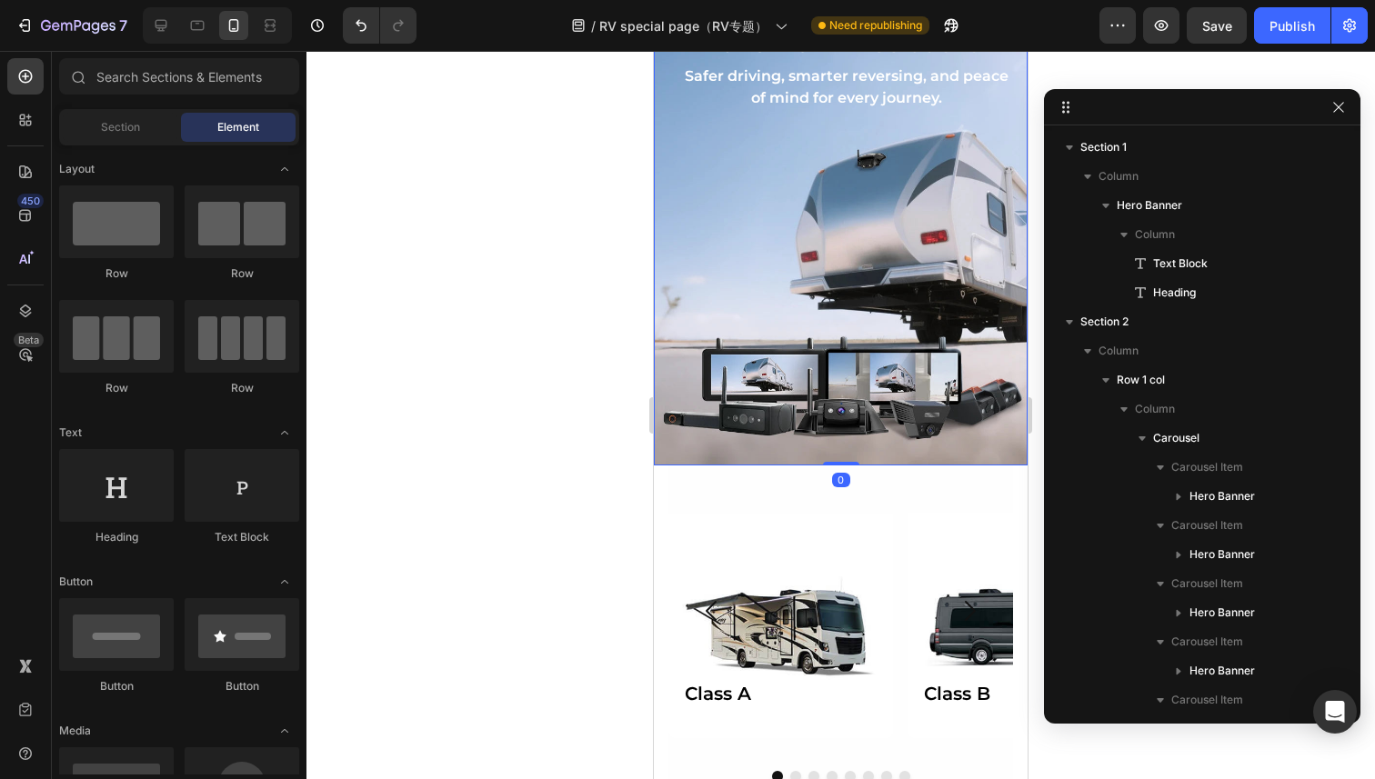
click at [878, 448] on div "Background Image" at bounding box center [841, 238] width 374 height 455
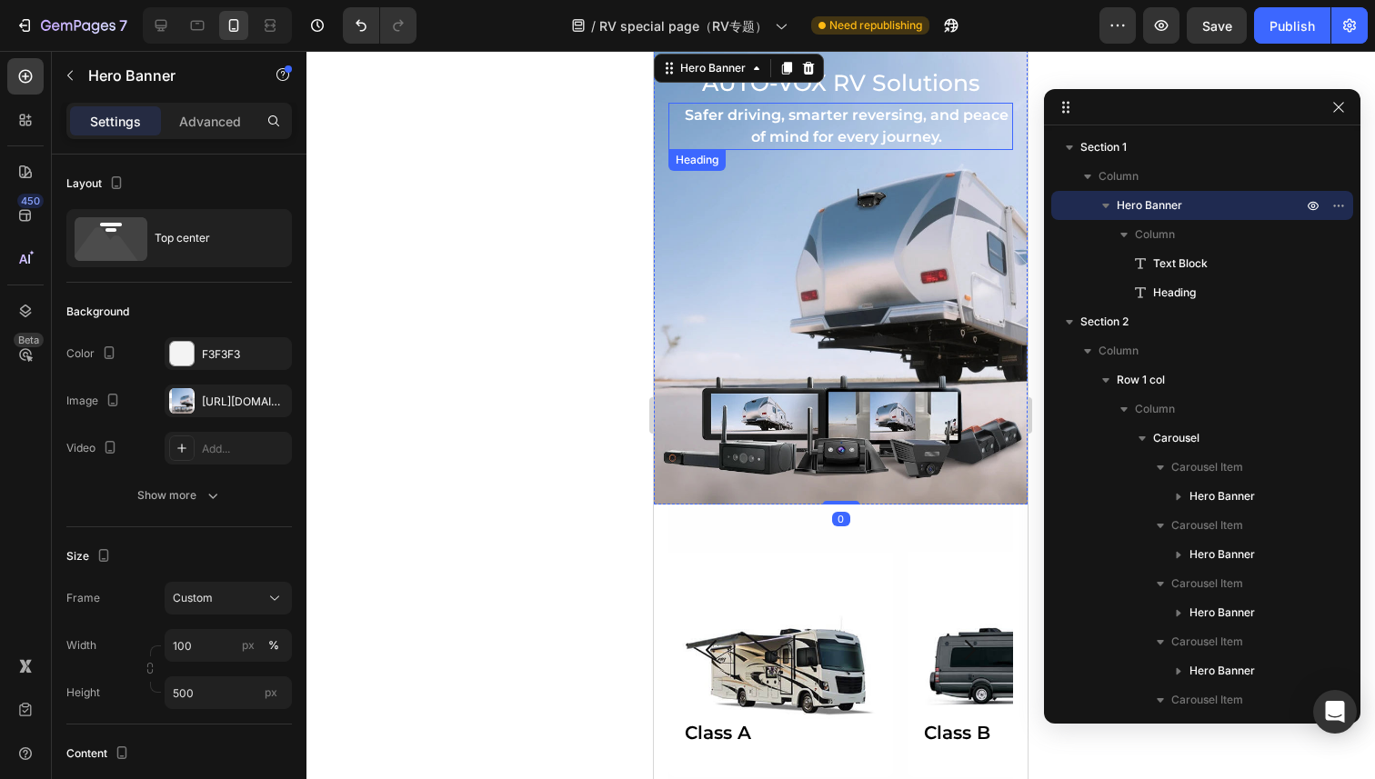
scroll to position [28, 0]
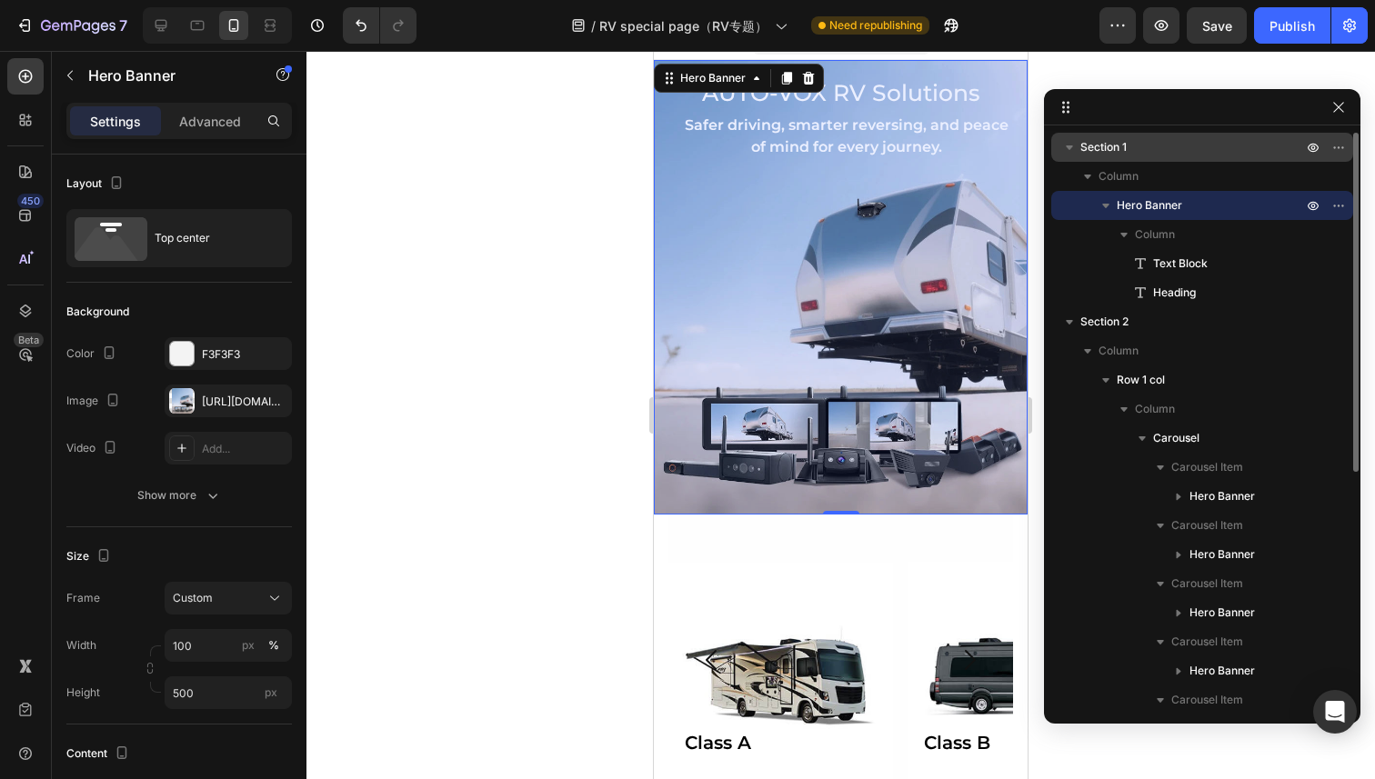
click at [1116, 153] on span "Section 1" at bounding box center [1103, 147] width 46 height 18
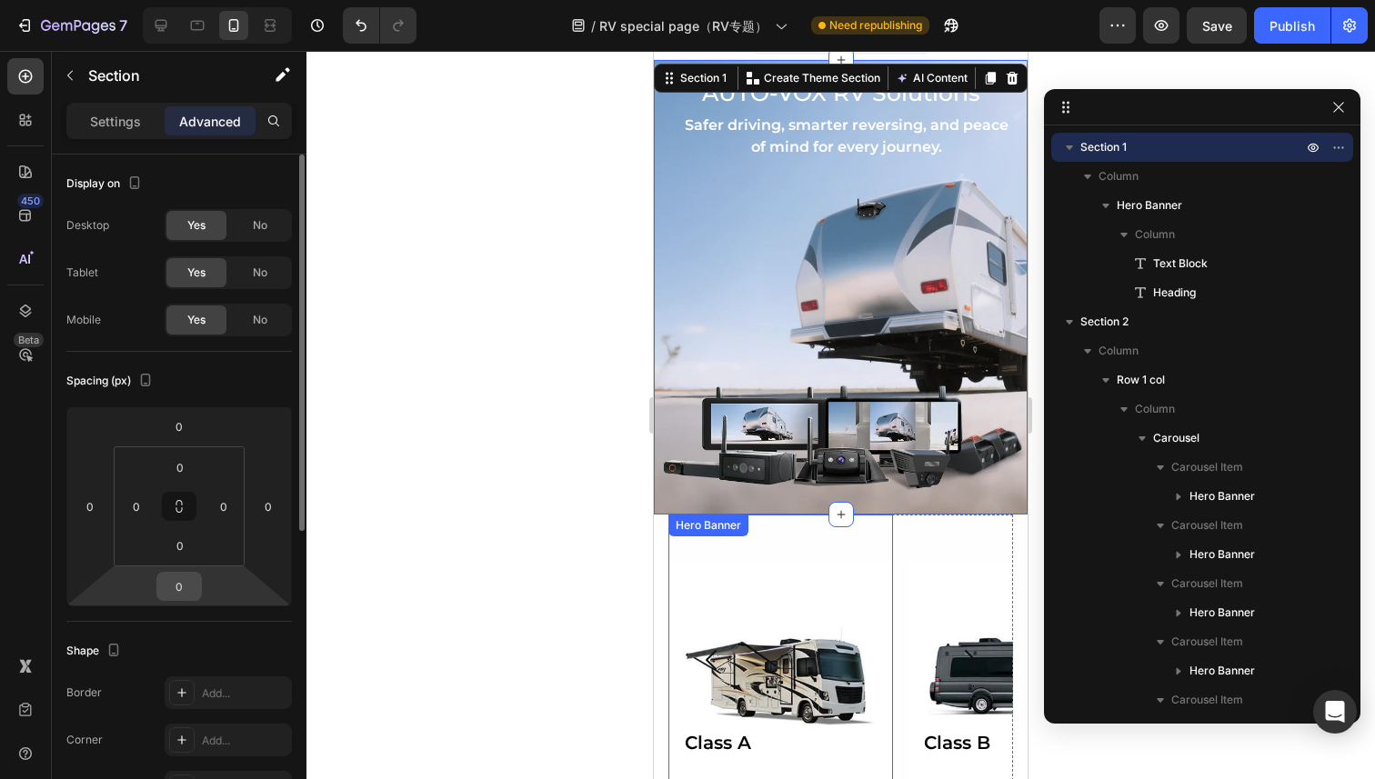
click at [185, 578] on input "0" at bounding box center [179, 586] width 36 height 27
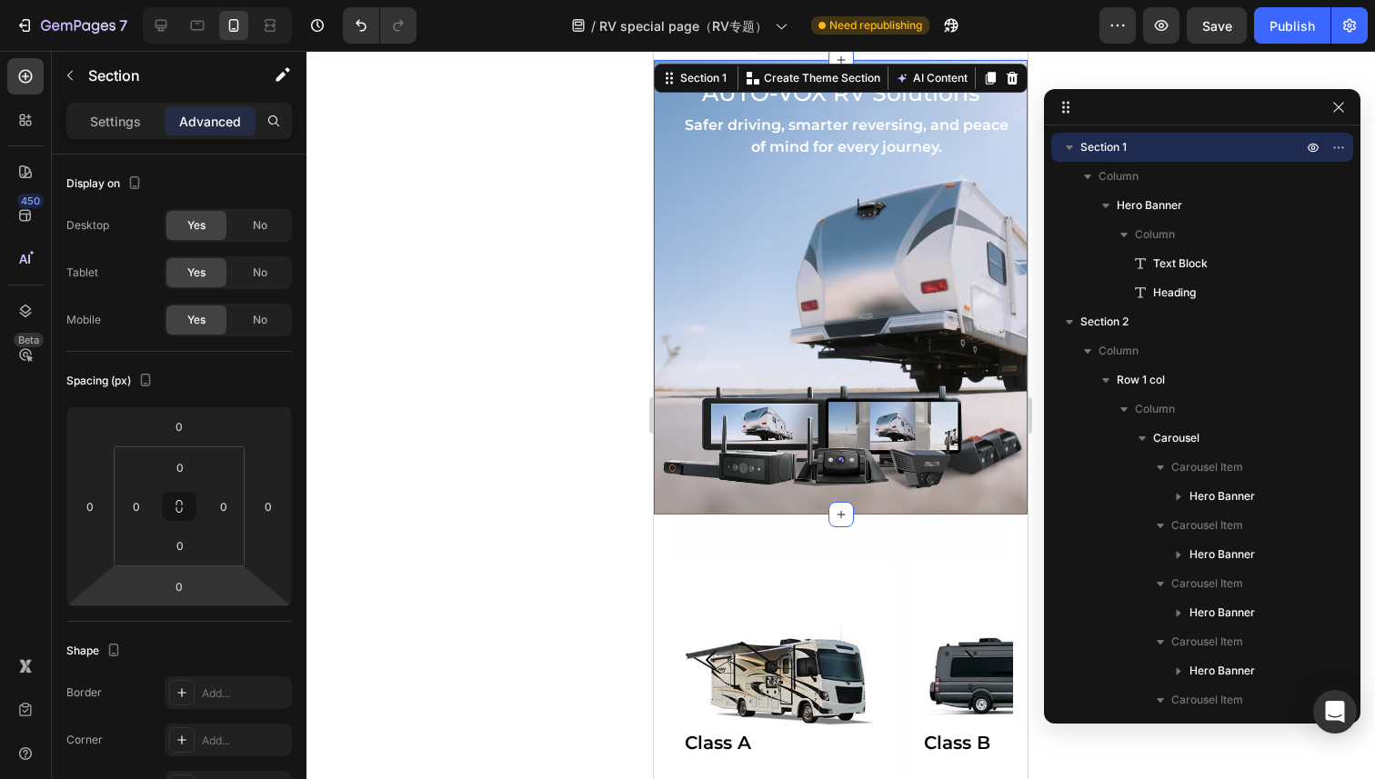
click at [597, 550] on div at bounding box center [840, 415] width 1069 height 728
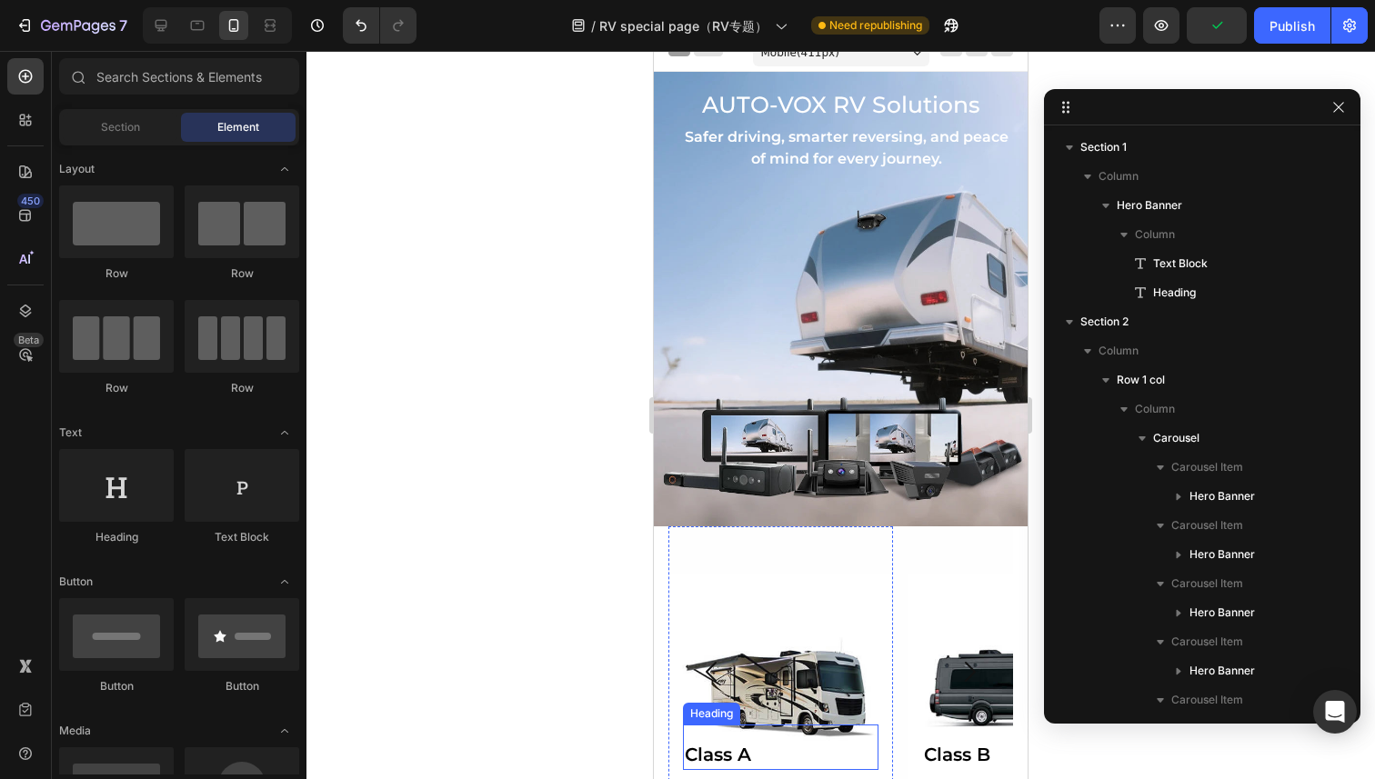
scroll to position [0, 0]
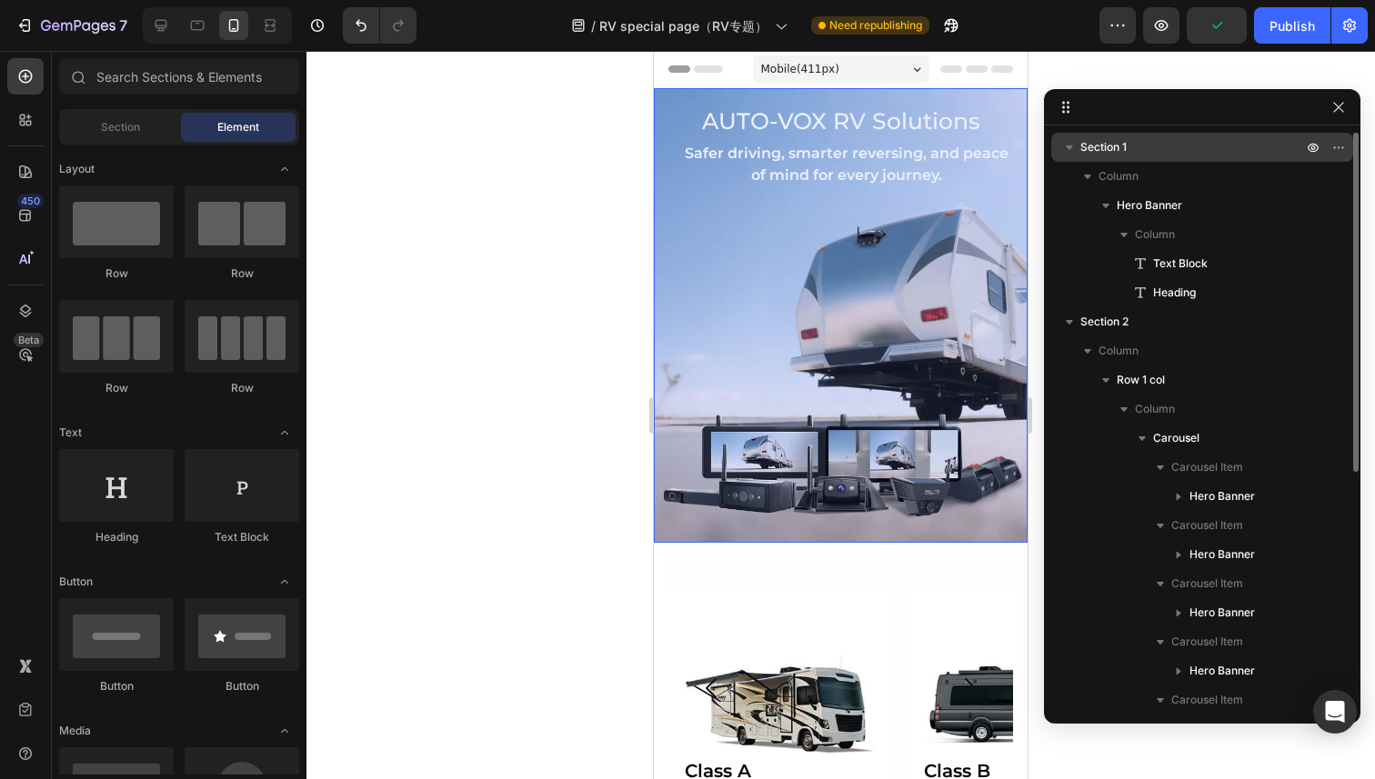
click at [1130, 152] on p "Section 1" at bounding box center [1193, 147] width 226 height 18
